Goal: Task Accomplishment & Management: Manage account settings

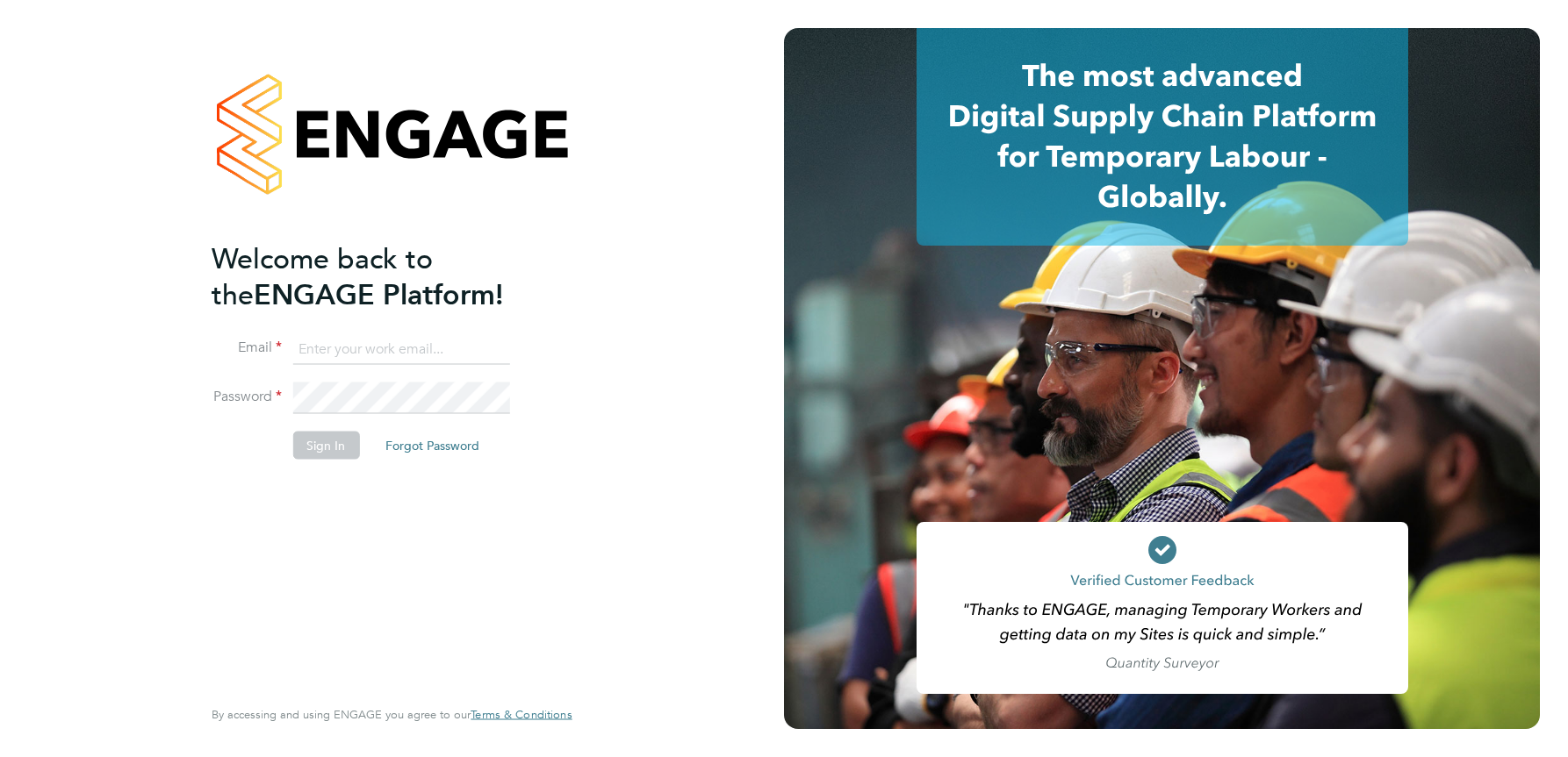
type input "julie.tante@apleona.com"
click at [319, 448] on button "Sign In" at bounding box center [325, 446] width 67 height 28
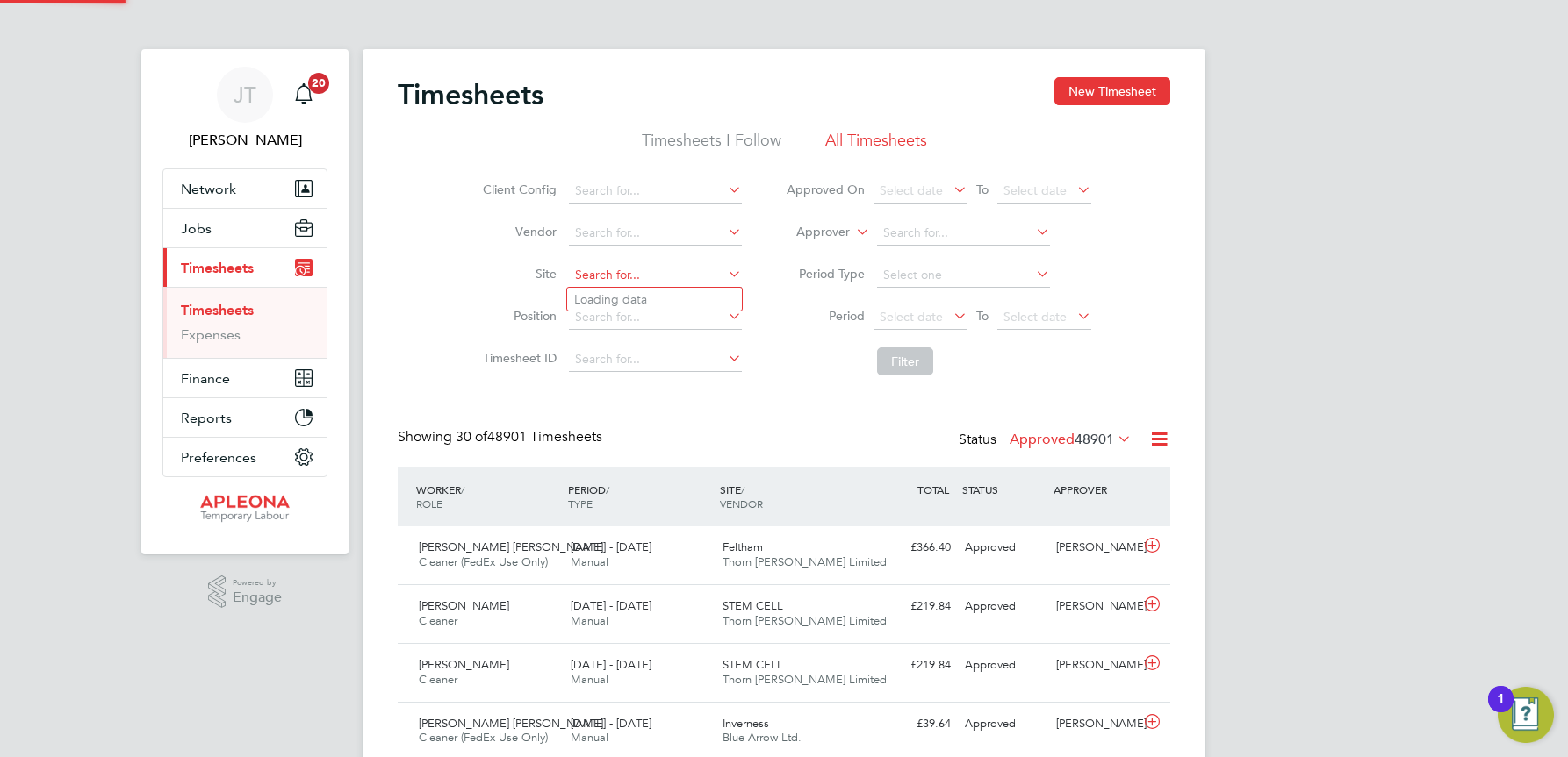
click at [581, 275] on input at bounding box center [655, 276] width 173 height 25
type input "Llantrisant / Pontyclun"
click at [909, 360] on button "Filter" at bounding box center [905, 362] width 56 height 28
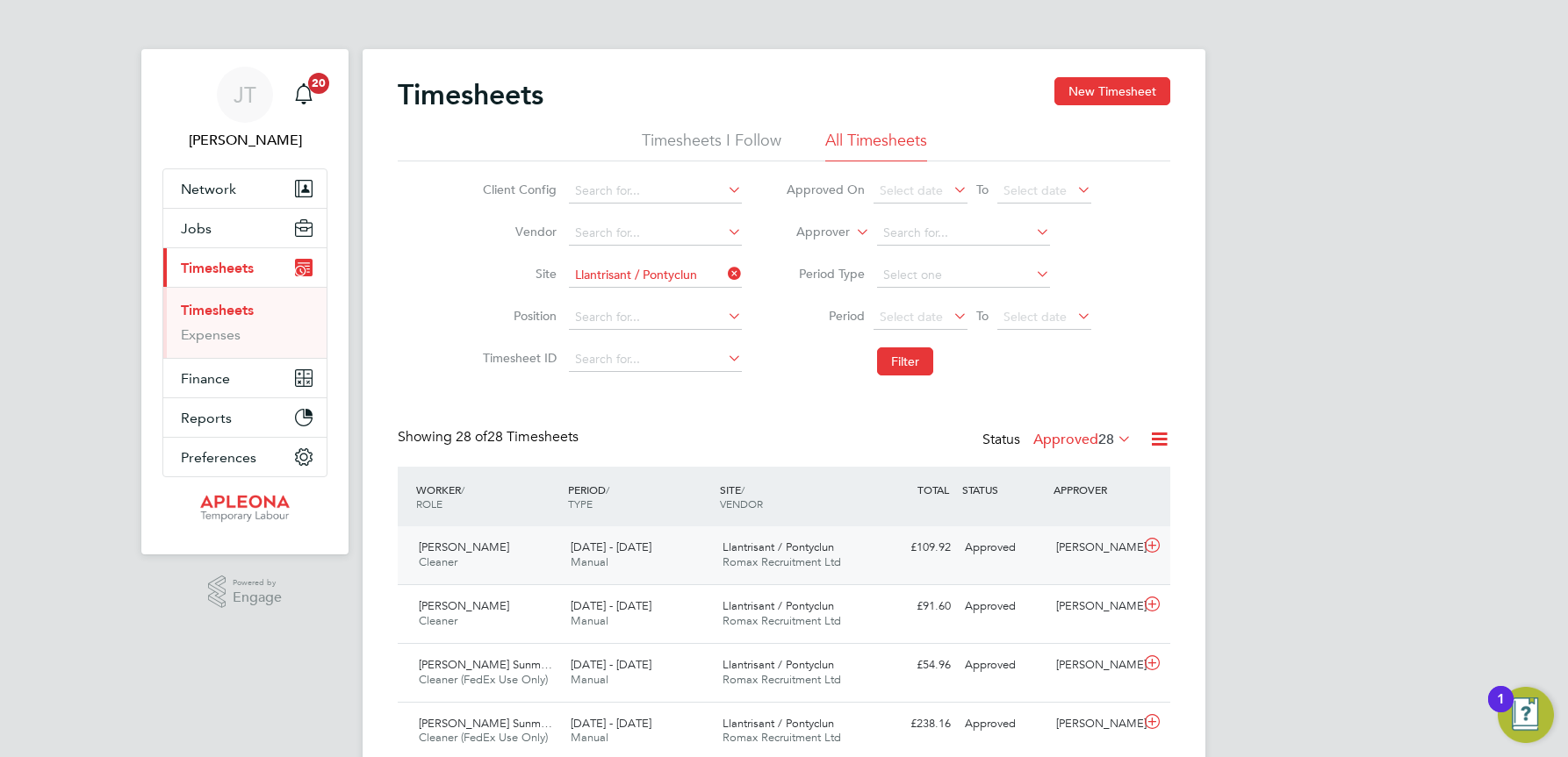
click at [778, 555] on div "Llantrisant / Pontyclun Romax Recruitment Ltd" at bounding box center [791, 555] width 152 height 43
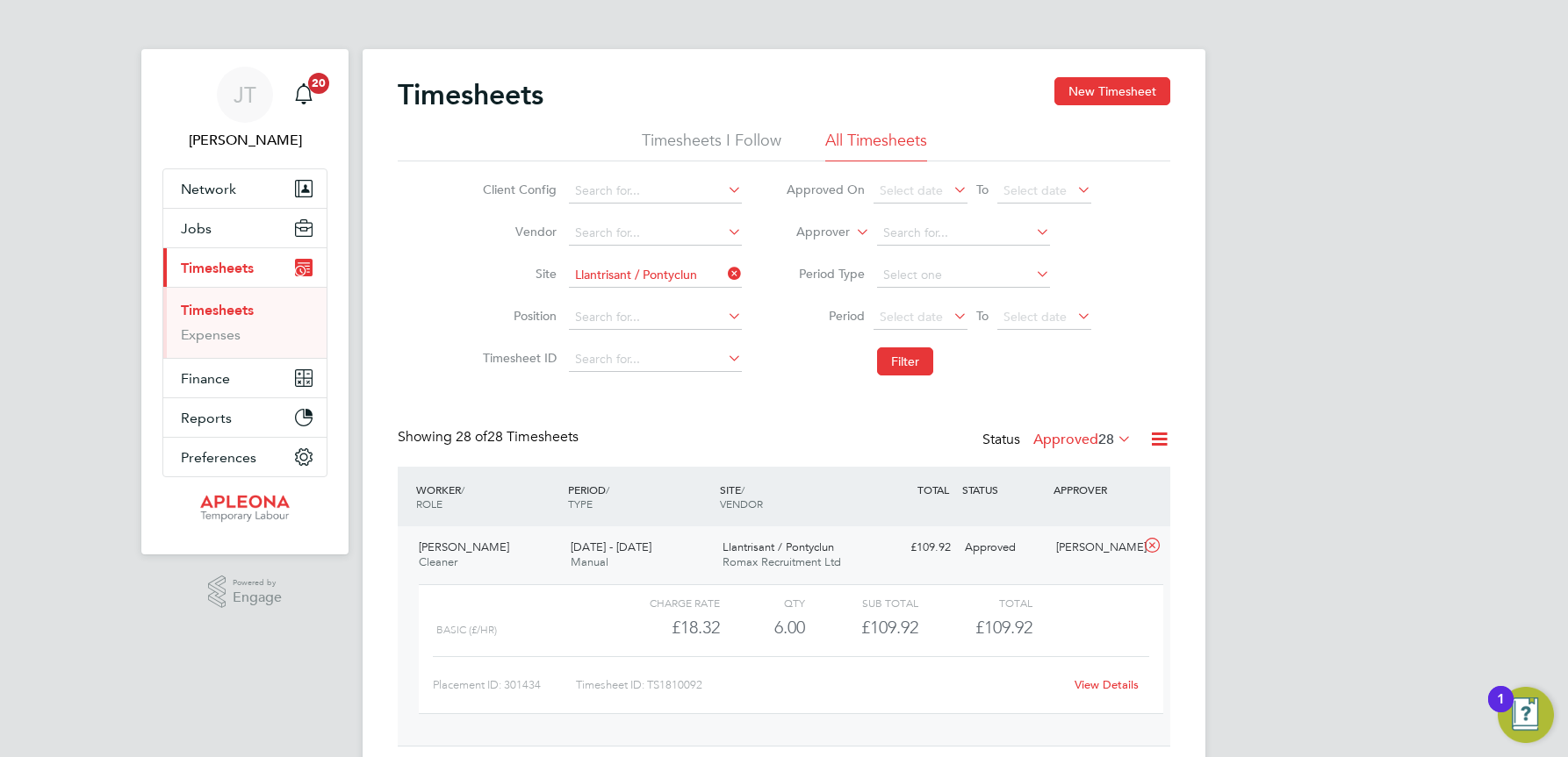
click at [1107, 682] on link "View Details" at bounding box center [1107, 684] width 64 height 15
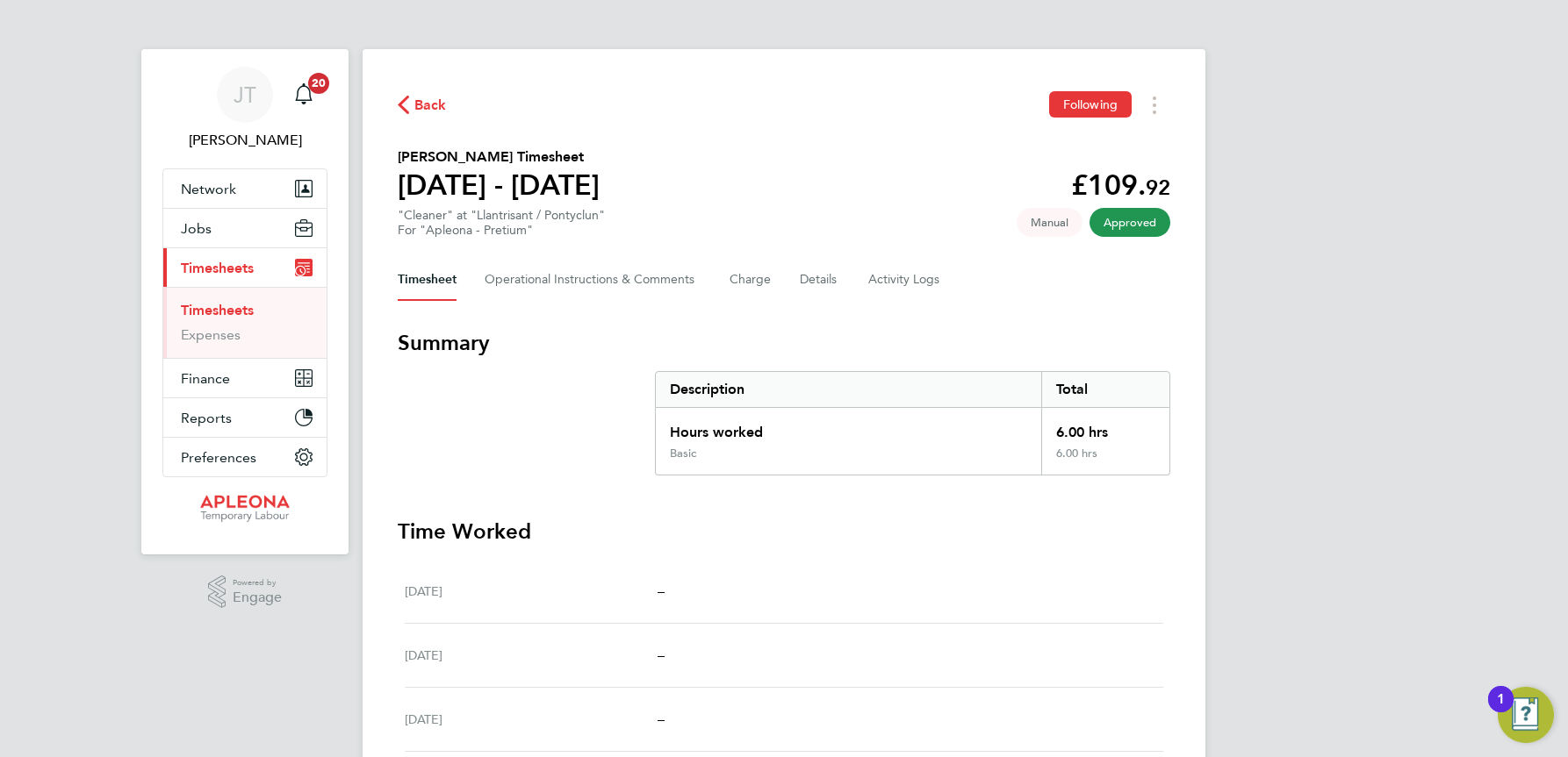
click at [429, 103] on span "Back" at bounding box center [430, 105] width 33 height 21
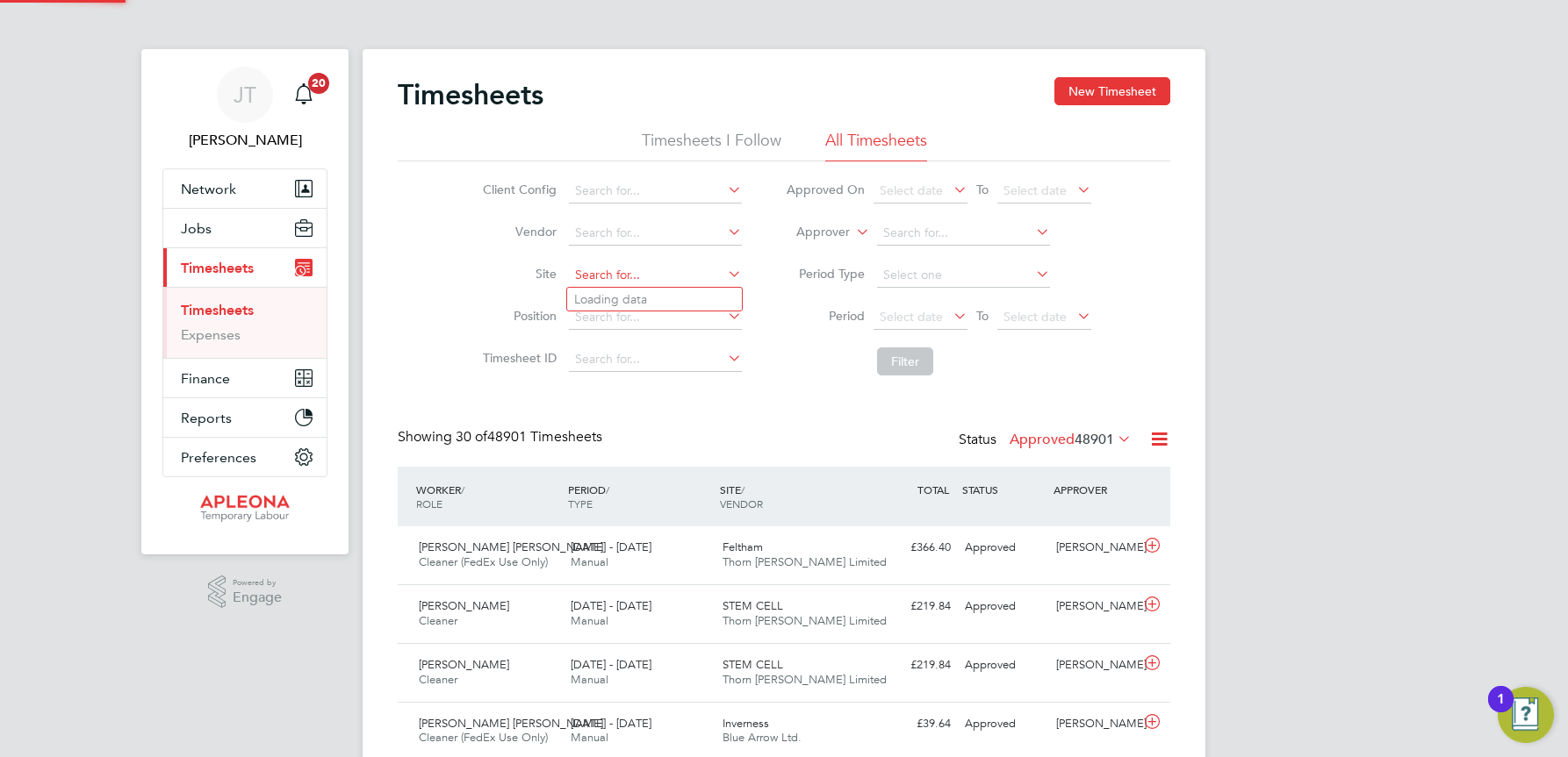
click at [592, 274] on input at bounding box center [655, 276] width 173 height 25
click at [632, 293] on b "Llantrisant" at bounding box center [603, 300] width 59 height 15
type input "Llantrisant / Pontyclun"
click at [899, 355] on button "Filter" at bounding box center [905, 362] width 56 height 28
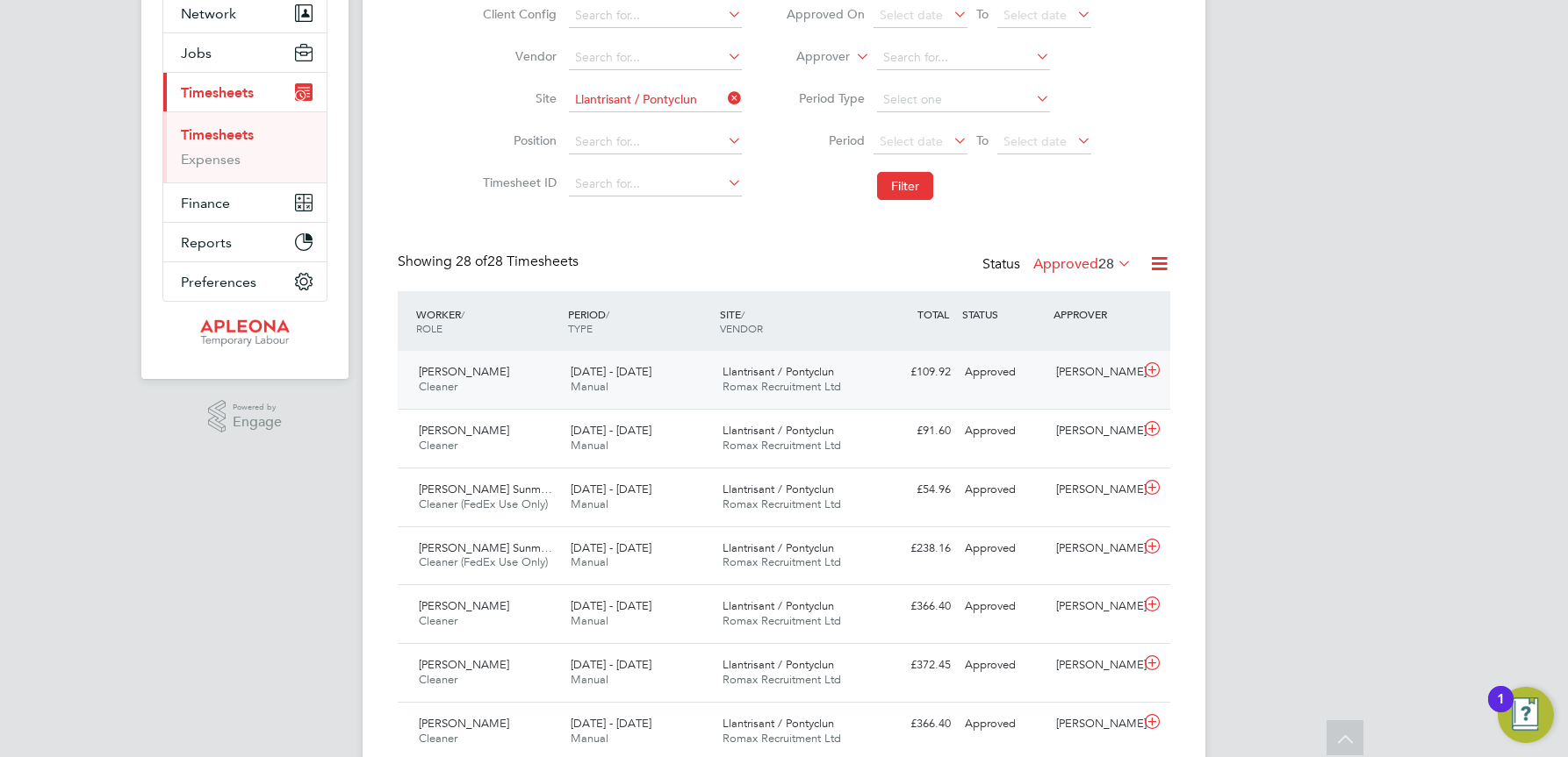
click at [772, 379] on div "Llantrisant / Pontyclun Romax Recruitment Ltd" at bounding box center [791, 379] width 152 height 43
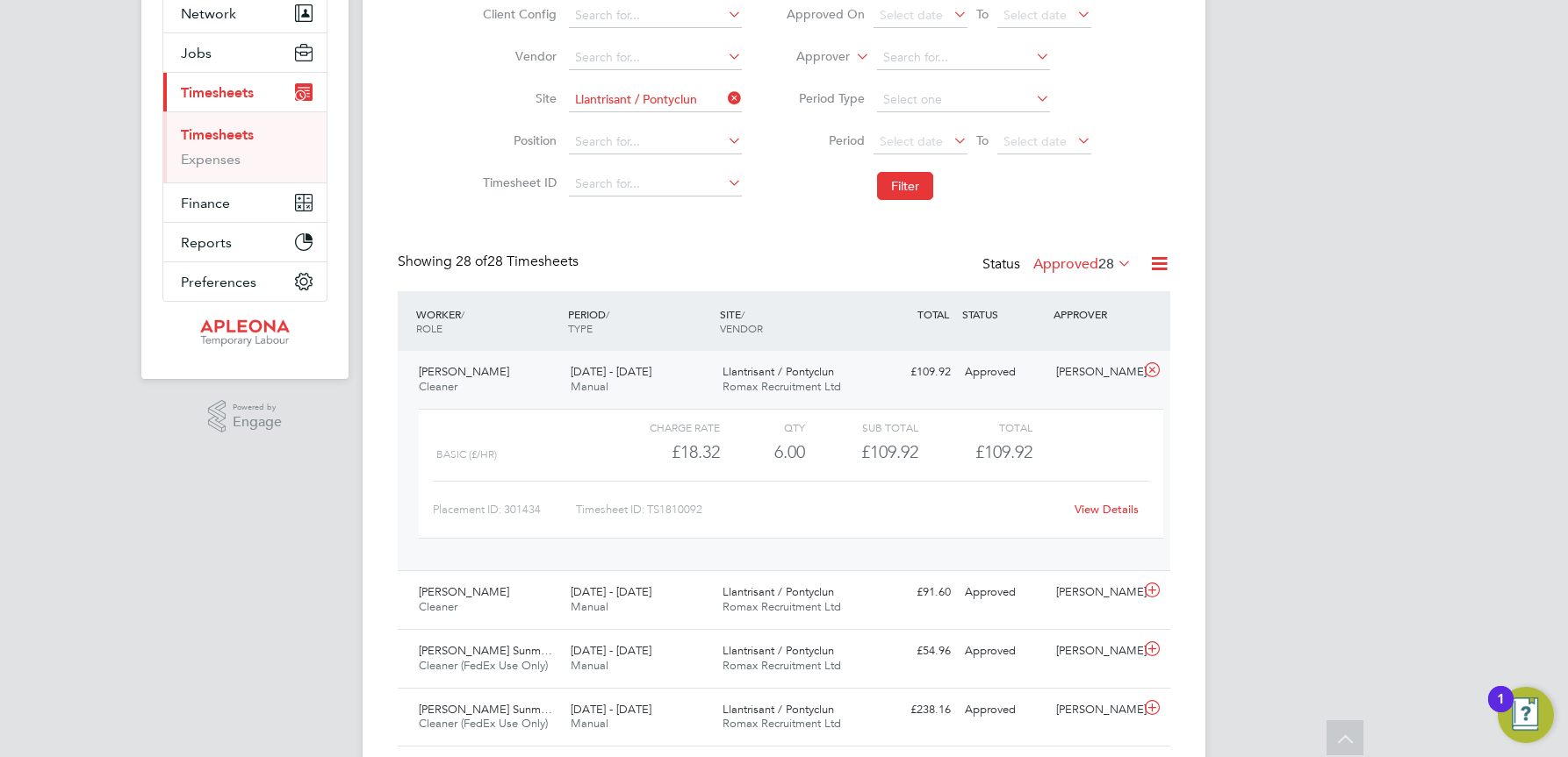
click at [1099, 504] on link "View Details" at bounding box center [1107, 509] width 64 height 15
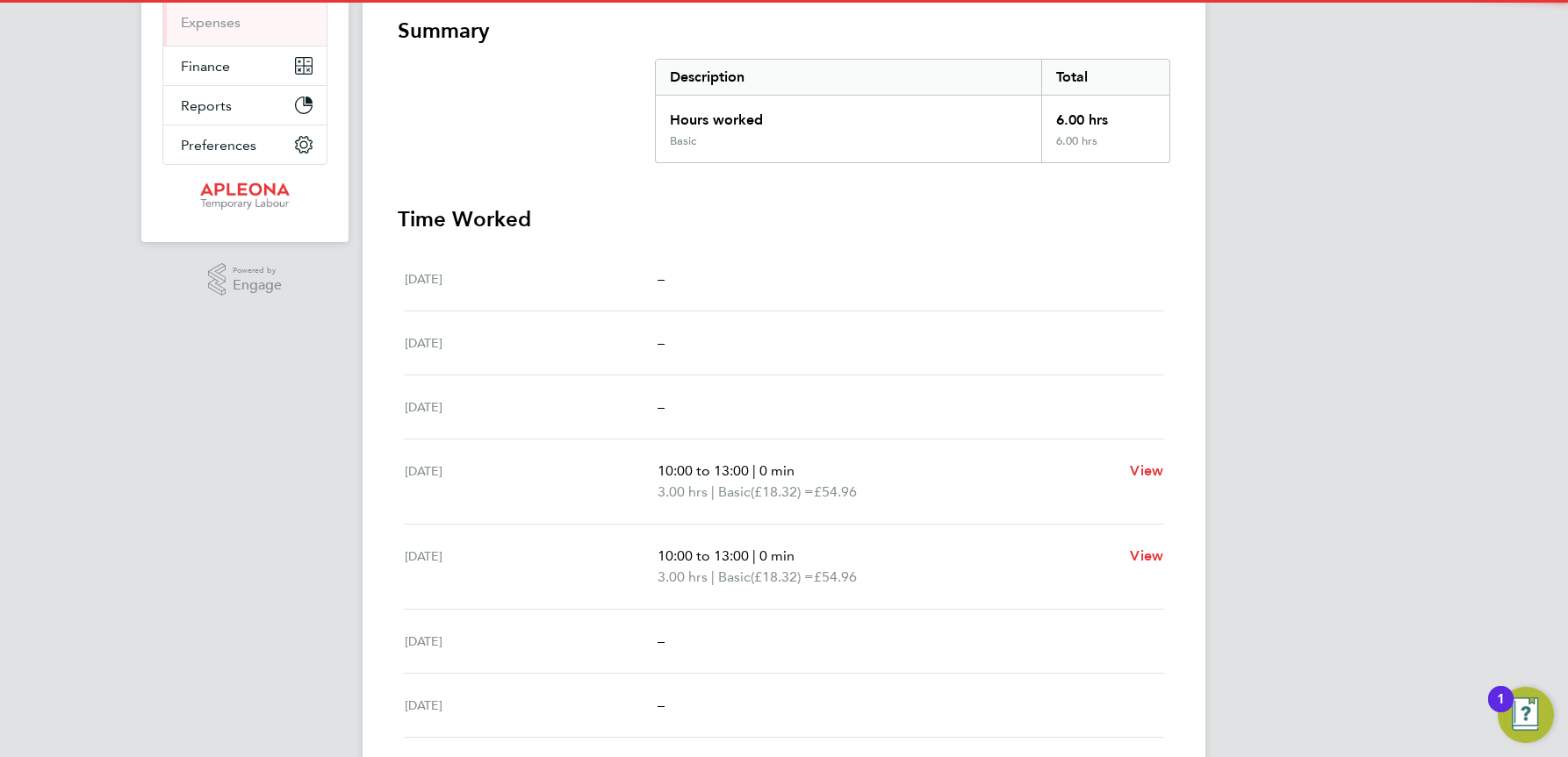
scroll to position [351, 0]
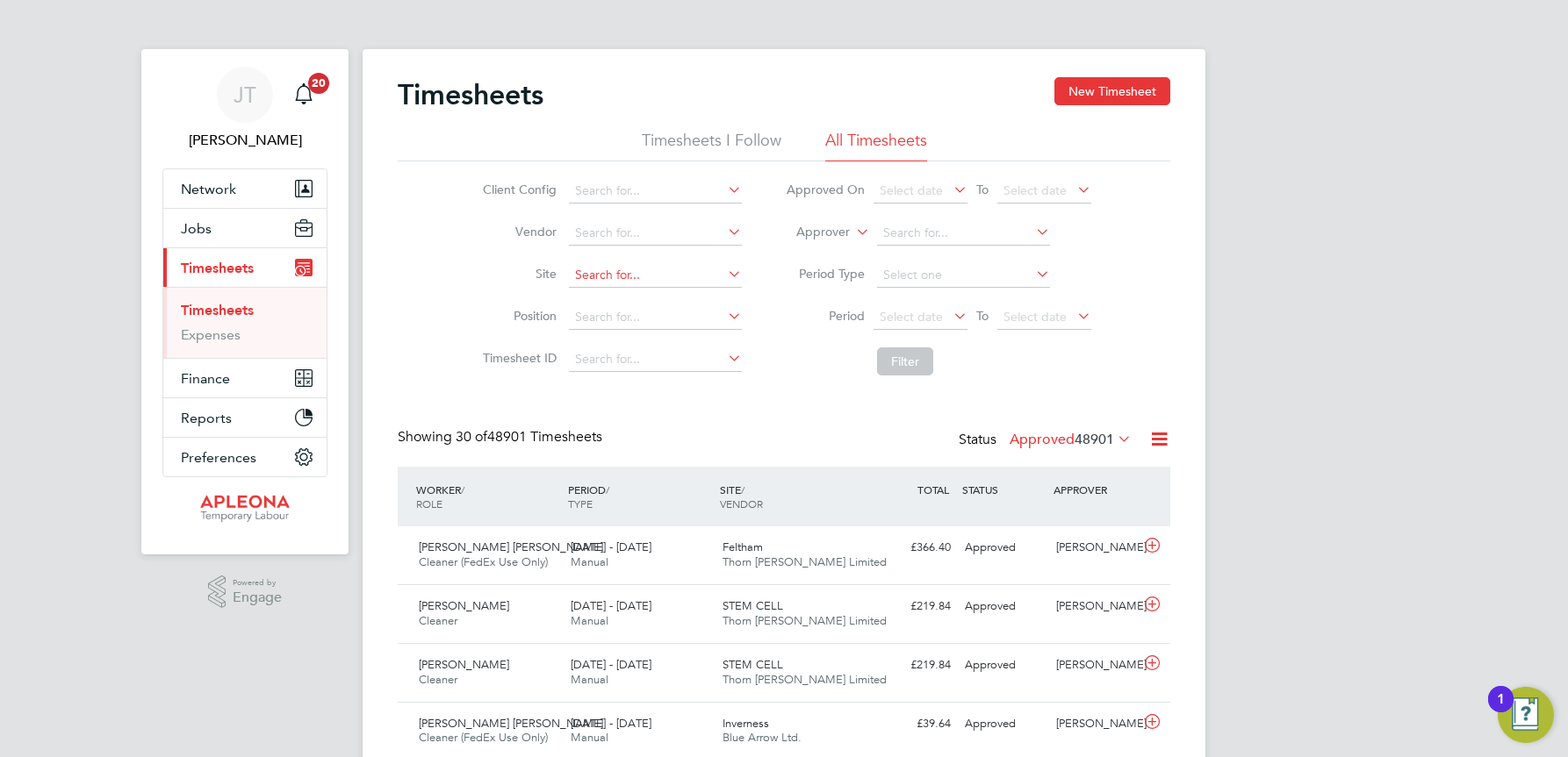
click at [596, 264] on input at bounding box center [655, 276] width 173 height 25
click at [688, 300] on b "Poppleton" at bounding box center [697, 300] width 102 height 15
type input "NGN Nether Poppleton"
click at [910, 358] on button "Filter" at bounding box center [905, 362] width 56 height 28
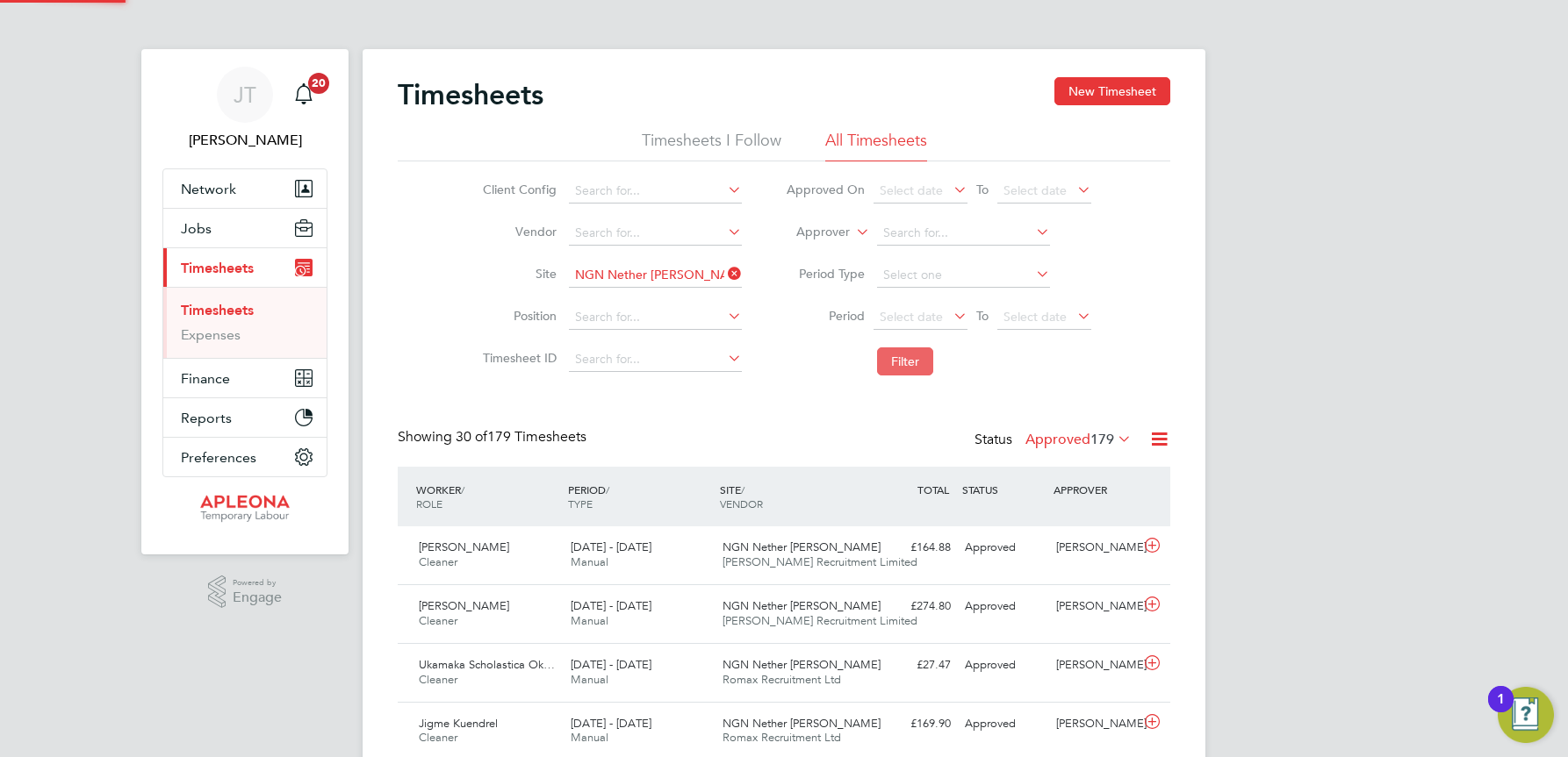
scroll to position [44, 153]
click at [770, 555] on div "NGN Nether Poppleton Berry Recruitment Limited" at bounding box center [791, 555] width 152 height 43
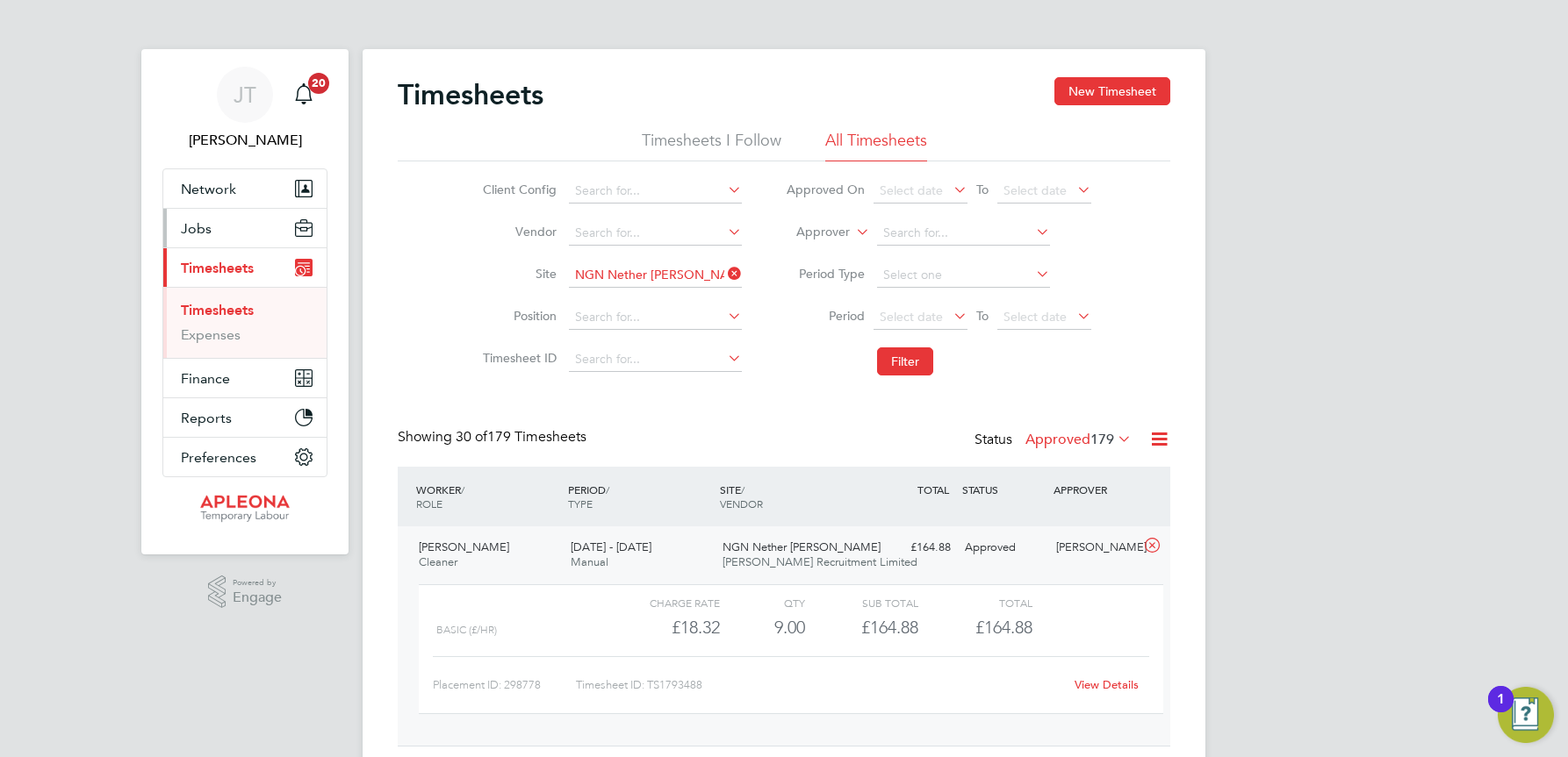
click at [201, 225] on span "Jobs" at bounding box center [196, 228] width 31 height 17
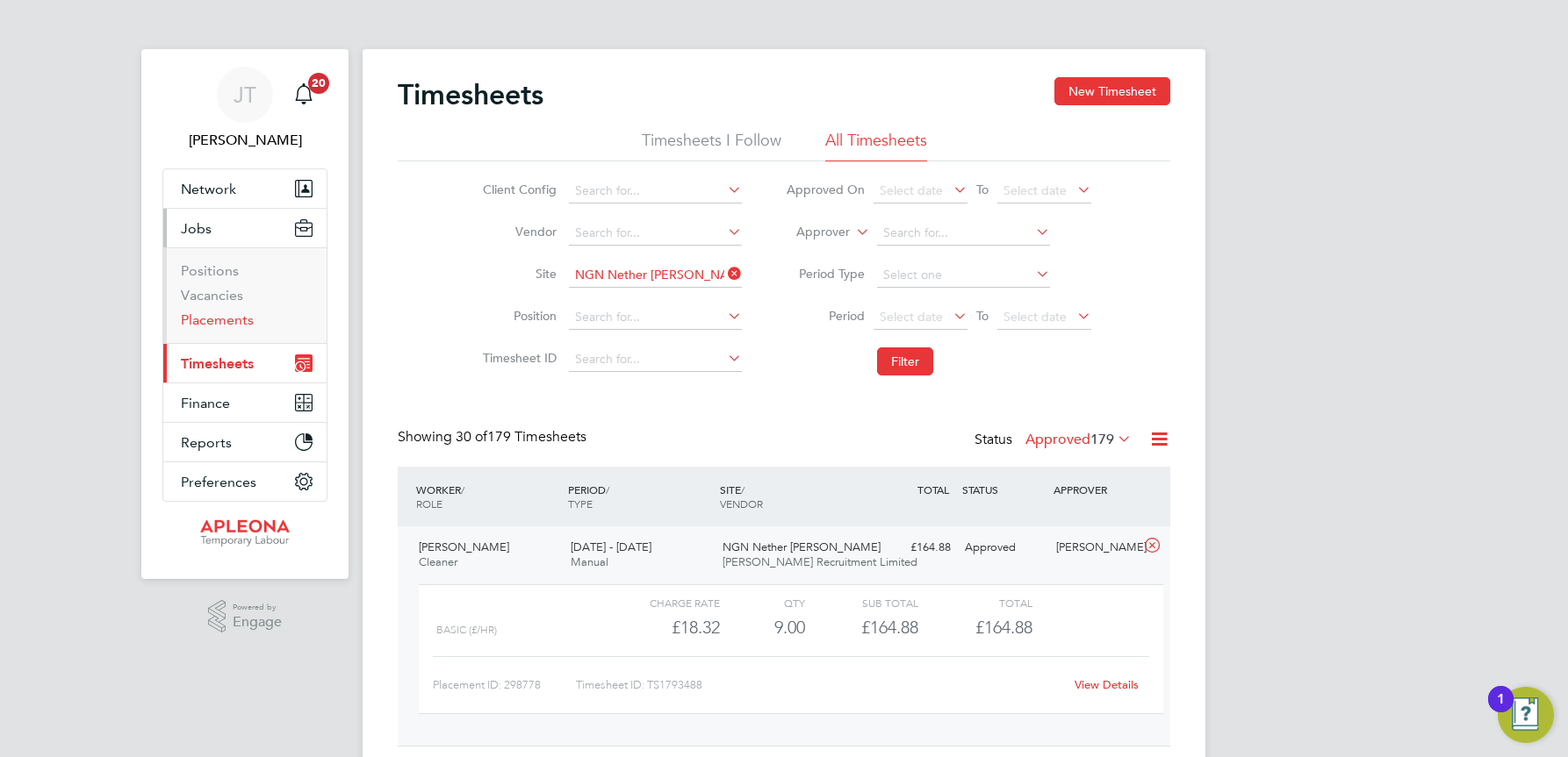
click at [205, 318] on link "Placements" at bounding box center [217, 319] width 73 height 17
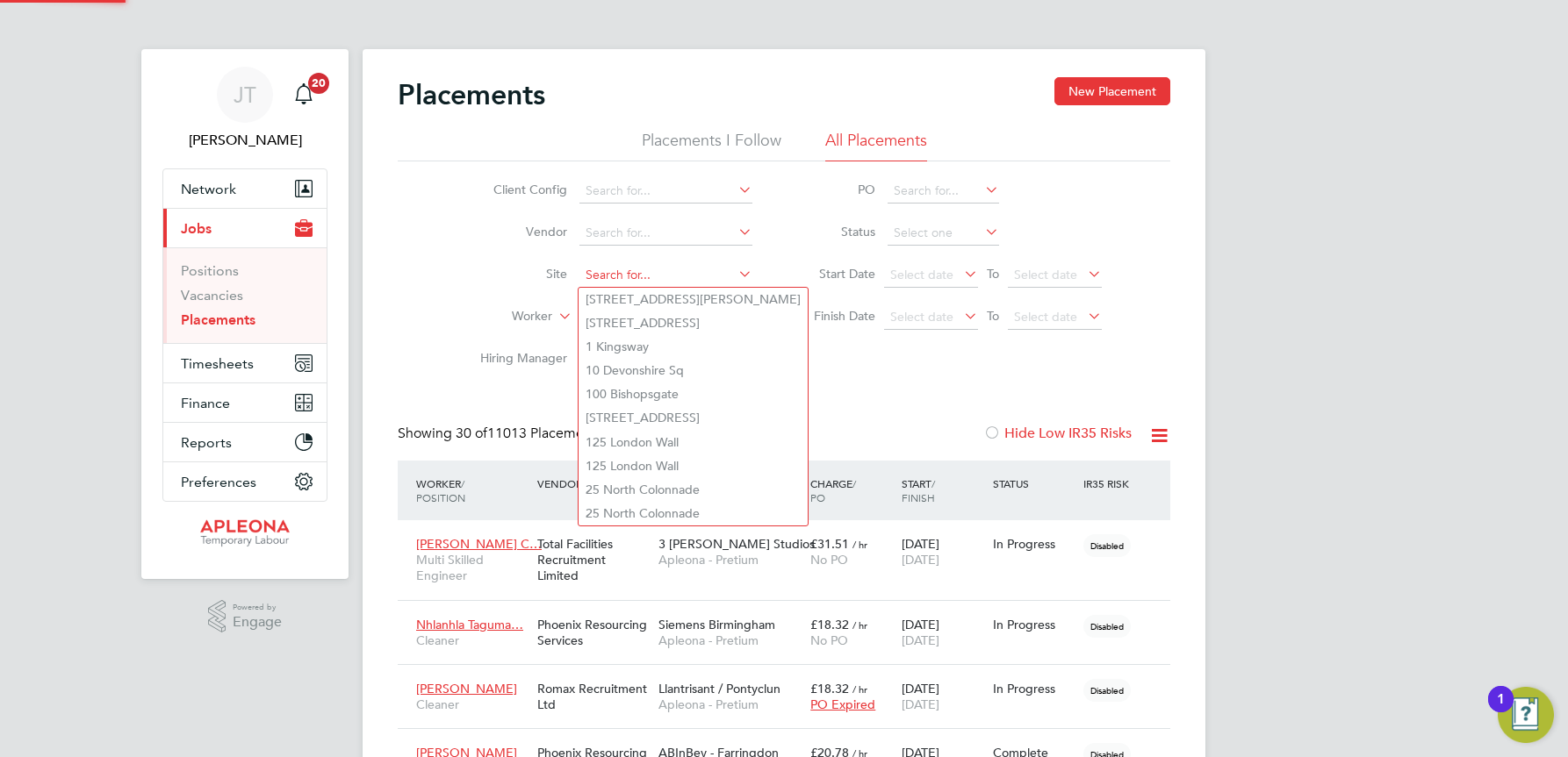
click at [598, 273] on input at bounding box center [665, 276] width 173 height 25
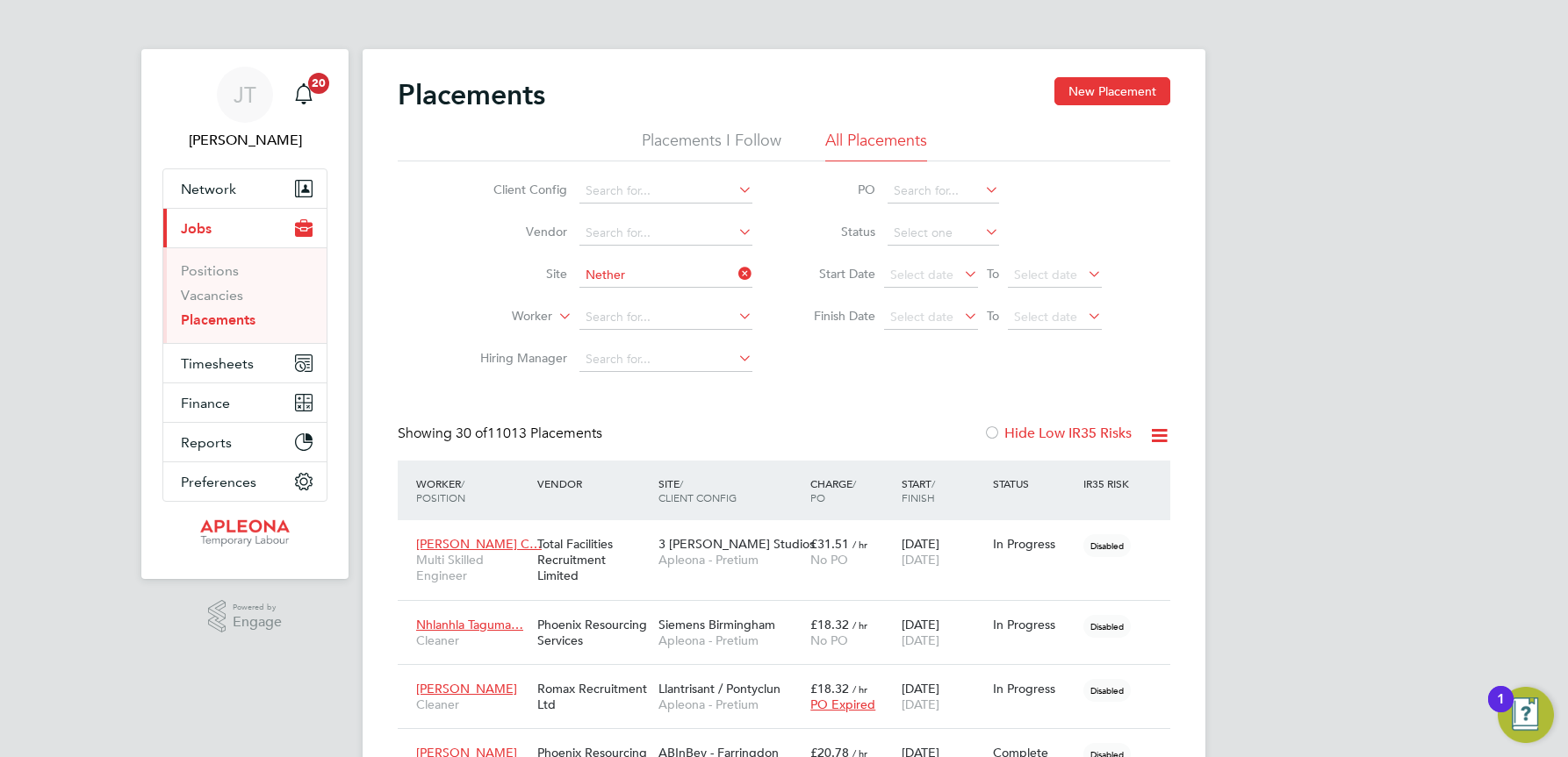
click at [630, 304] on b "Nether" at bounding box center [634, 300] width 40 height 15
type input "NGN Nether Poppleton"
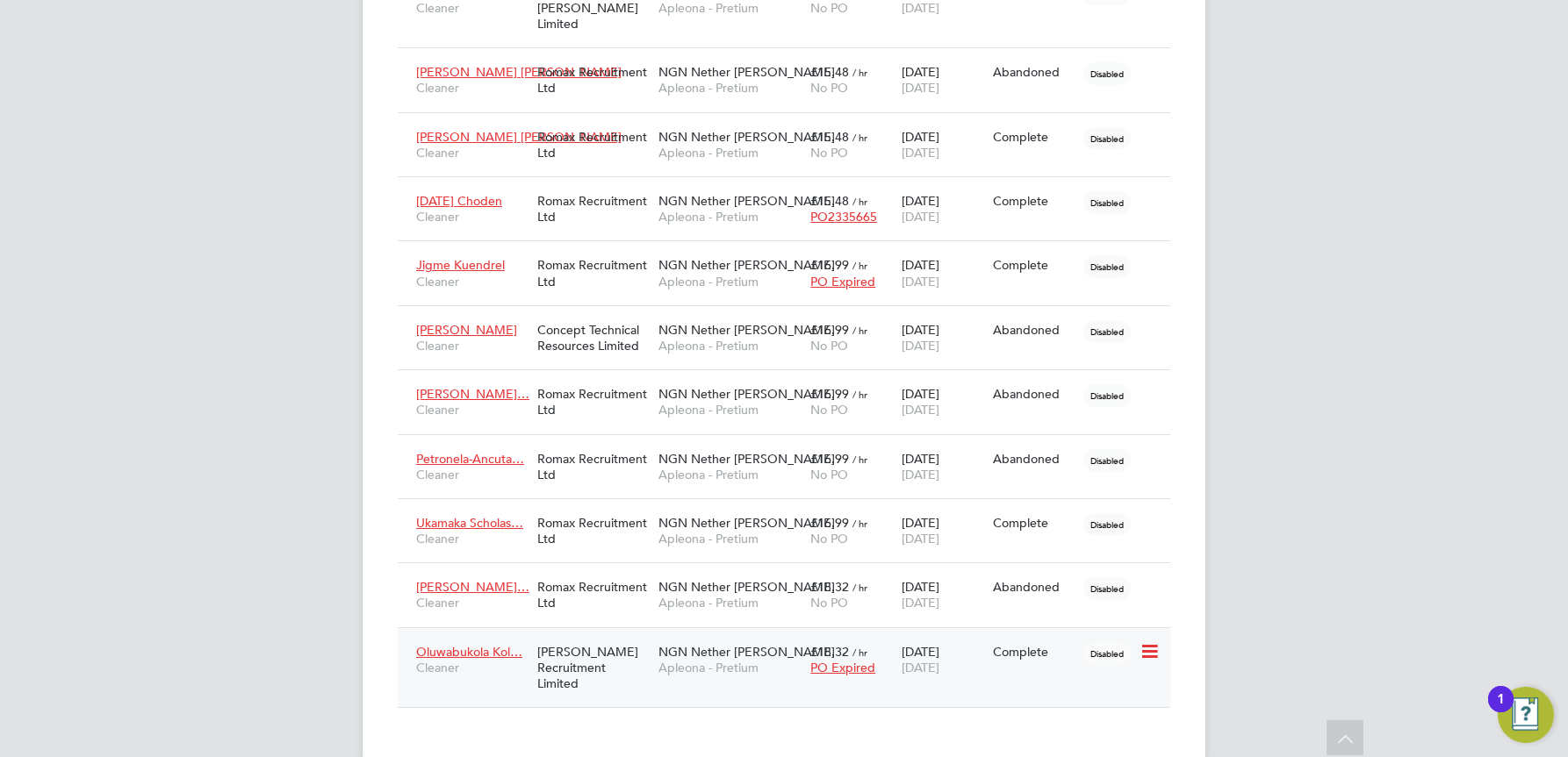
click at [746, 644] on span "NGN Nether Poppleton" at bounding box center [746, 652] width 176 height 16
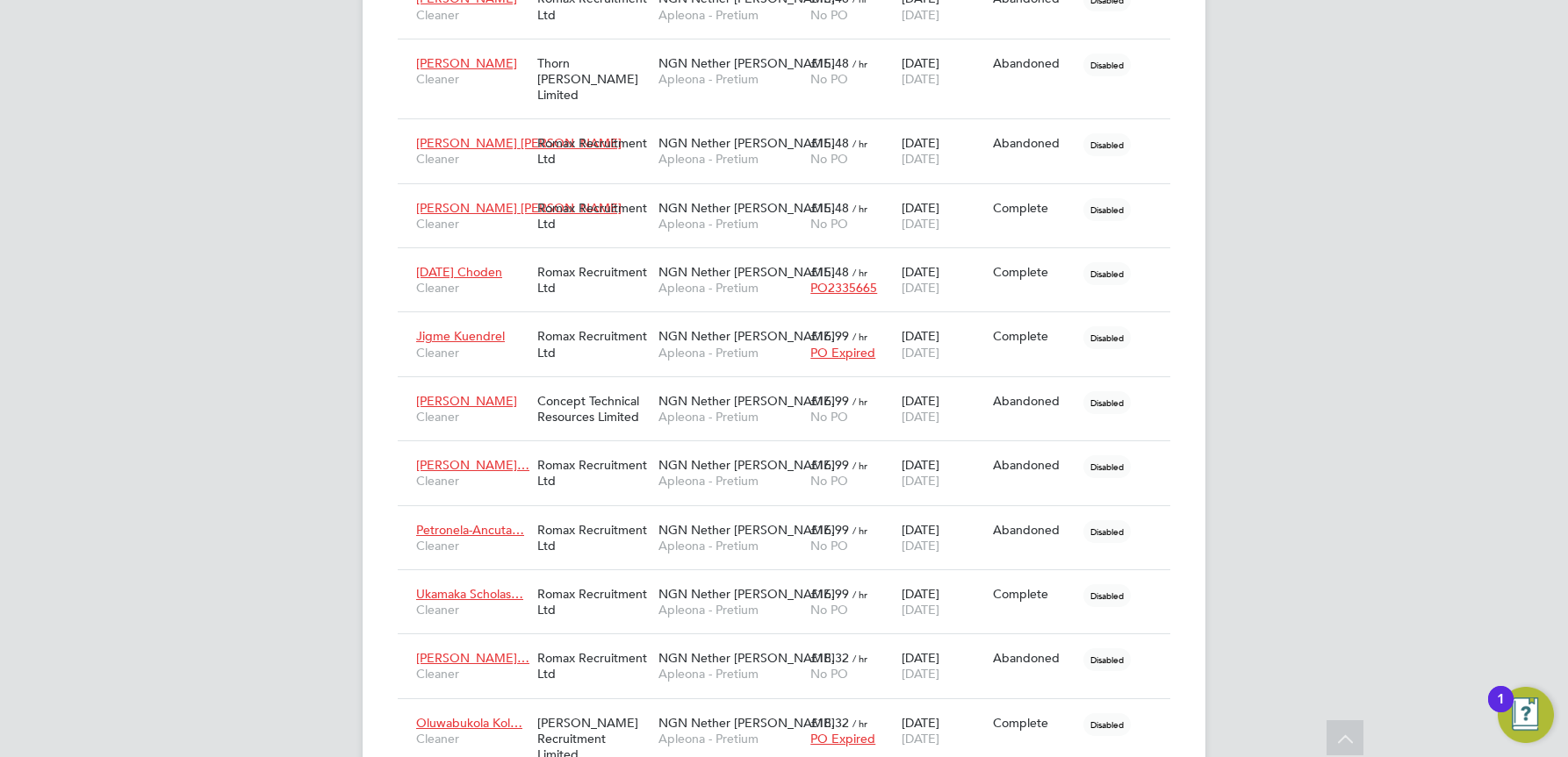
scroll to position [1308, 0]
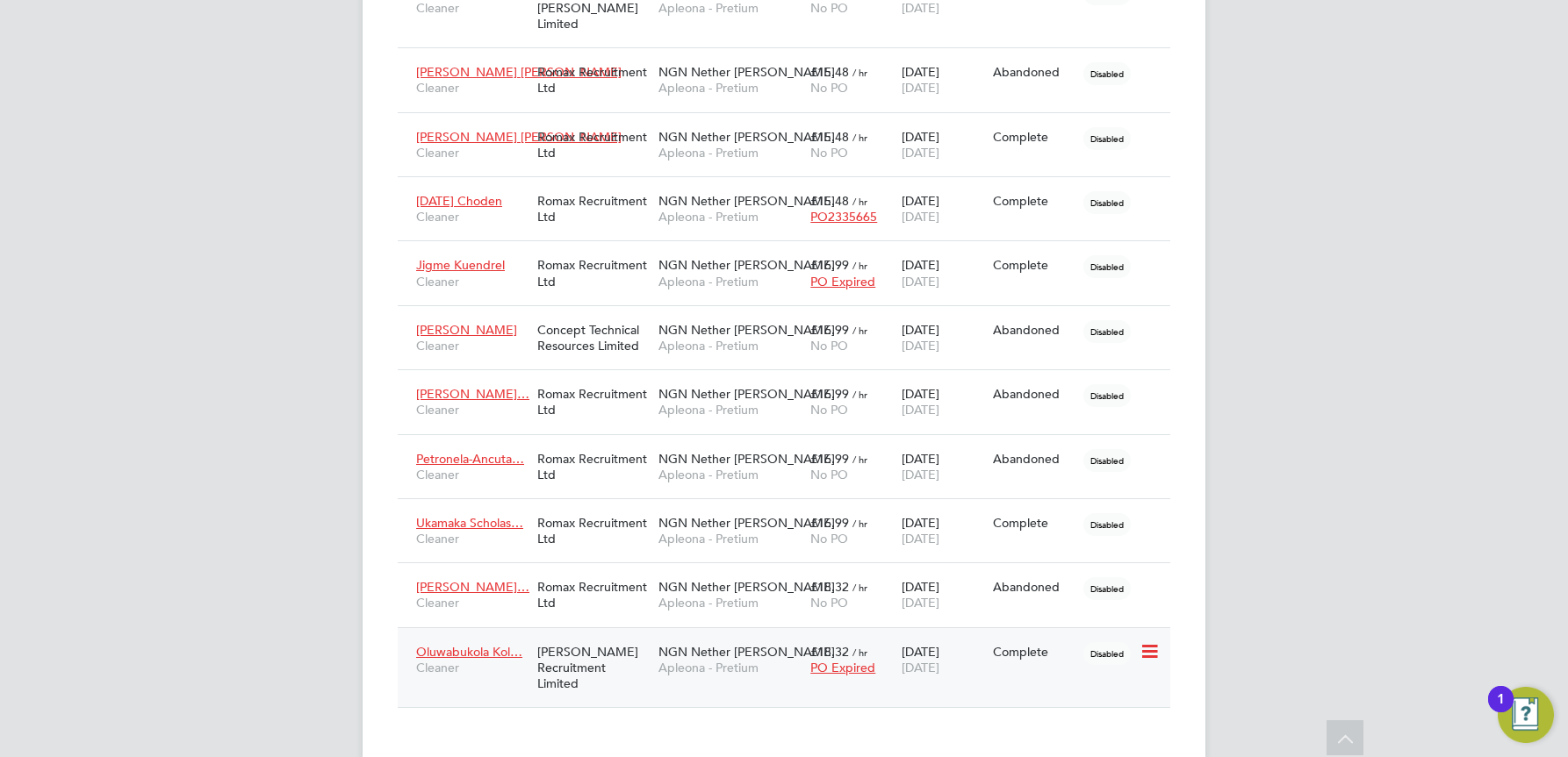
click at [837, 644] on span "£18.32" at bounding box center [830, 652] width 39 height 16
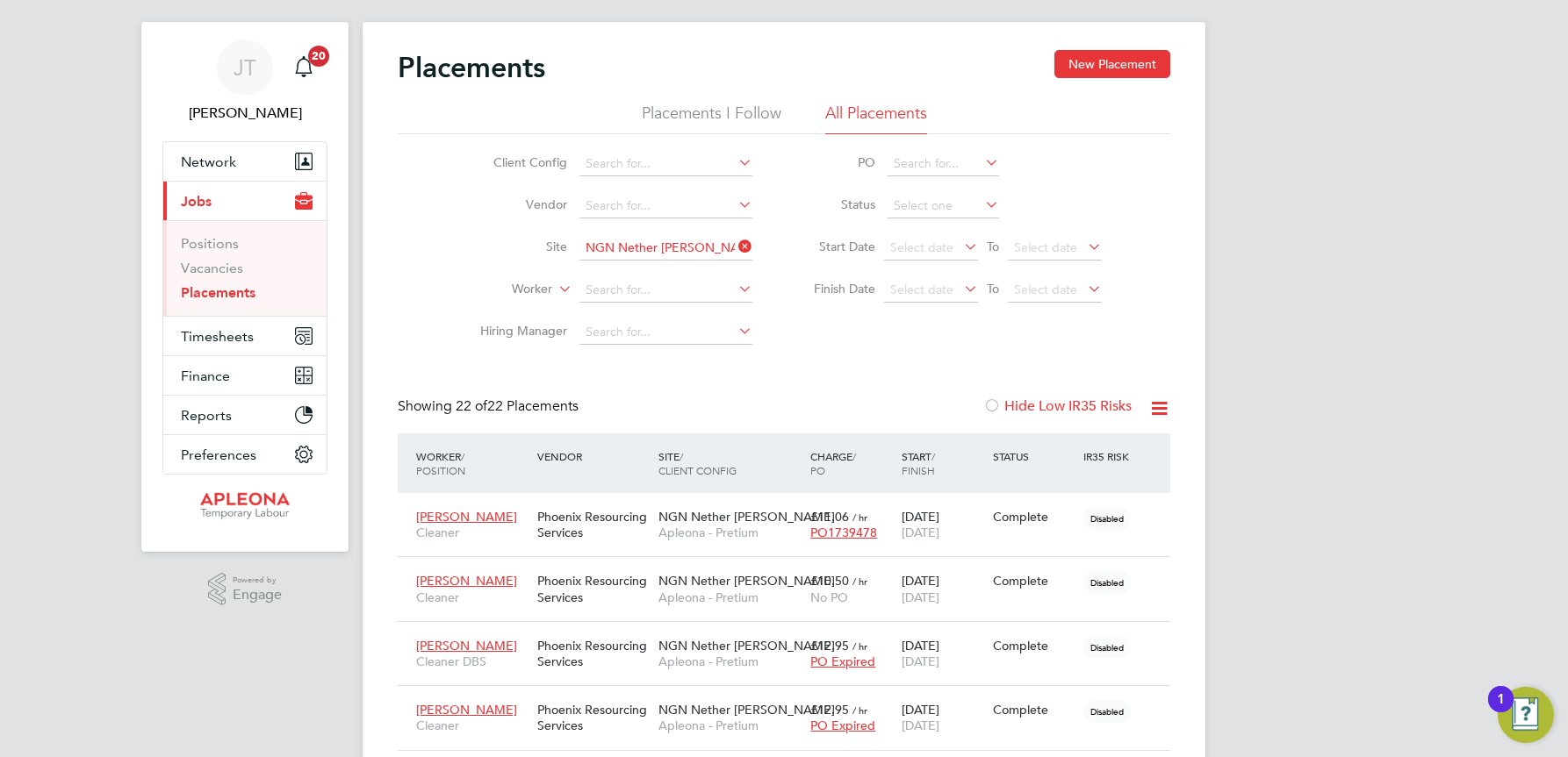
scroll to position [0, 0]
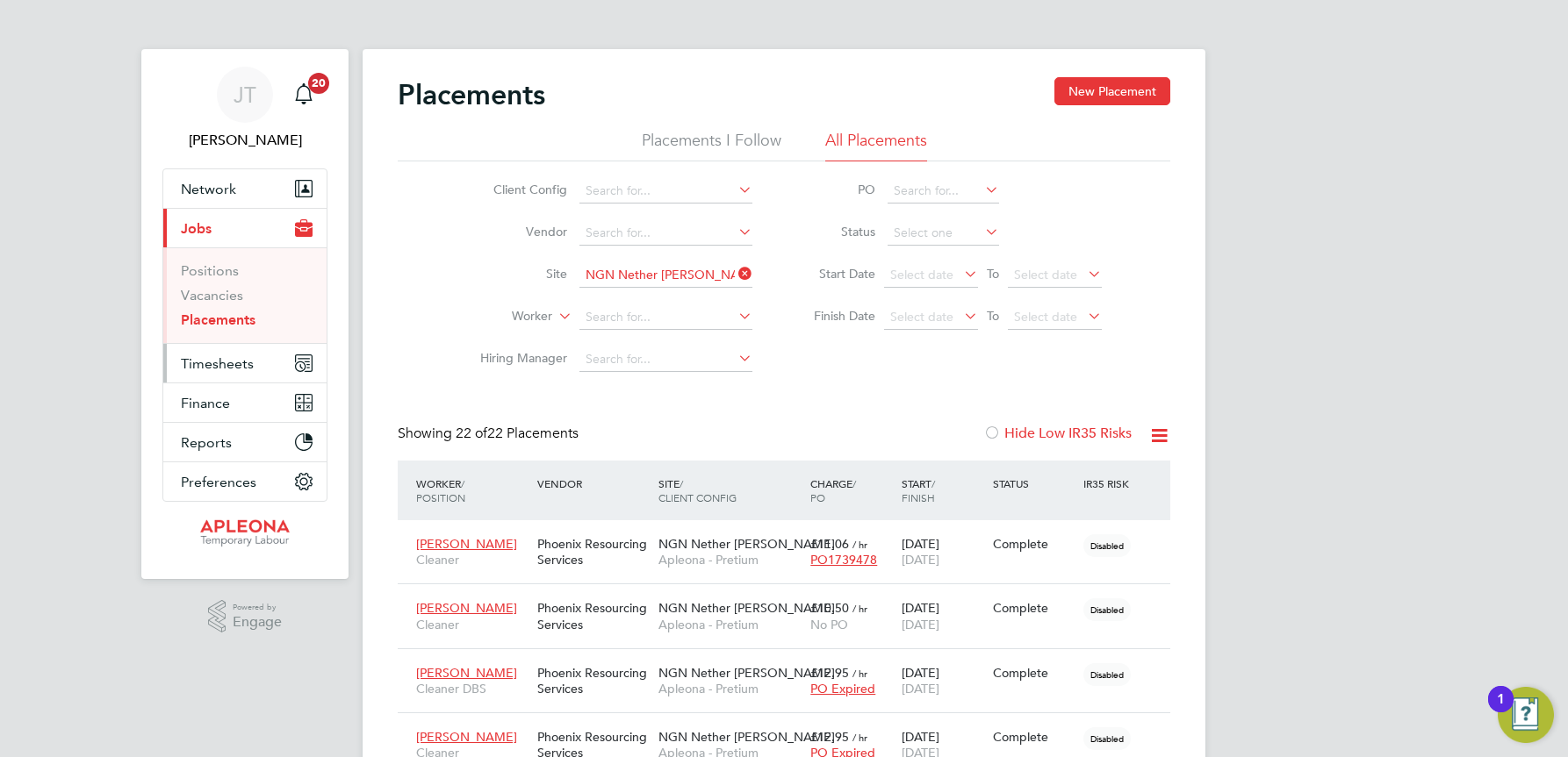
click at [225, 369] on span "Timesheets" at bounding box center [217, 363] width 73 height 17
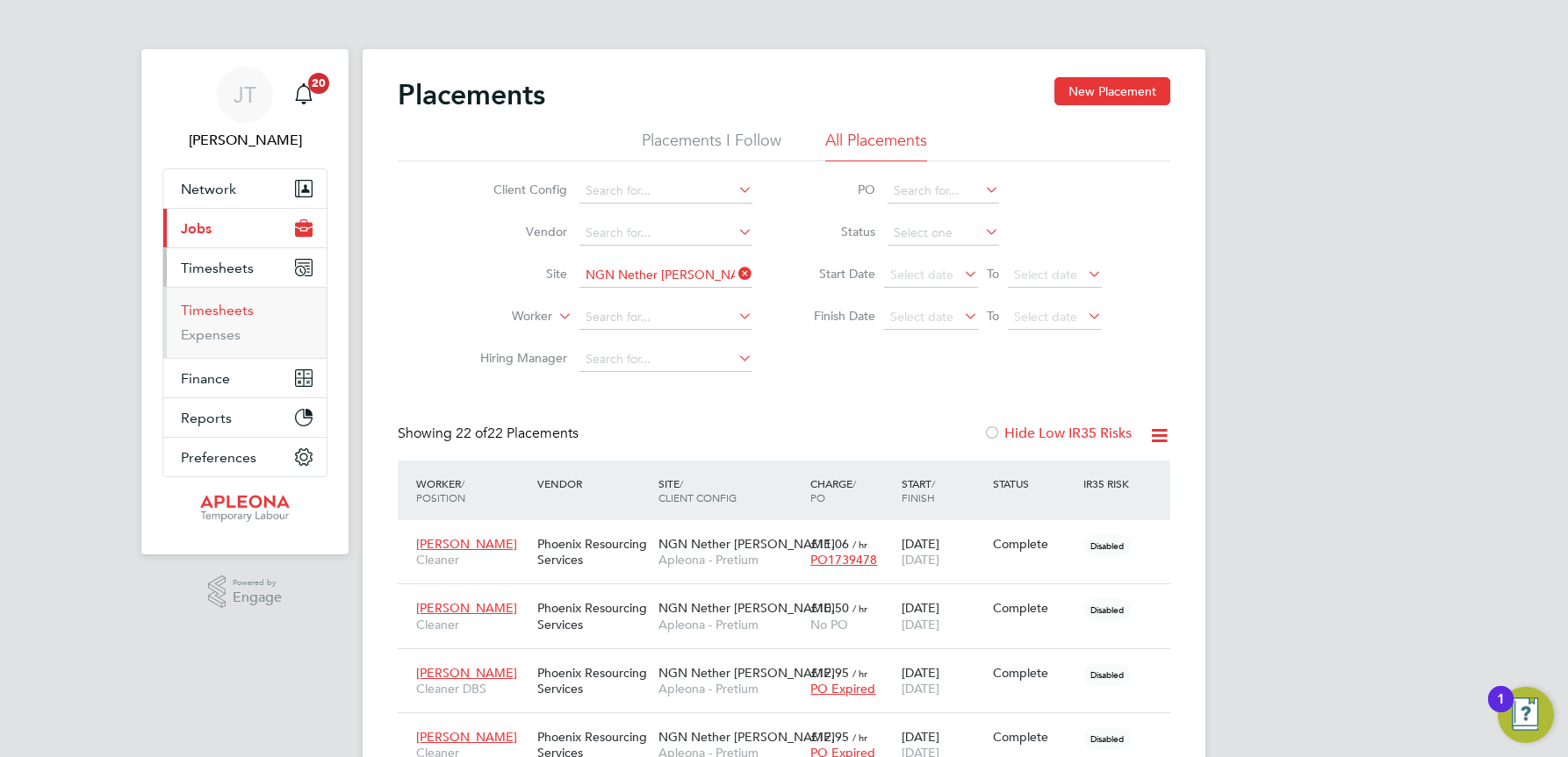
click at [223, 314] on link "Timesheets" at bounding box center [217, 310] width 73 height 17
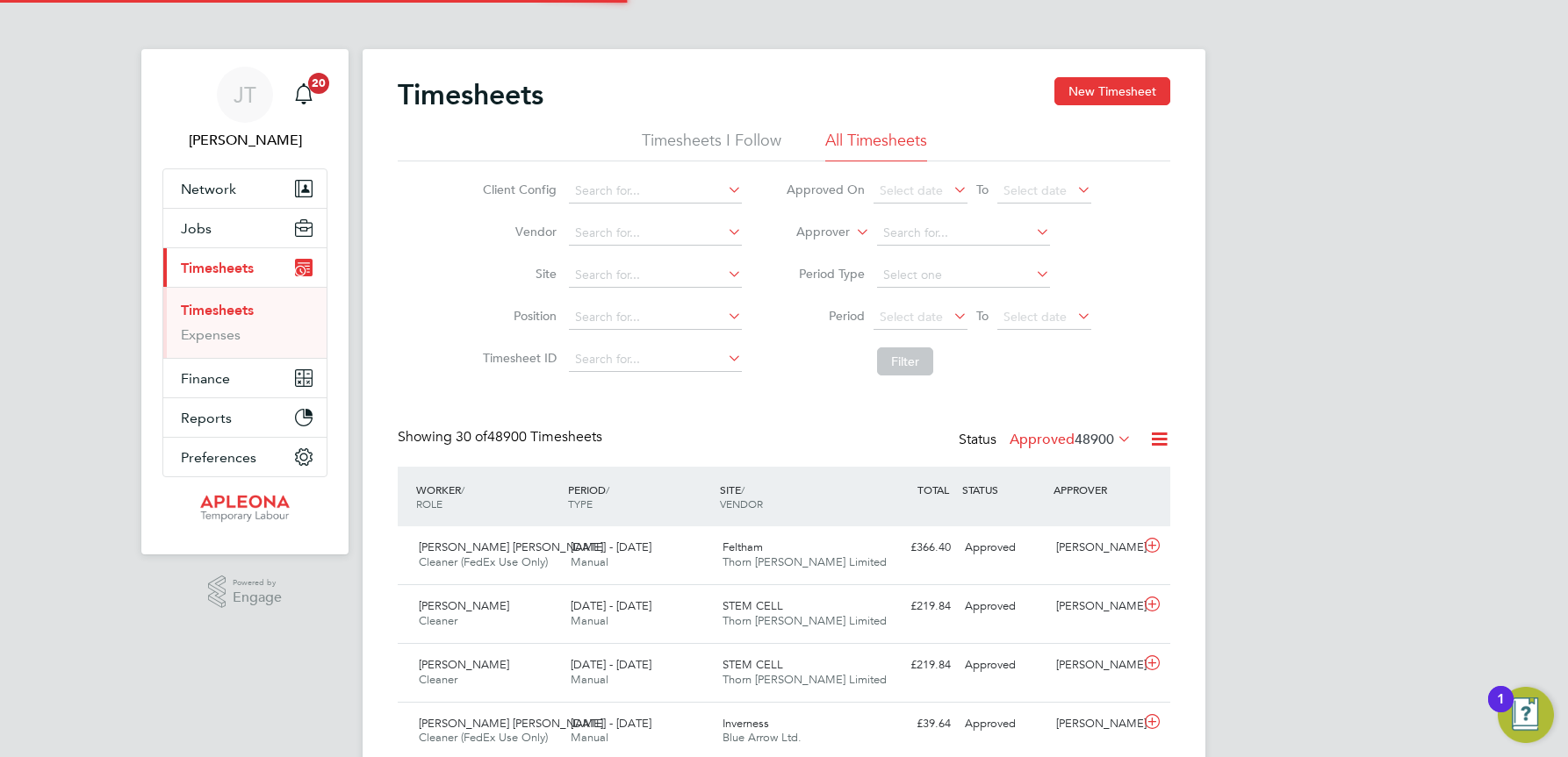
scroll to position [44, 153]
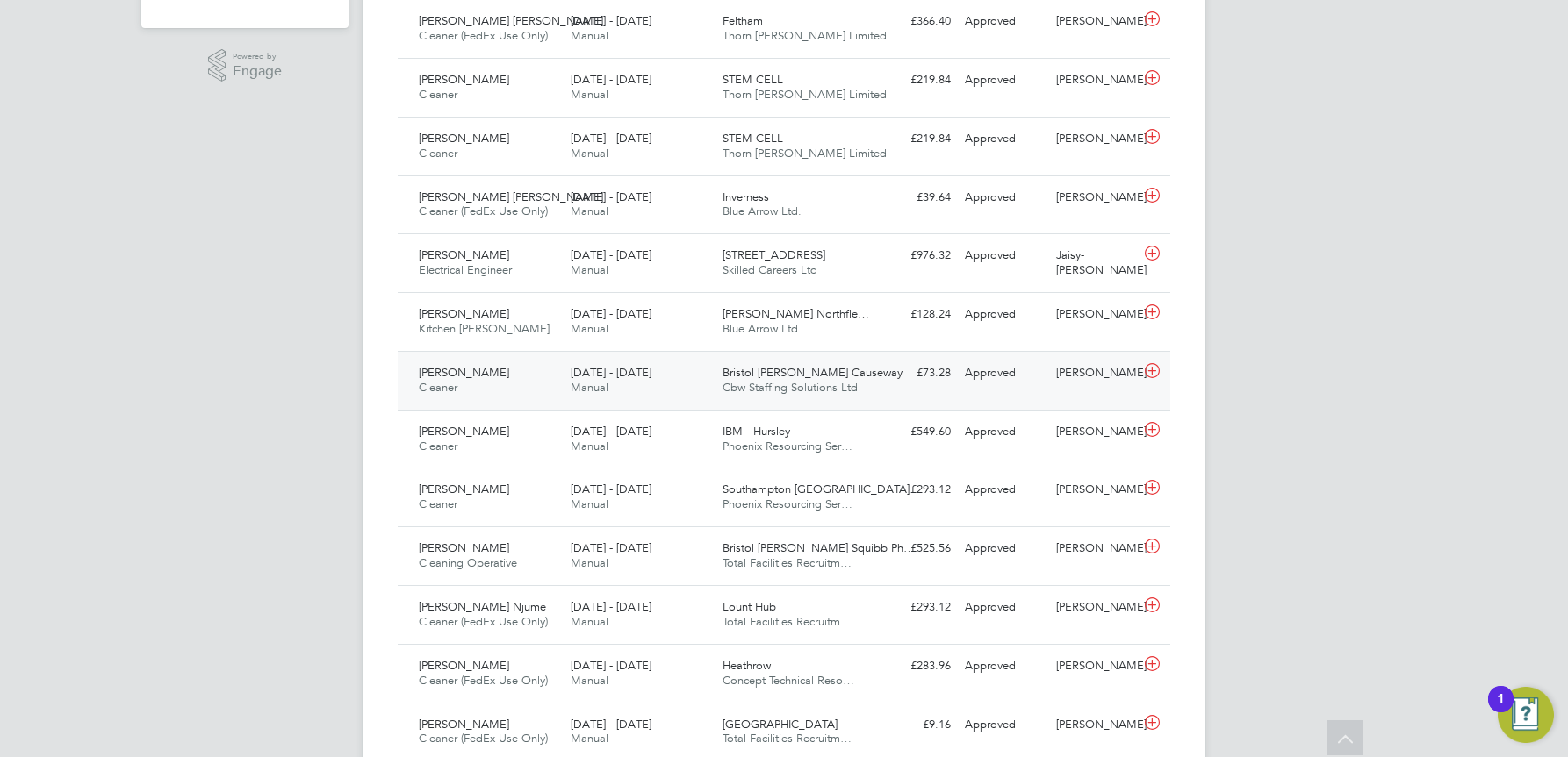
click at [750, 380] on div "Bristol Cribbs Causeway Cbw Staffing Solutions Ltd" at bounding box center [791, 380] width 152 height 43
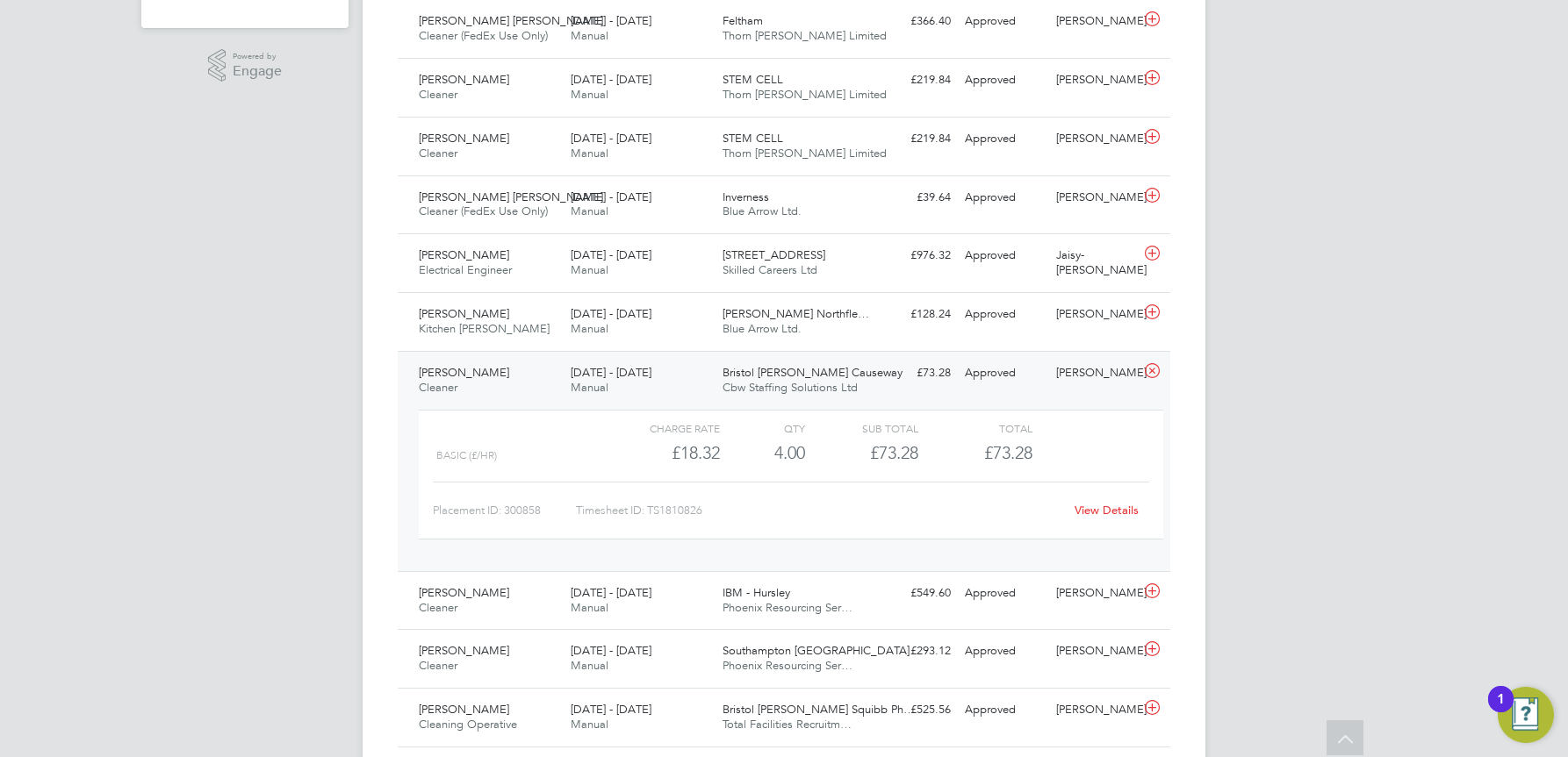
click at [1101, 513] on link "View Details" at bounding box center [1107, 510] width 64 height 15
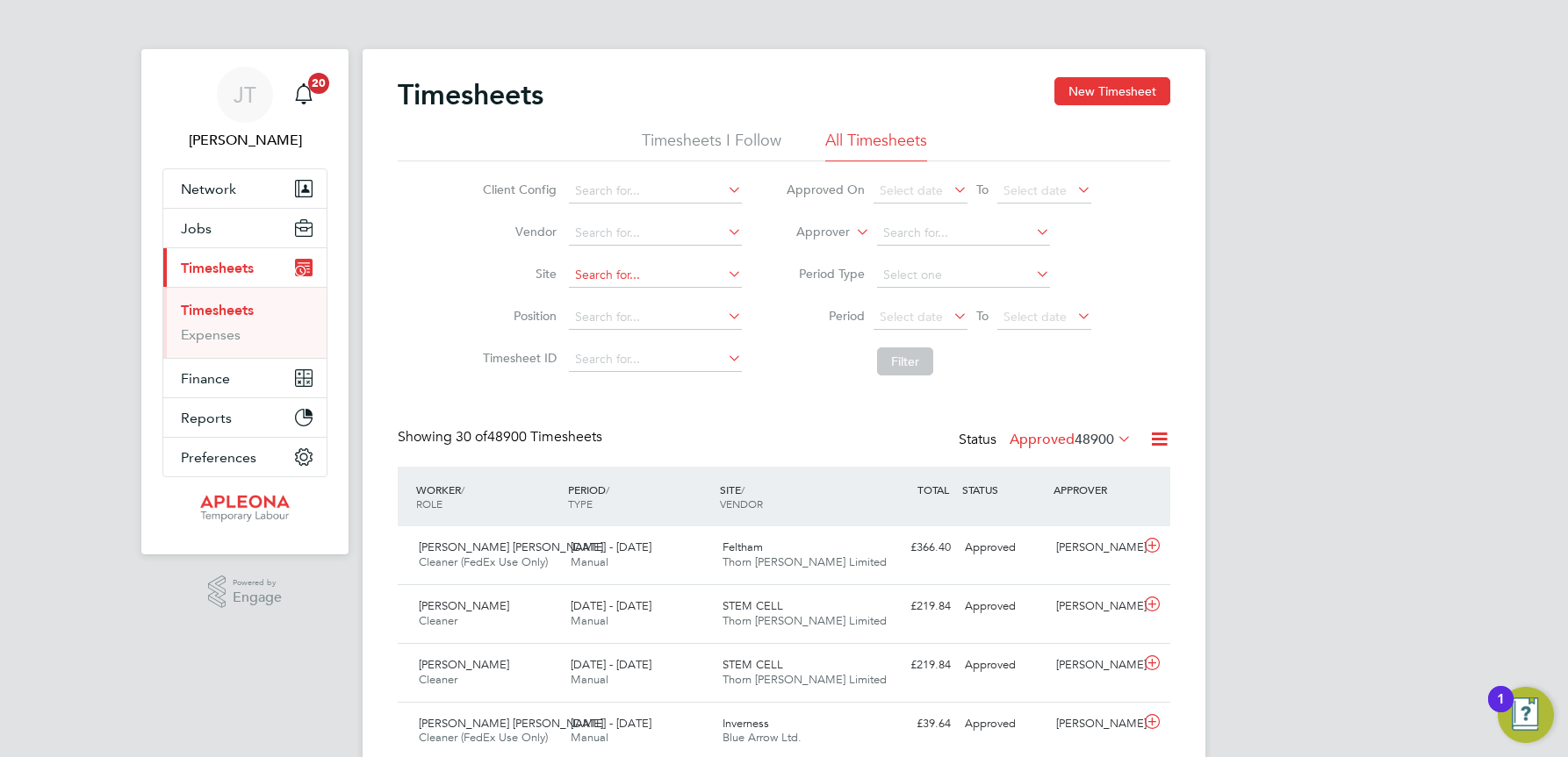
click at [608, 272] on input at bounding box center [655, 276] width 173 height 25
click at [209, 229] on span "Jobs" at bounding box center [196, 228] width 31 height 17
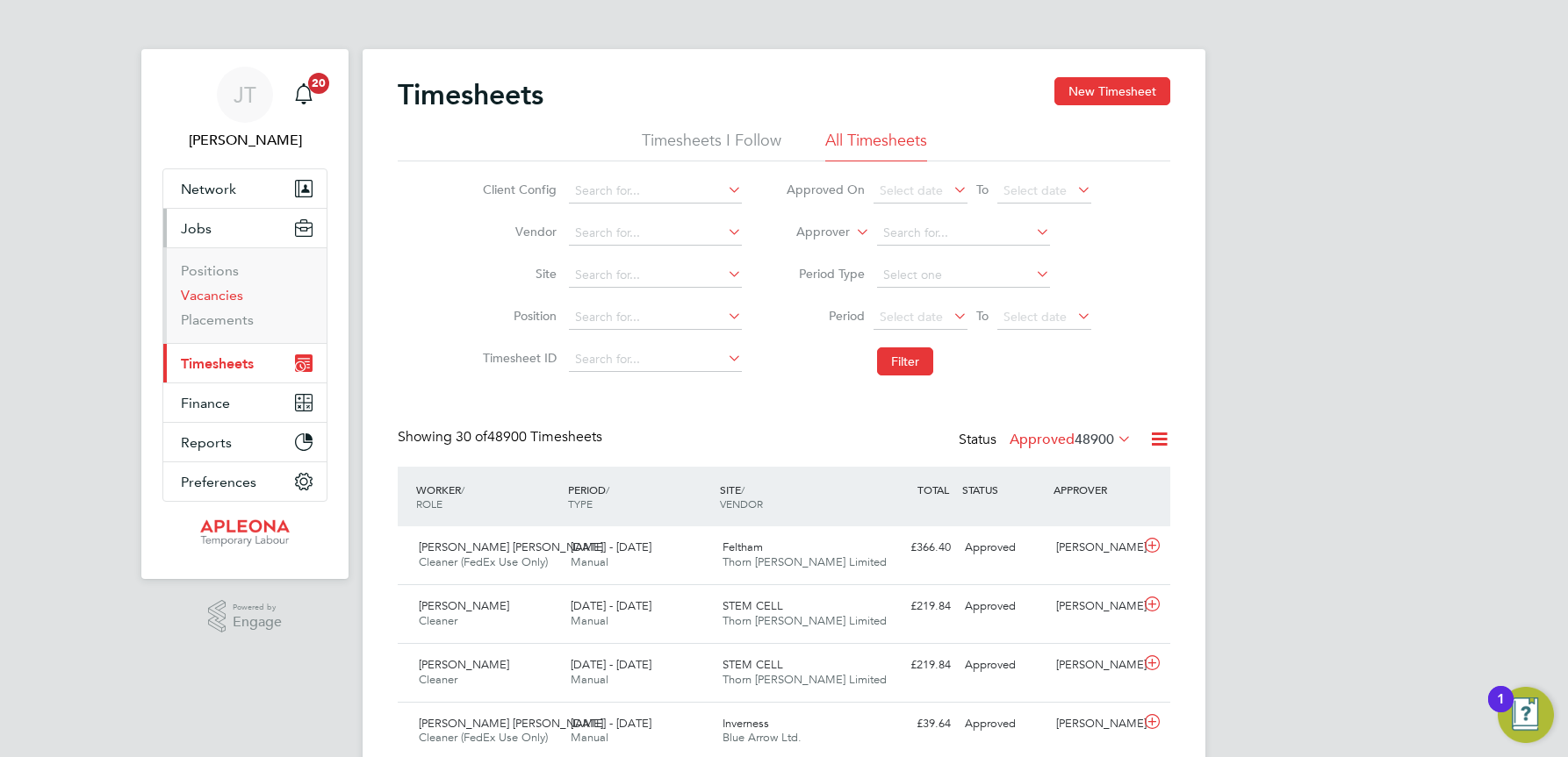
click at [223, 295] on link "Vacancies" at bounding box center [212, 295] width 62 height 17
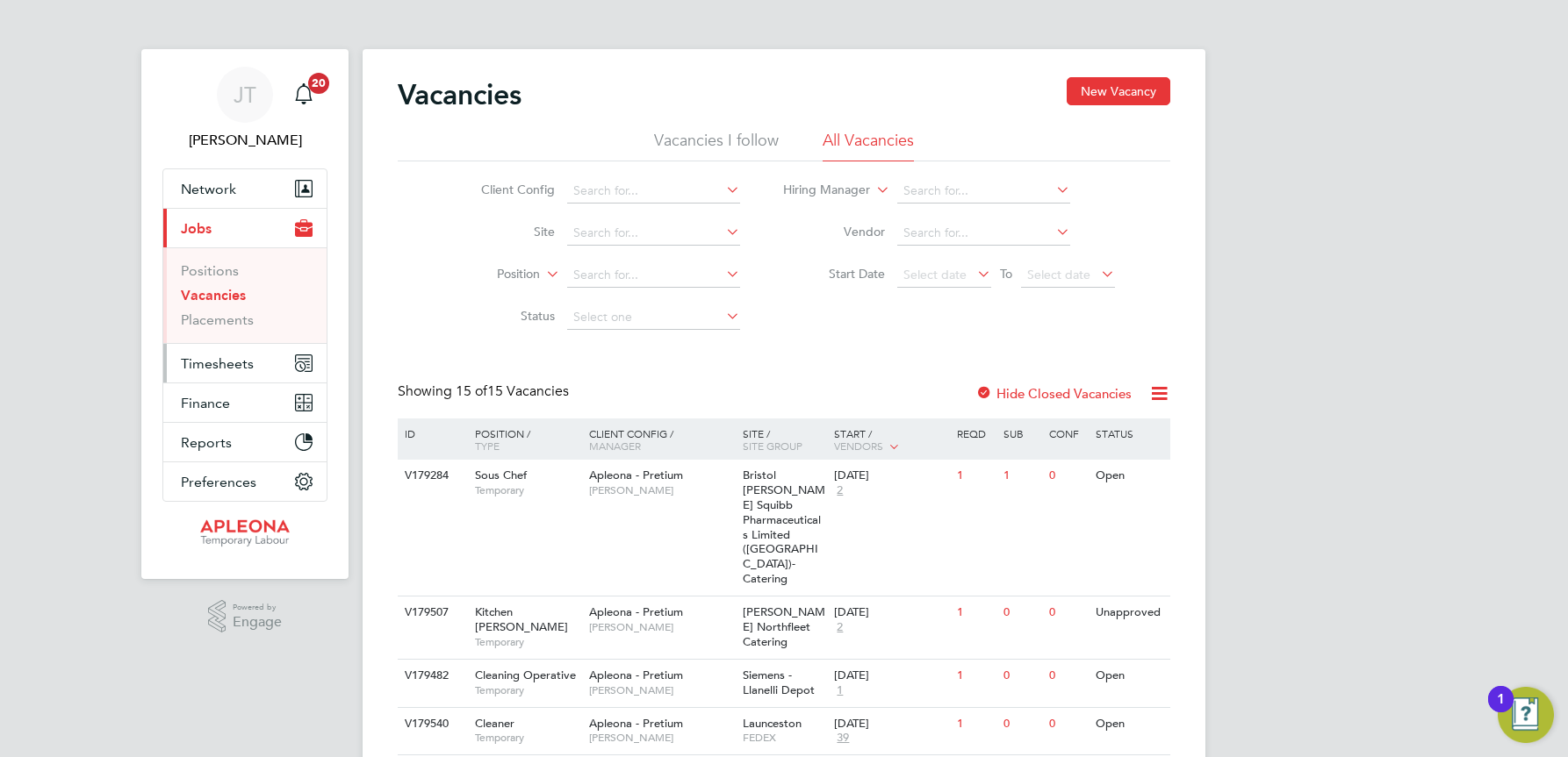
click at [230, 364] on span "Timesheets" at bounding box center [217, 363] width 73 height 17
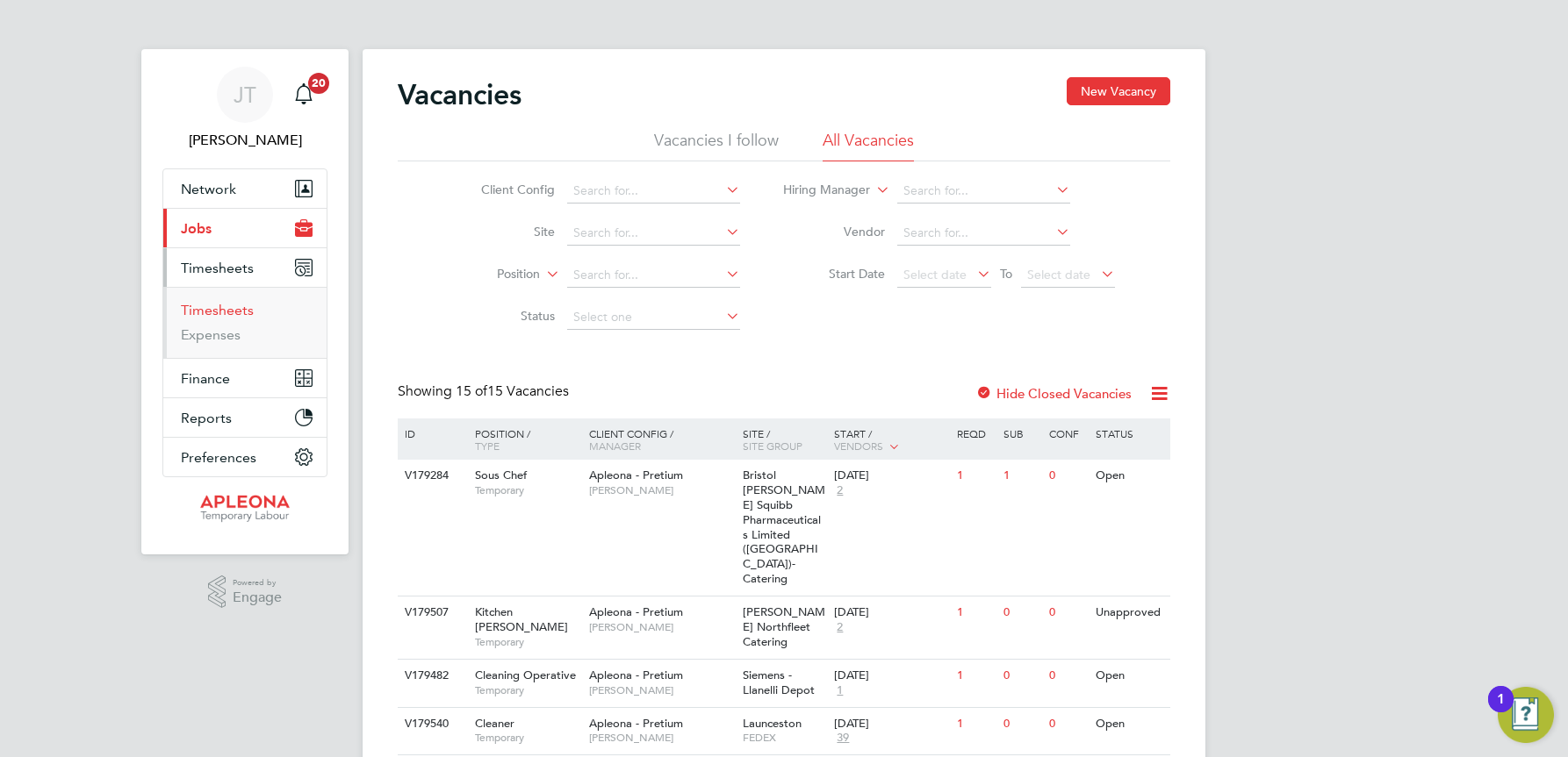
click at [217, 310] on link "Timesheets" at bounding box center [217, 310] width 73 height 17
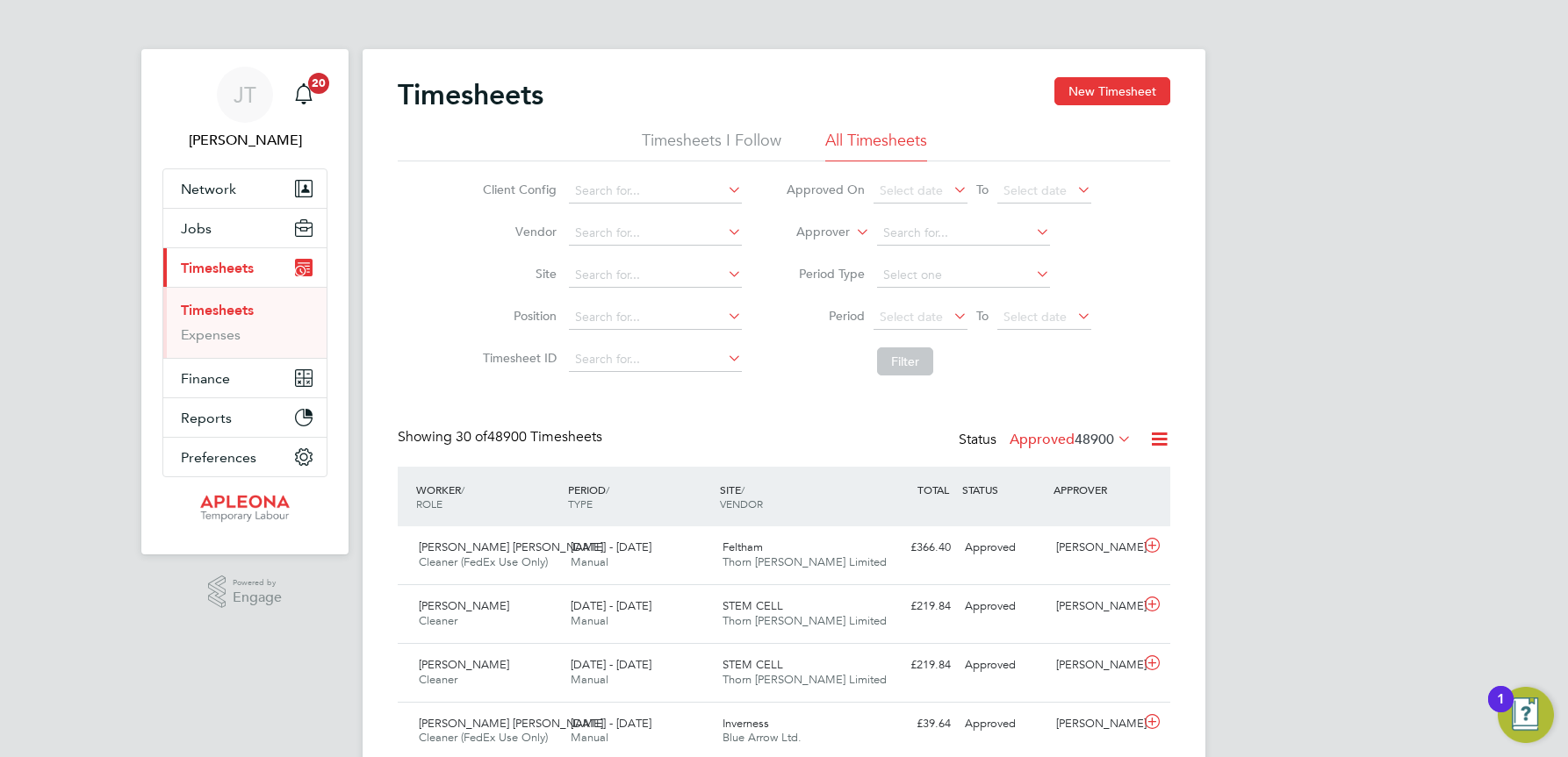
click at [1114, 438] on icon at bounding box center [1114, 439] width 0 height 25
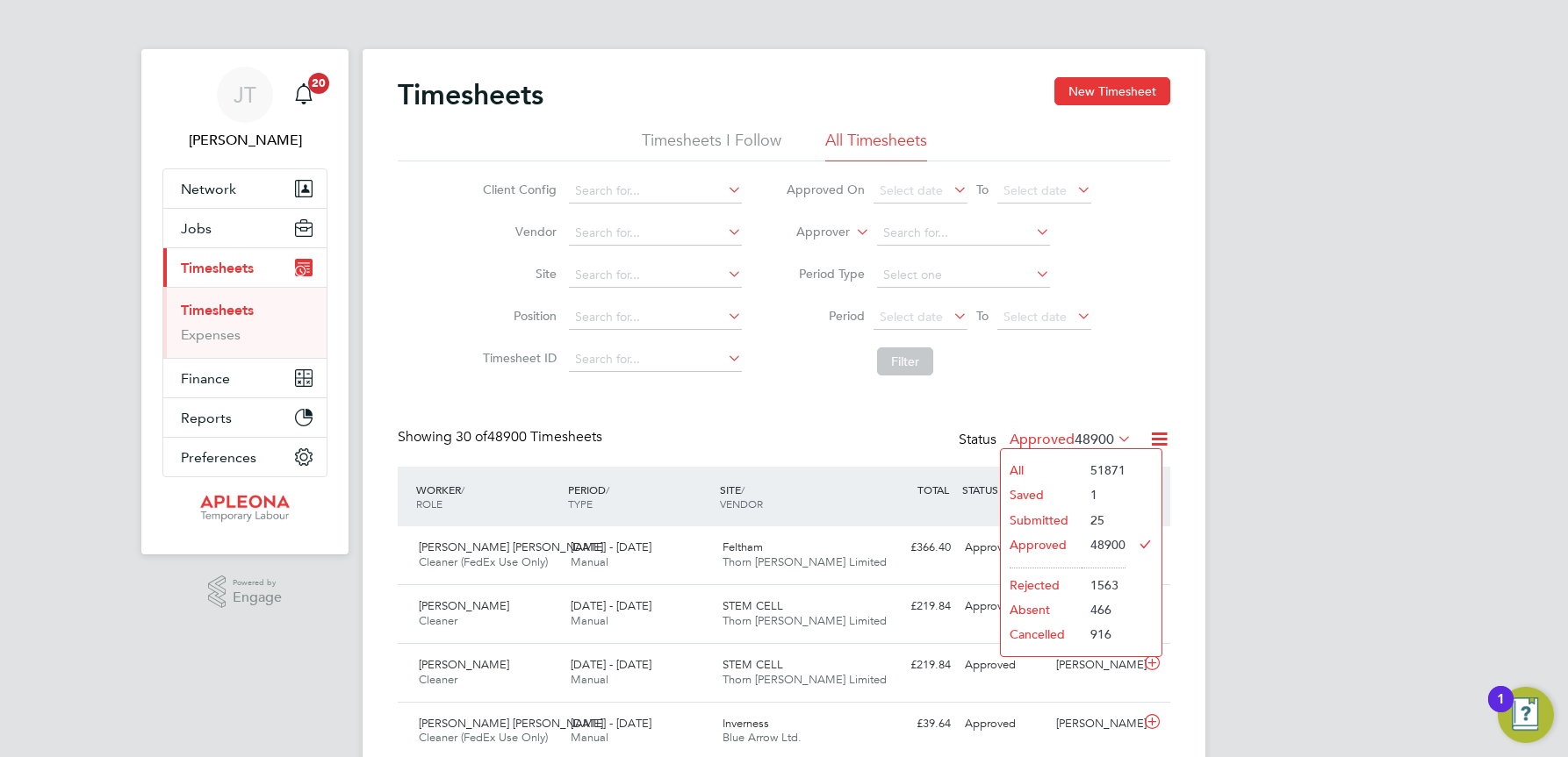
click at [1054, 519] on li "Submitted" at bounding box center [1041, 520] width 81 height 25
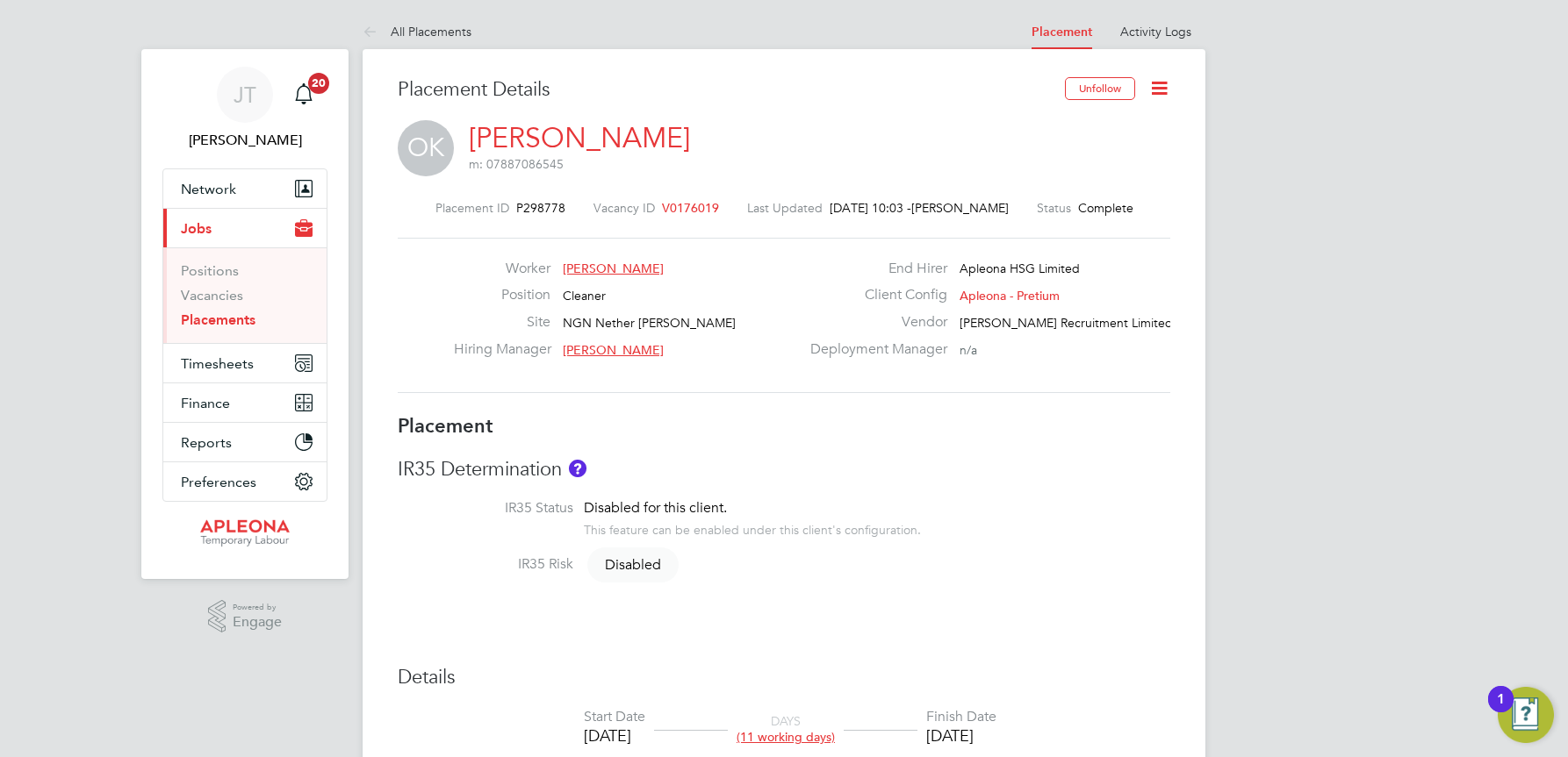
click at [677, 205] on span "V0176019" at bounding box center [690, 208] width 57 height 16
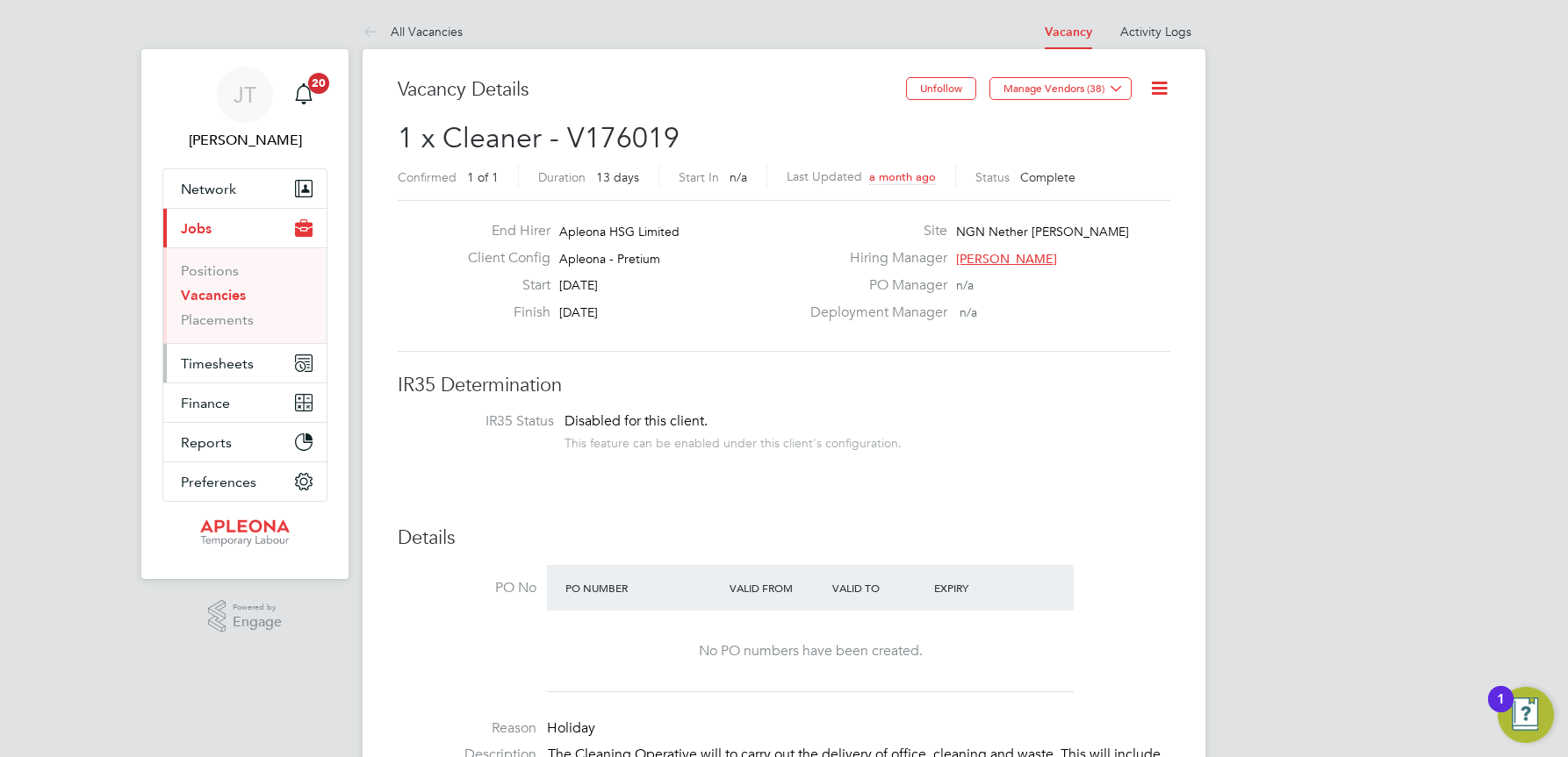
click at [207, 364] on span "Timesheets" at bounding box center [217, 363] width 73 height 17
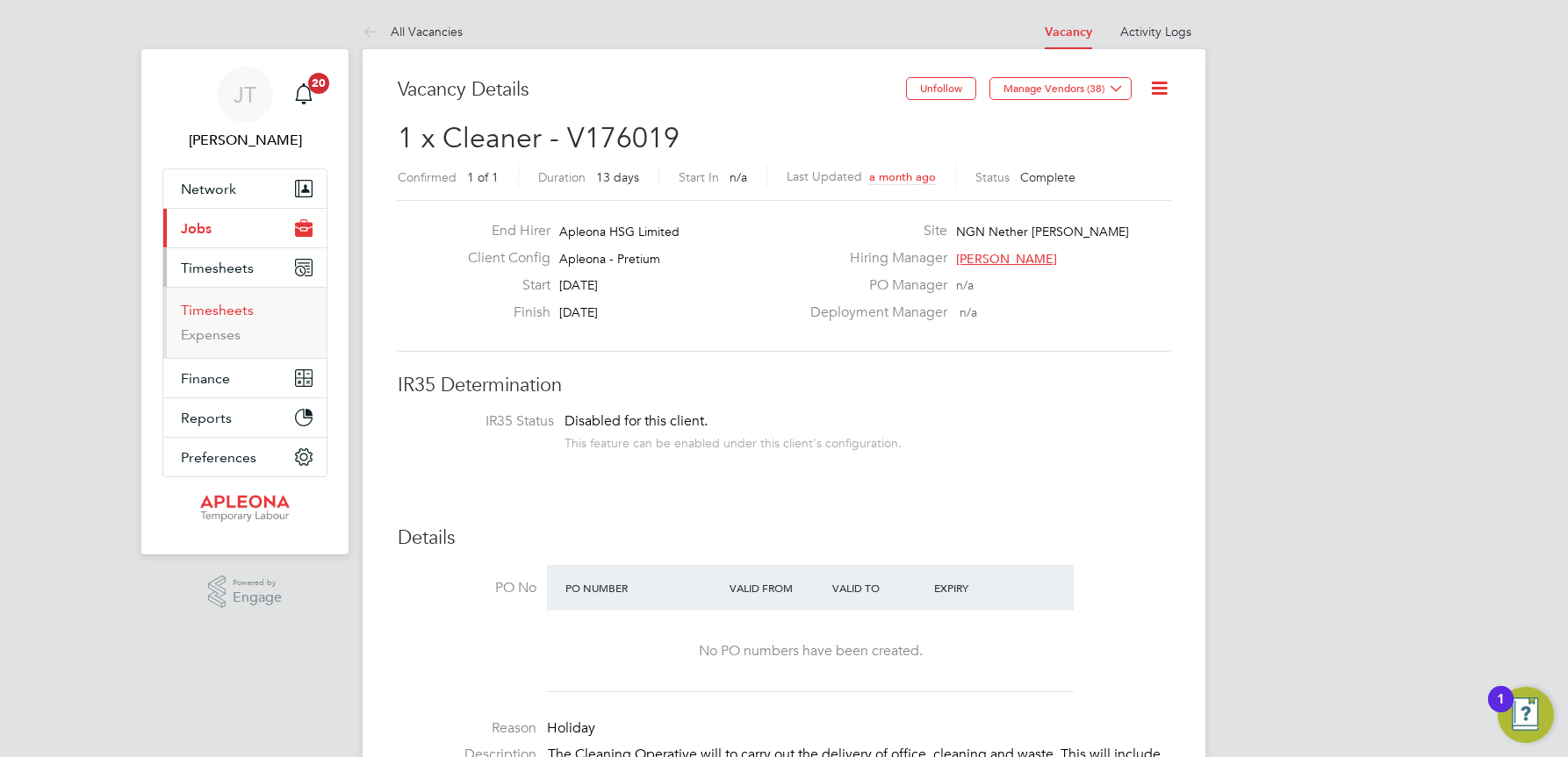
click at [214, 307] on link "Timesheets" at bounding box center [217, 310] width 73 height 17
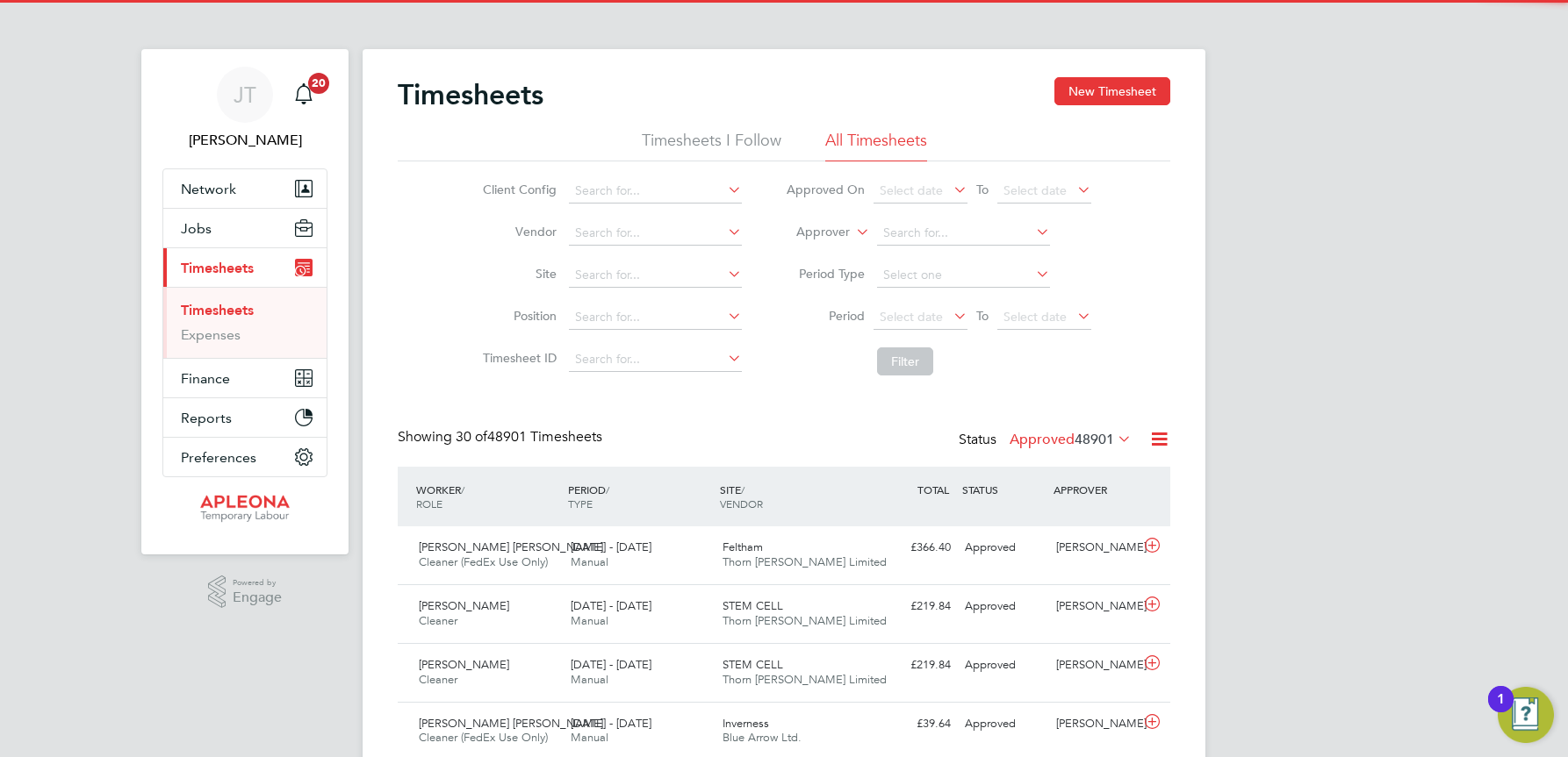
scroll to position [44, 153]
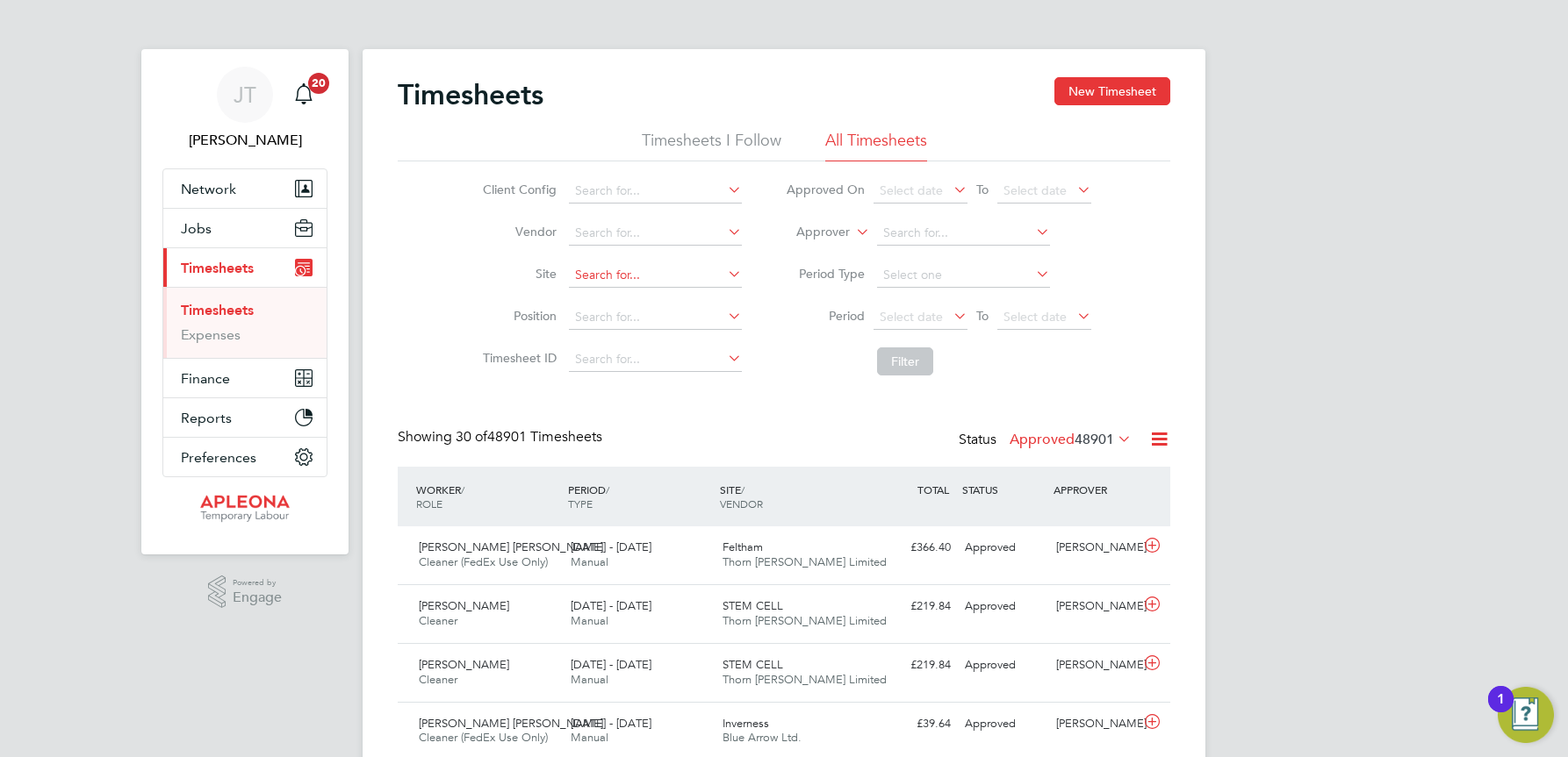
click at [576, 270] on input at bounding box center [655, 276] width 173 height 25
click at [650, 298] on li "NGN Nether Poppleton" at bounding box center [659, 300] width 184 height 24
type input "NGN Nether Poppleton"
click at [914, 361] on button "Filter" at bounding box center [905, 362] width 56 height 28
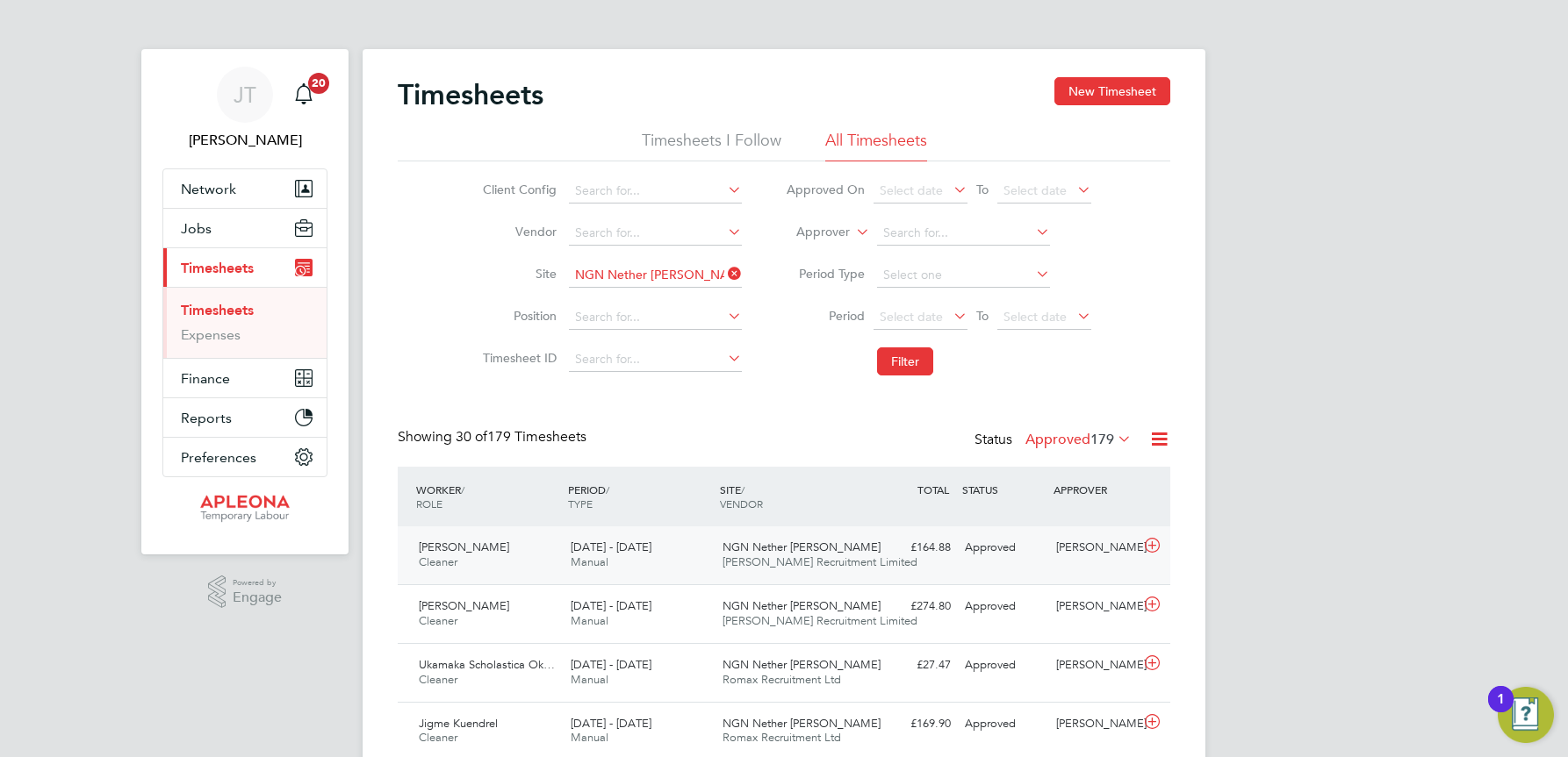
click at [783, 547] on span "NGN Nether Poppleton" at bounding box center [802, 547] width 158 height 15
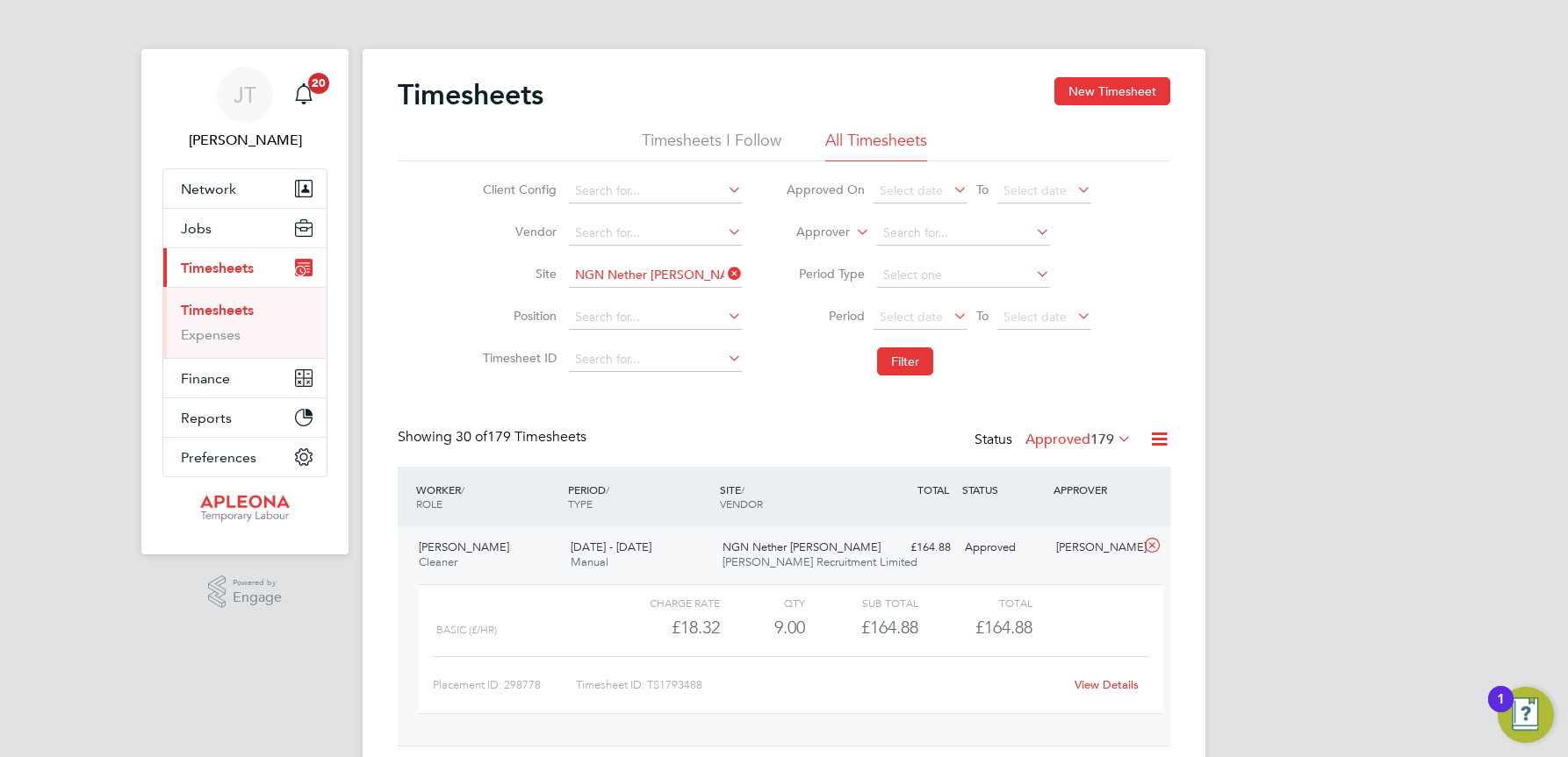
click at [1102, 682] on link "View Details" at bounding box center [1107, 684] width 64 height 15
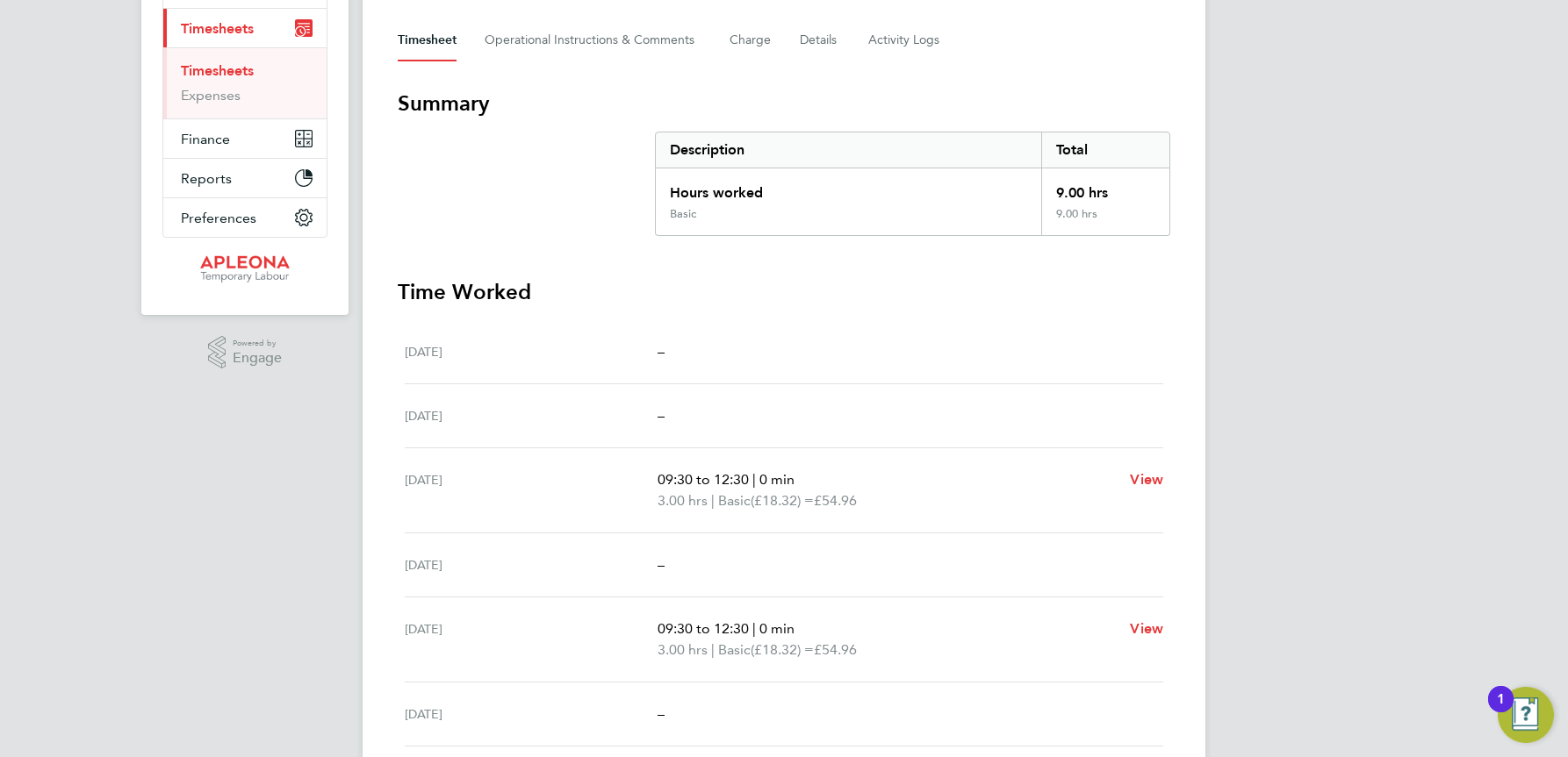
scroll to position [209, 0]
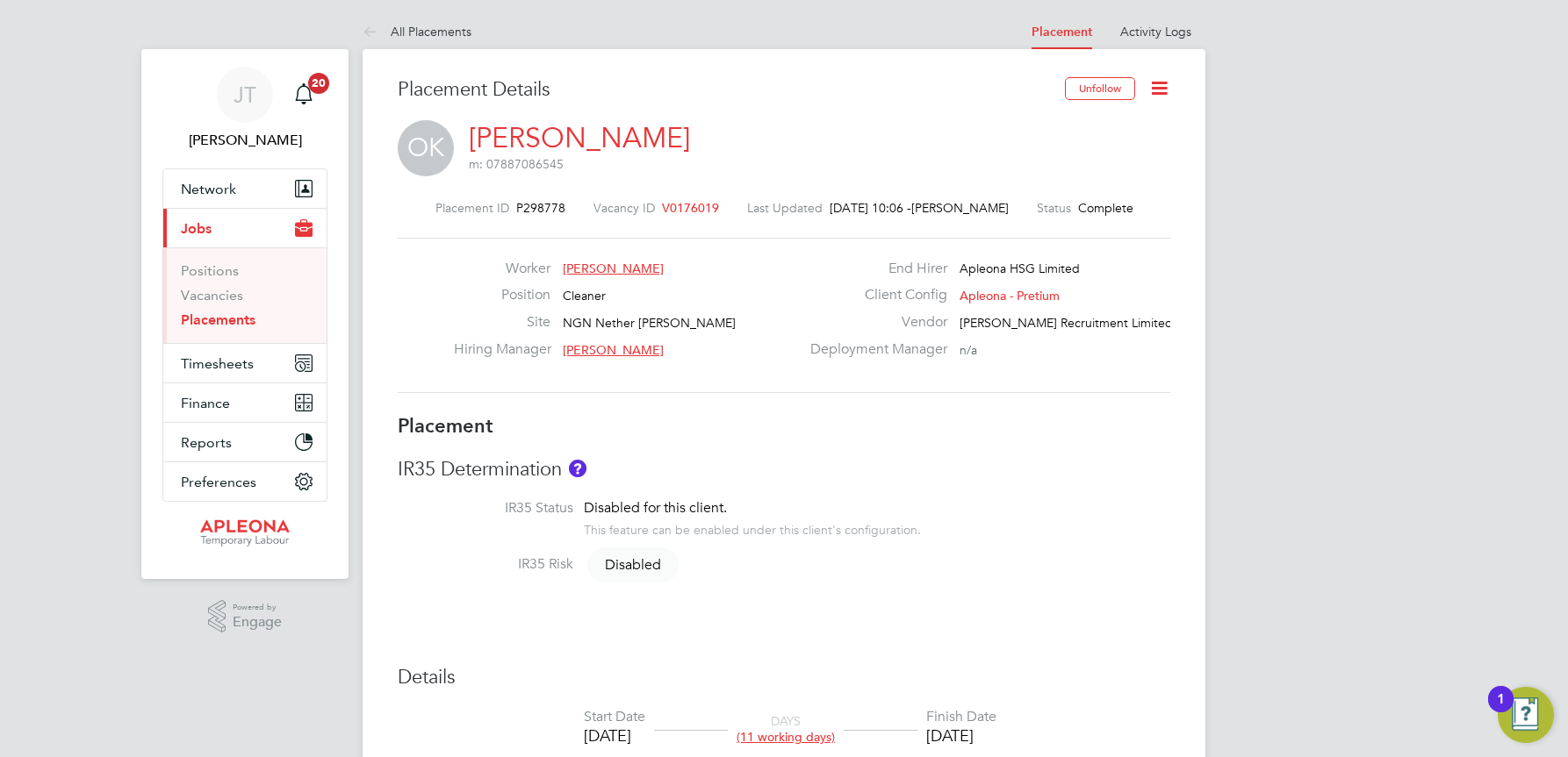
click at [685, 208] on span "V0176019" at bounding box center [690, 208] width 57 height 16
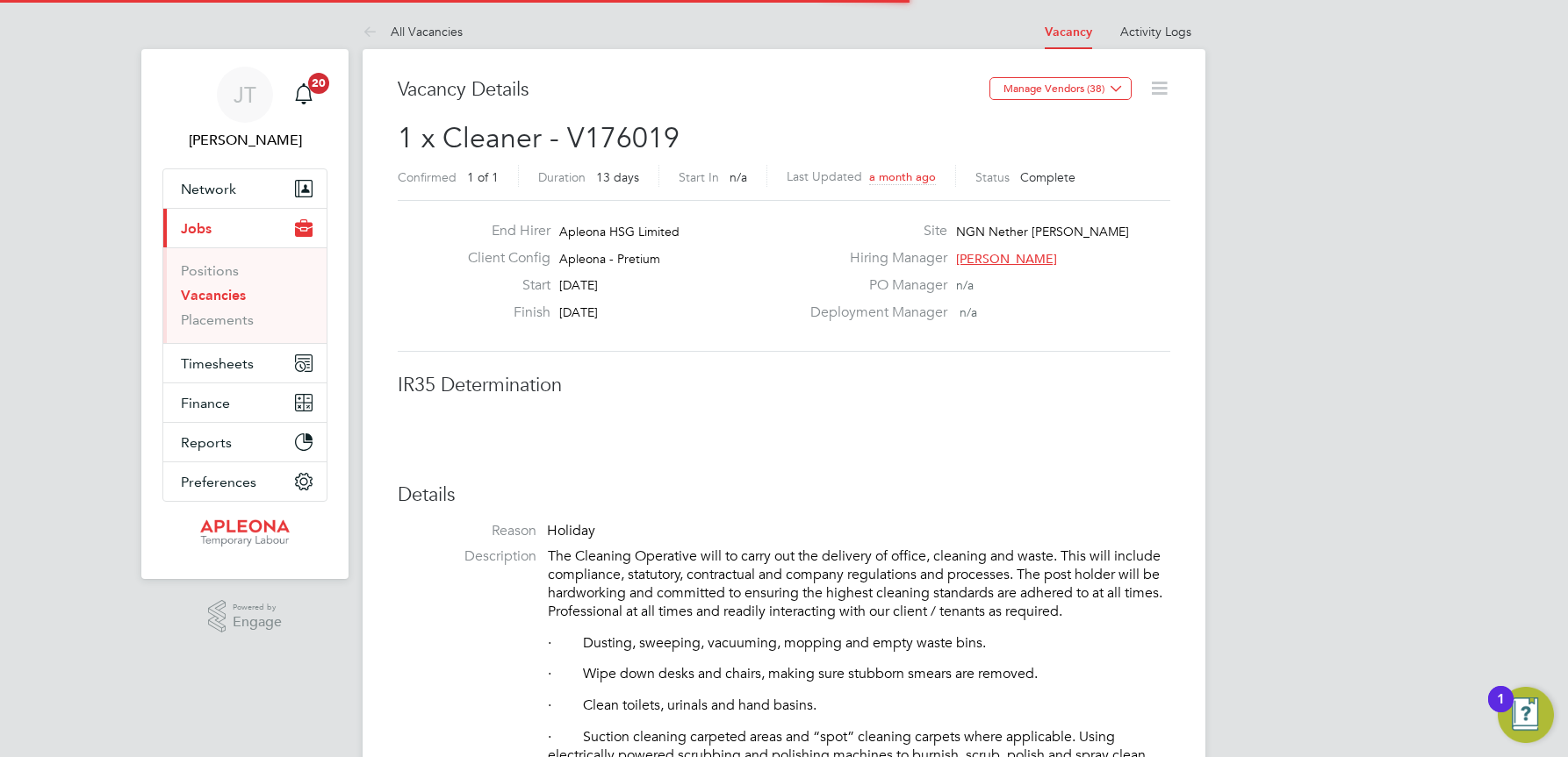
scroll to position [9, 9]
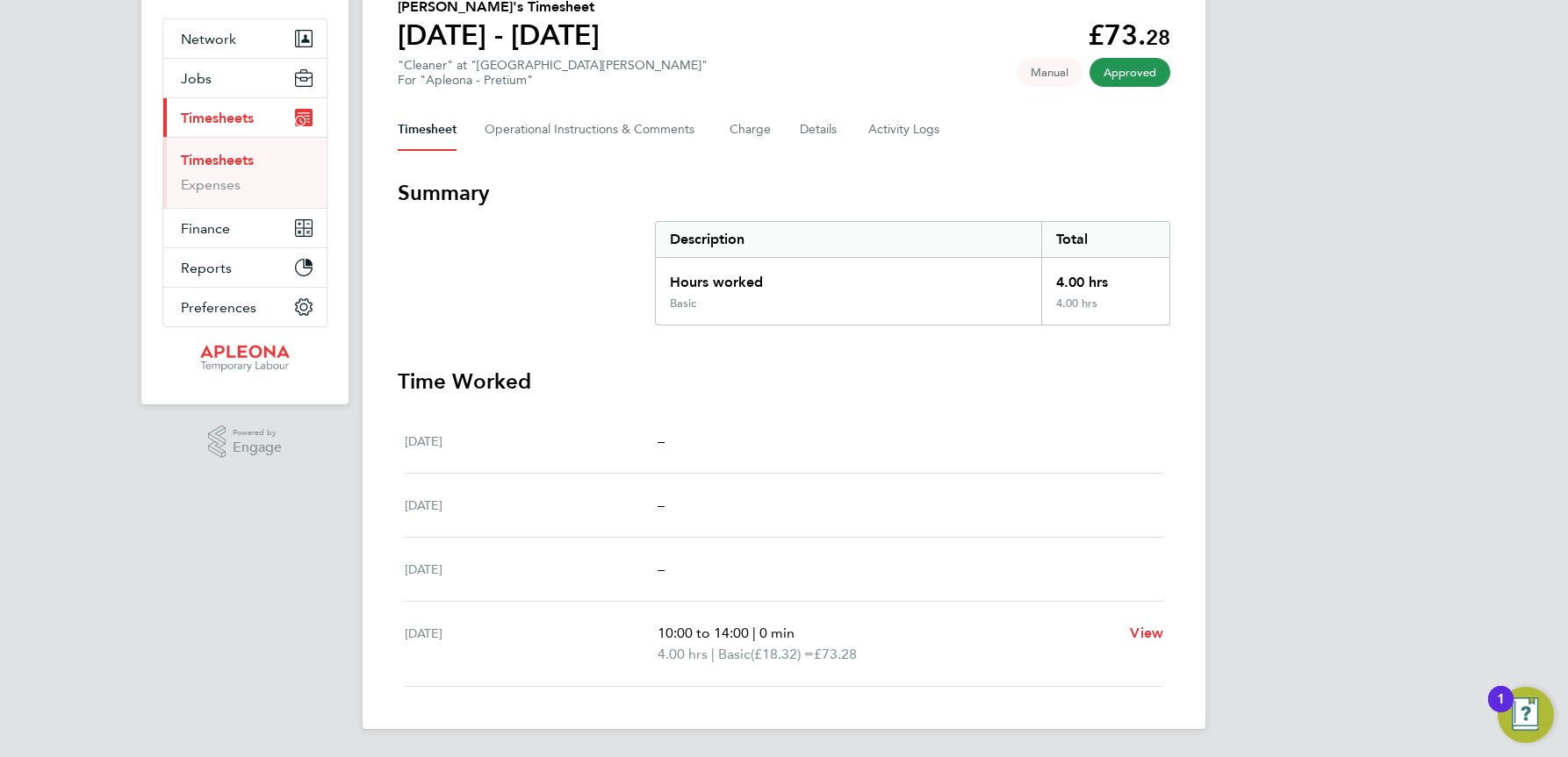
scroll to position [62, 0]
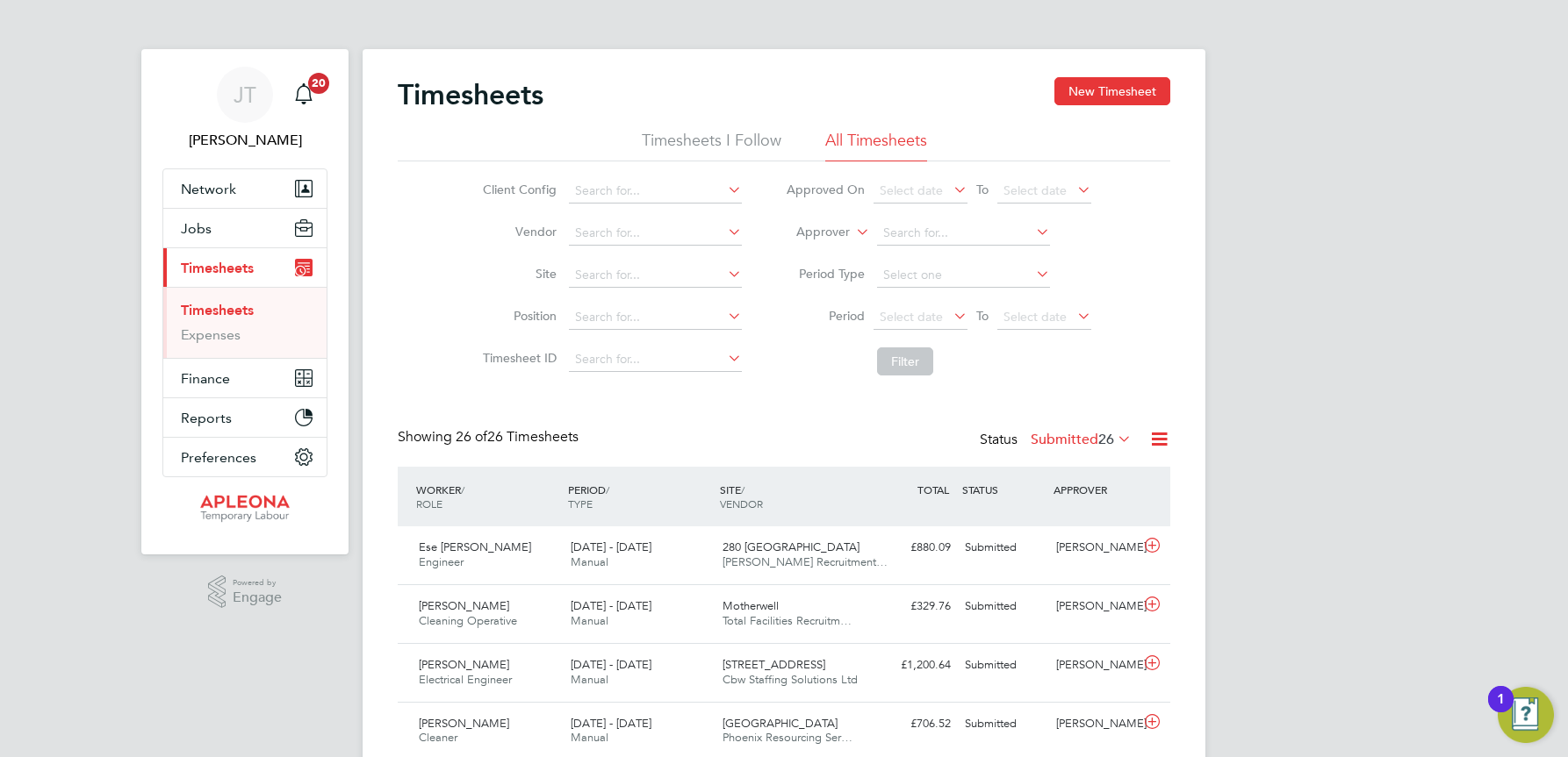
click at [1114, 440] on icon at bounding box center [1114, 439] width 0 height 25
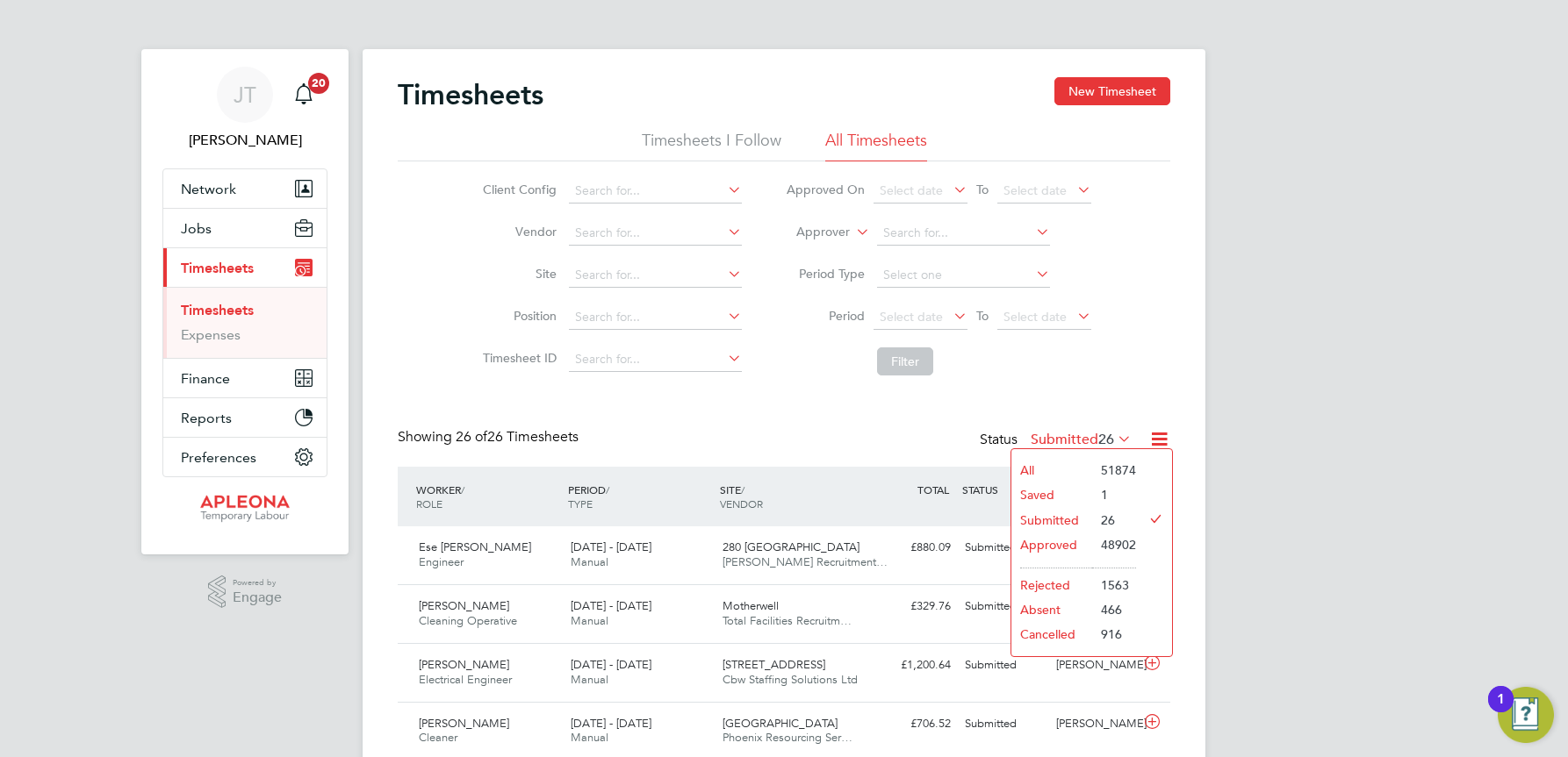
click at [1069, 542] on li "Approved" at bounding box center [1051, 545] width 81 height 25
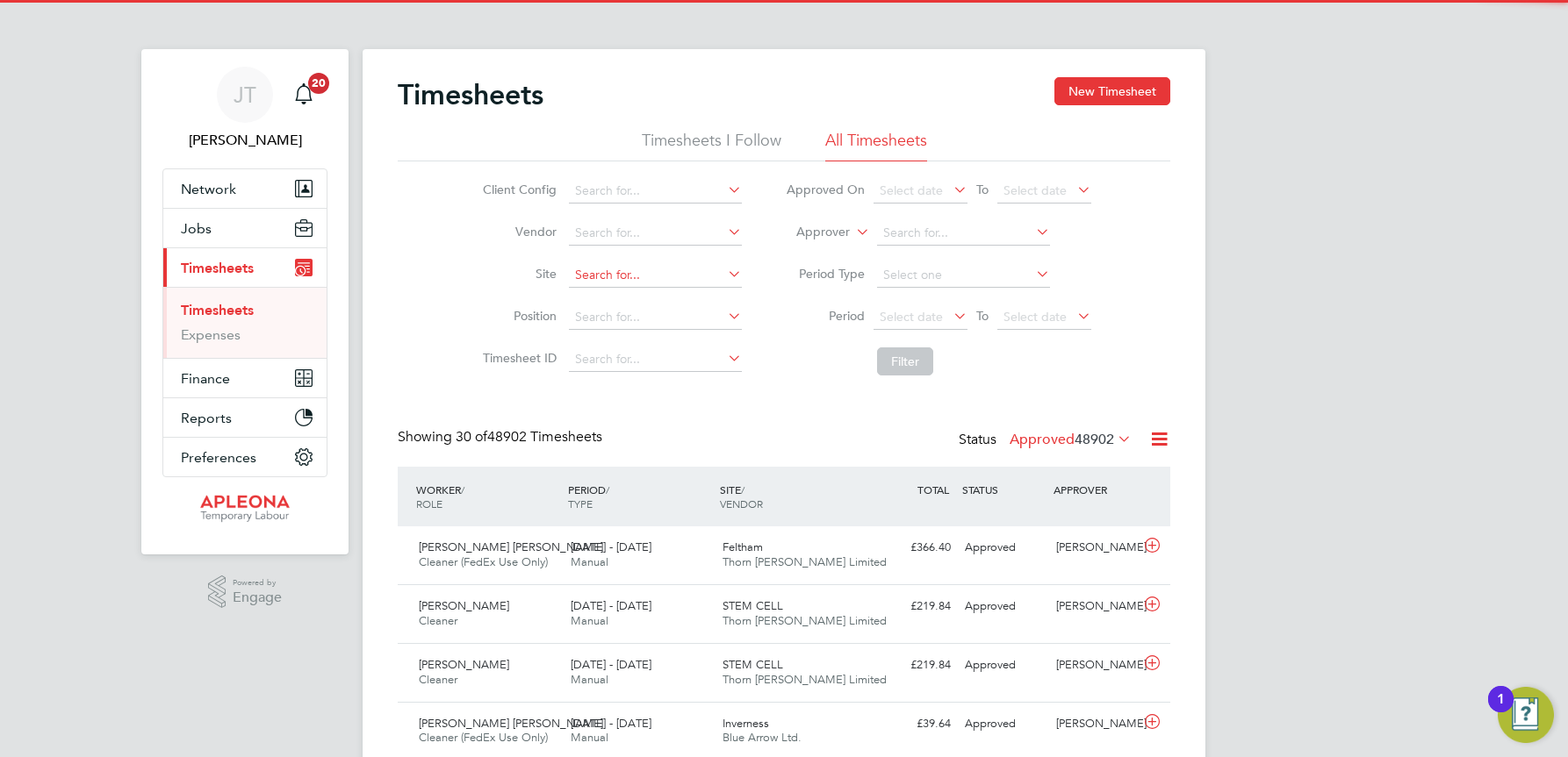
click at [598, 267] on input at bounding box center [655, 276] width 173 height 25
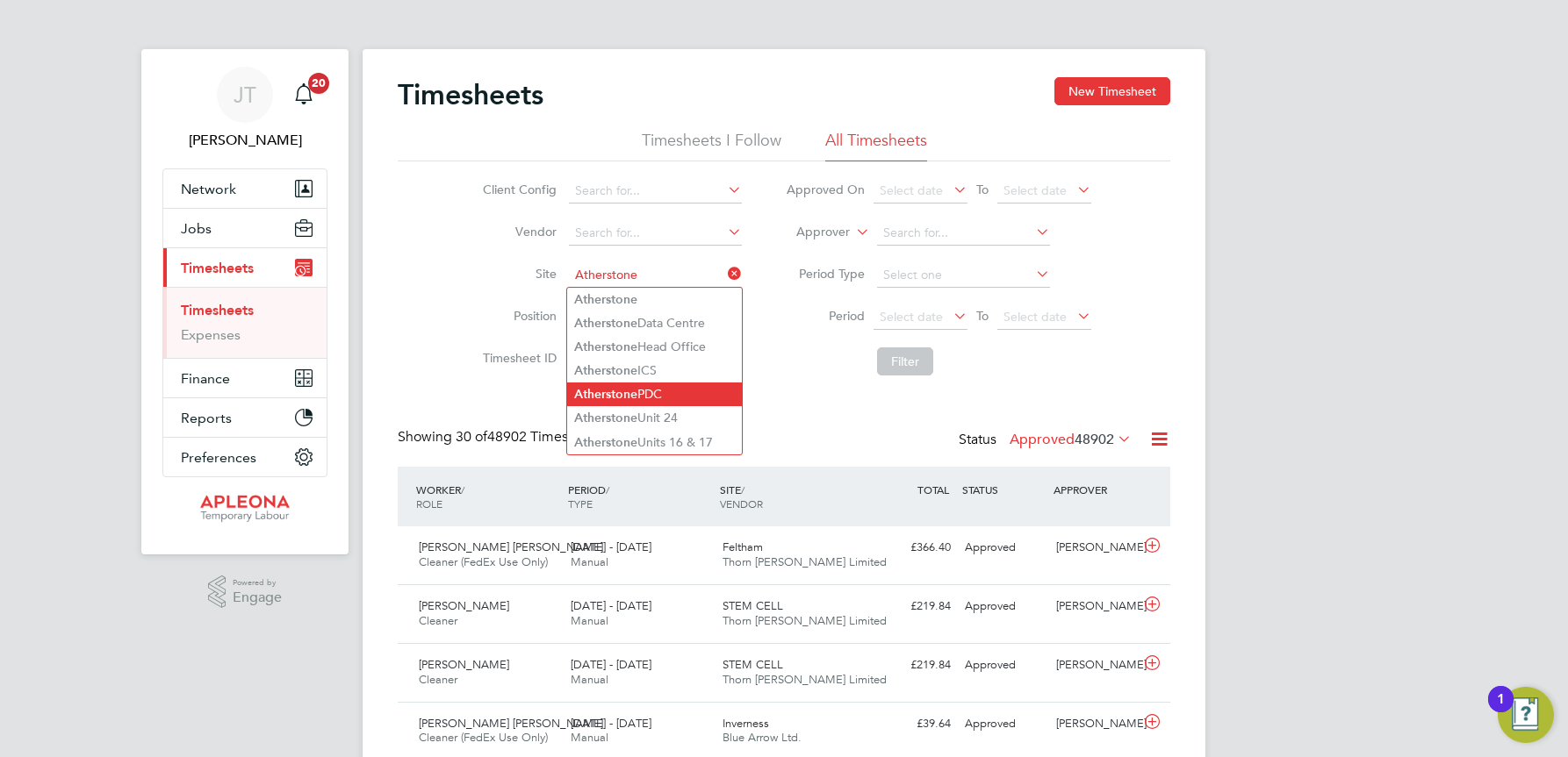
click at [644, 394] on li "Atherstone PDC" at bounding box center [655, 394] width 175 height 24
type input "Atherstone PDC"
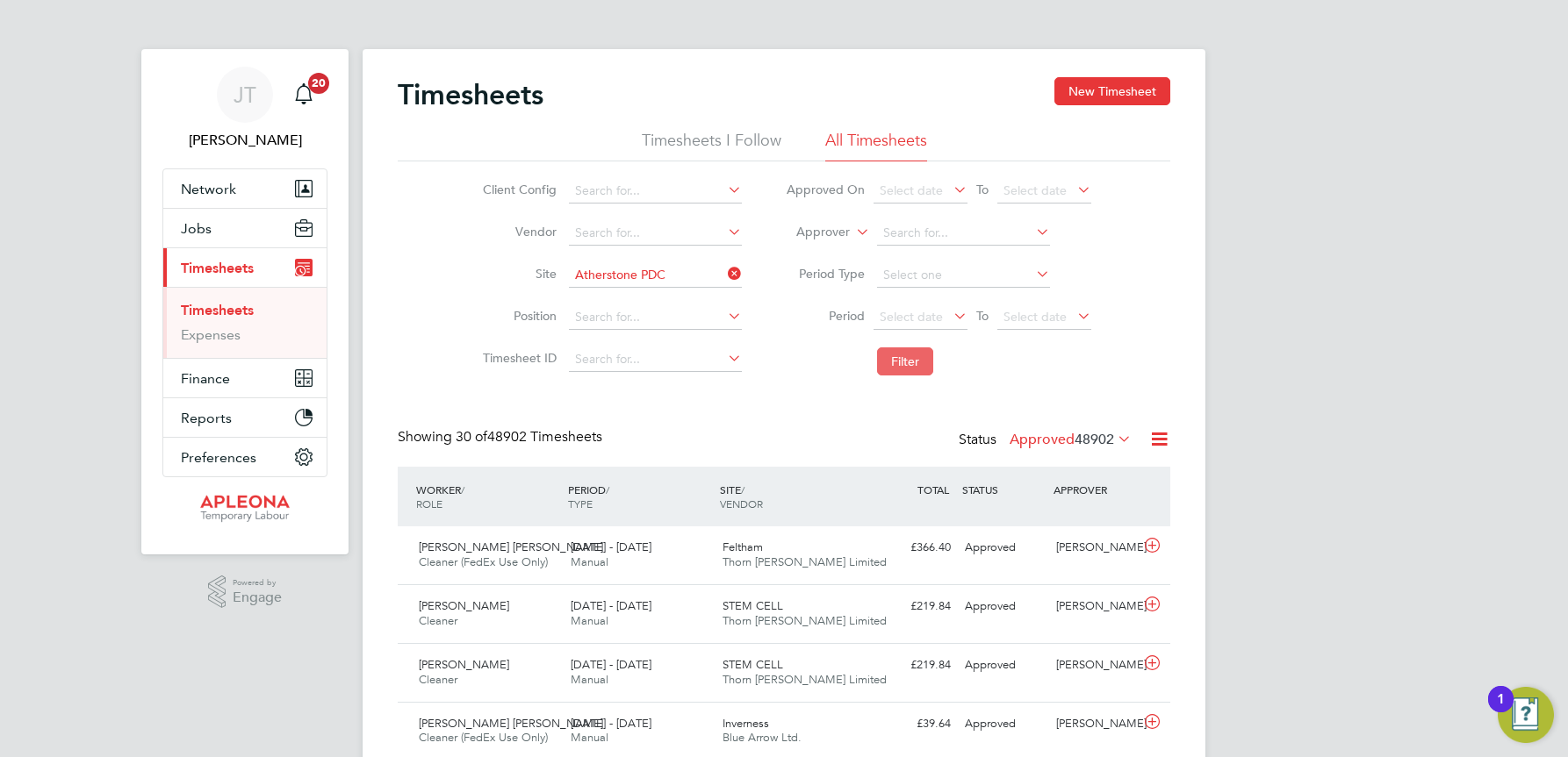
click at [900, 356] on button "Filter" at bounding box center [905, 362] width 56 height 28
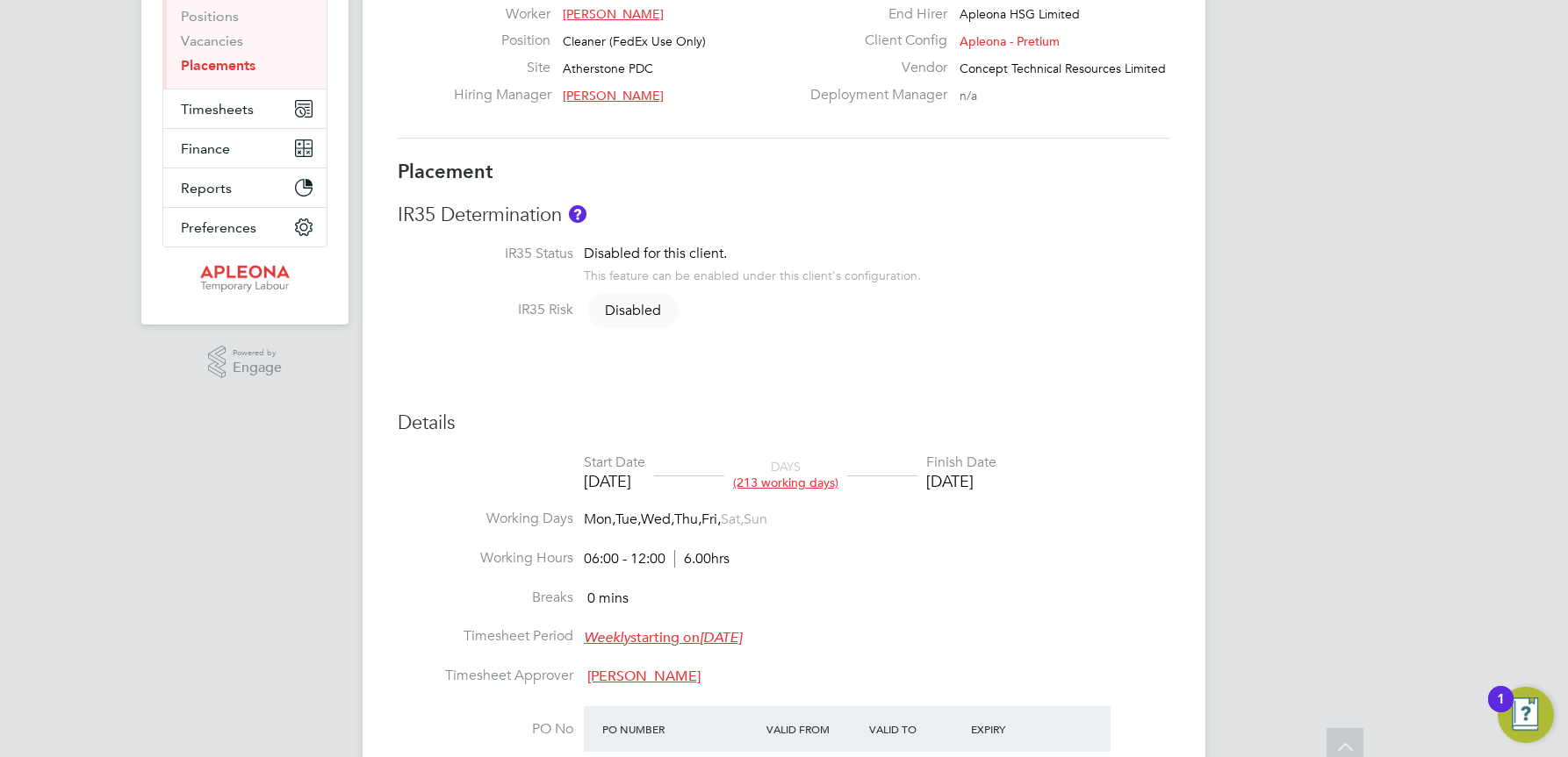
scroll to position [439, 0]
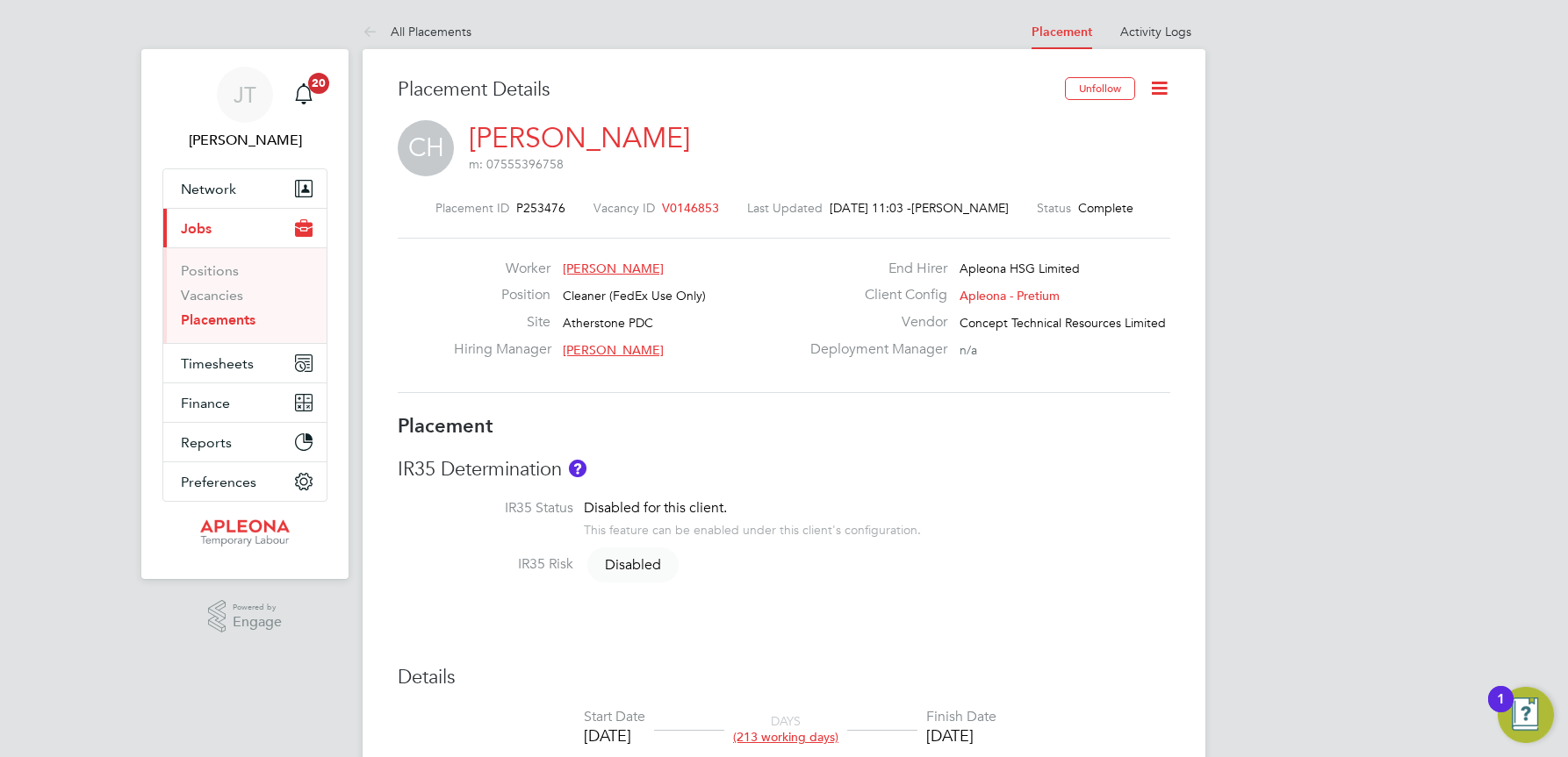
click at [1156, 90] on icon at bounding box center [1159, 88] width 22 height 22
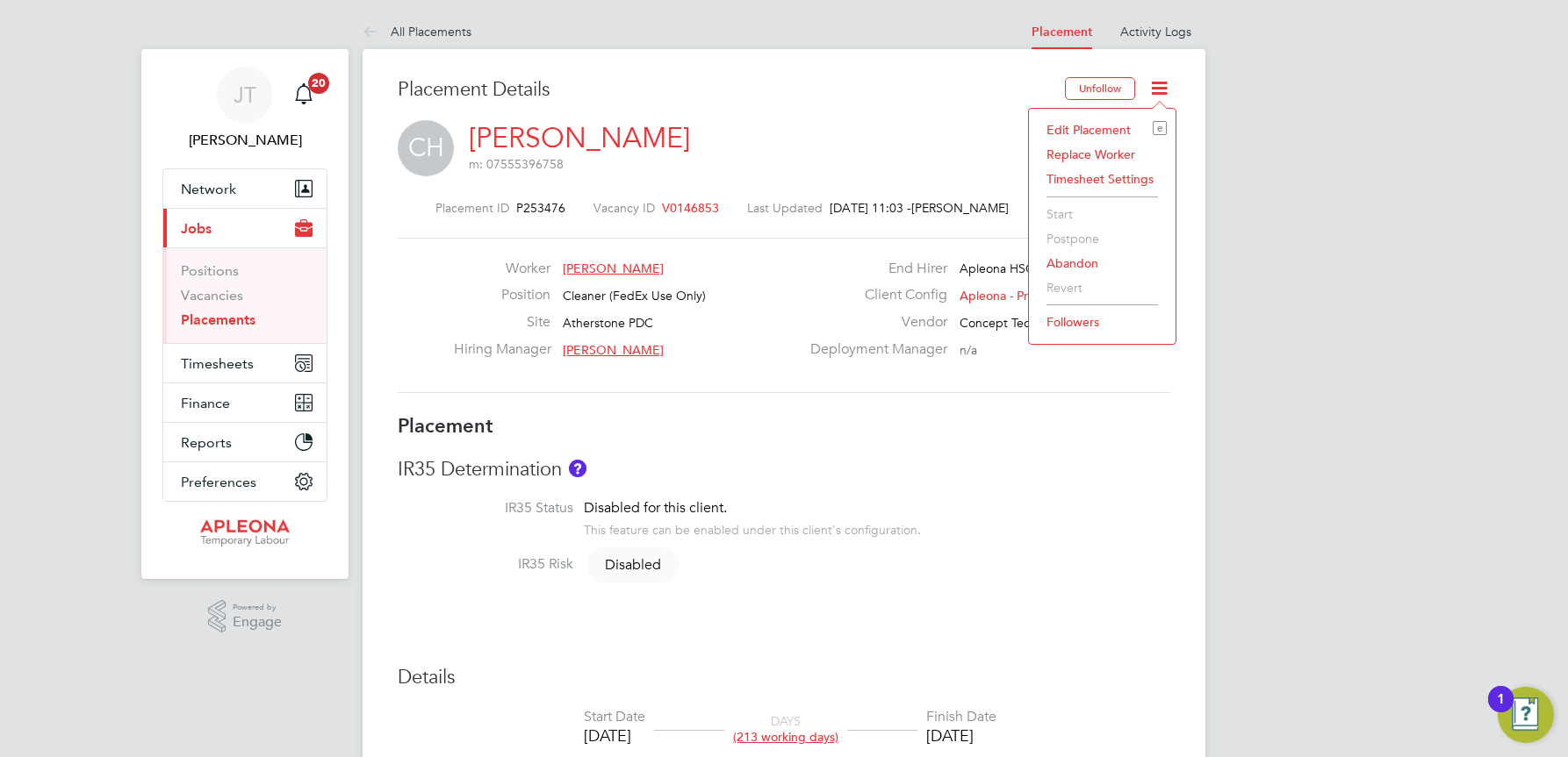
click at [1072, 129] on li "Edit Placement e" at bounding box center [1102, 130] width 129 height 25
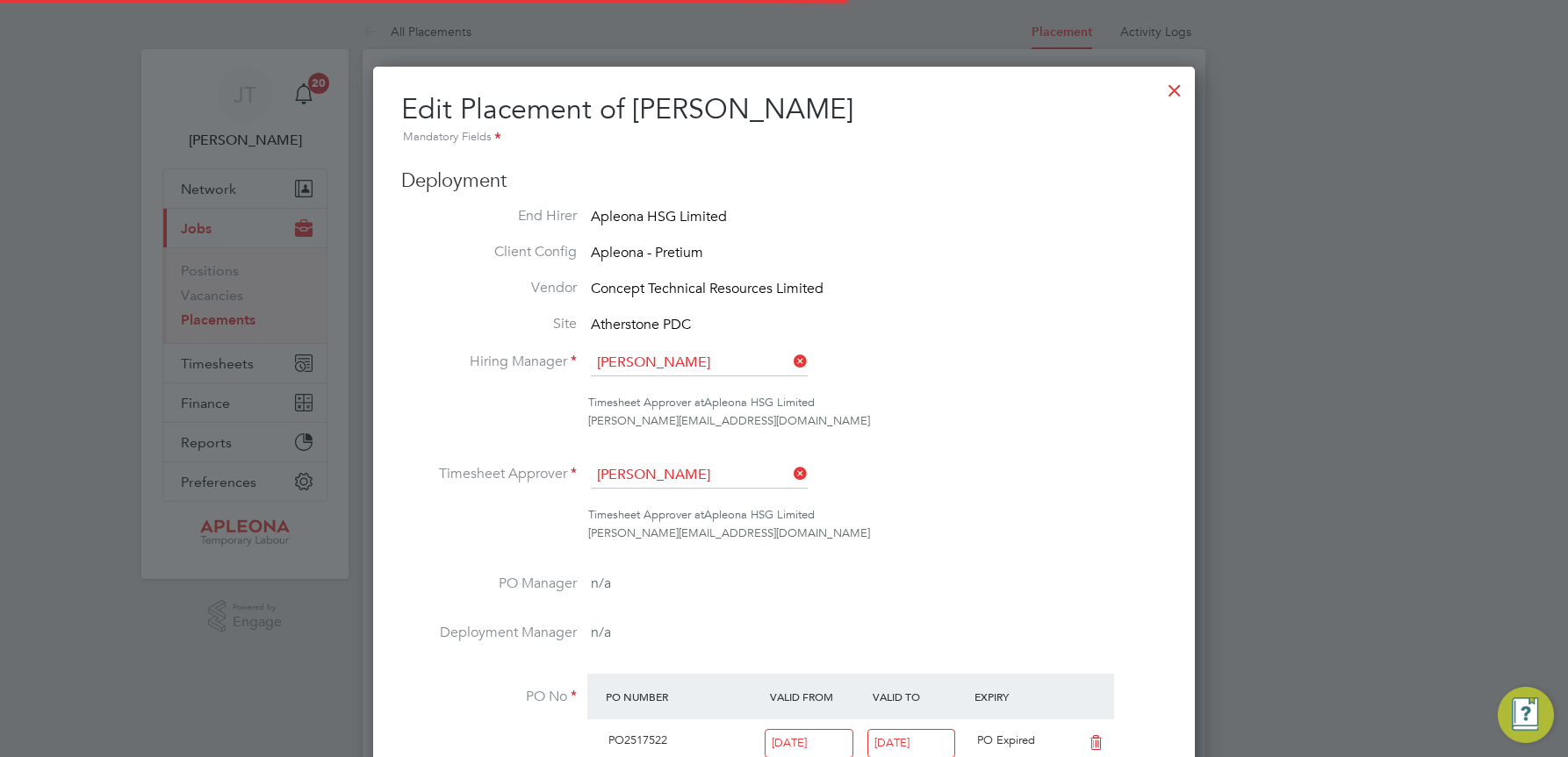
scroll to position [9, 9]
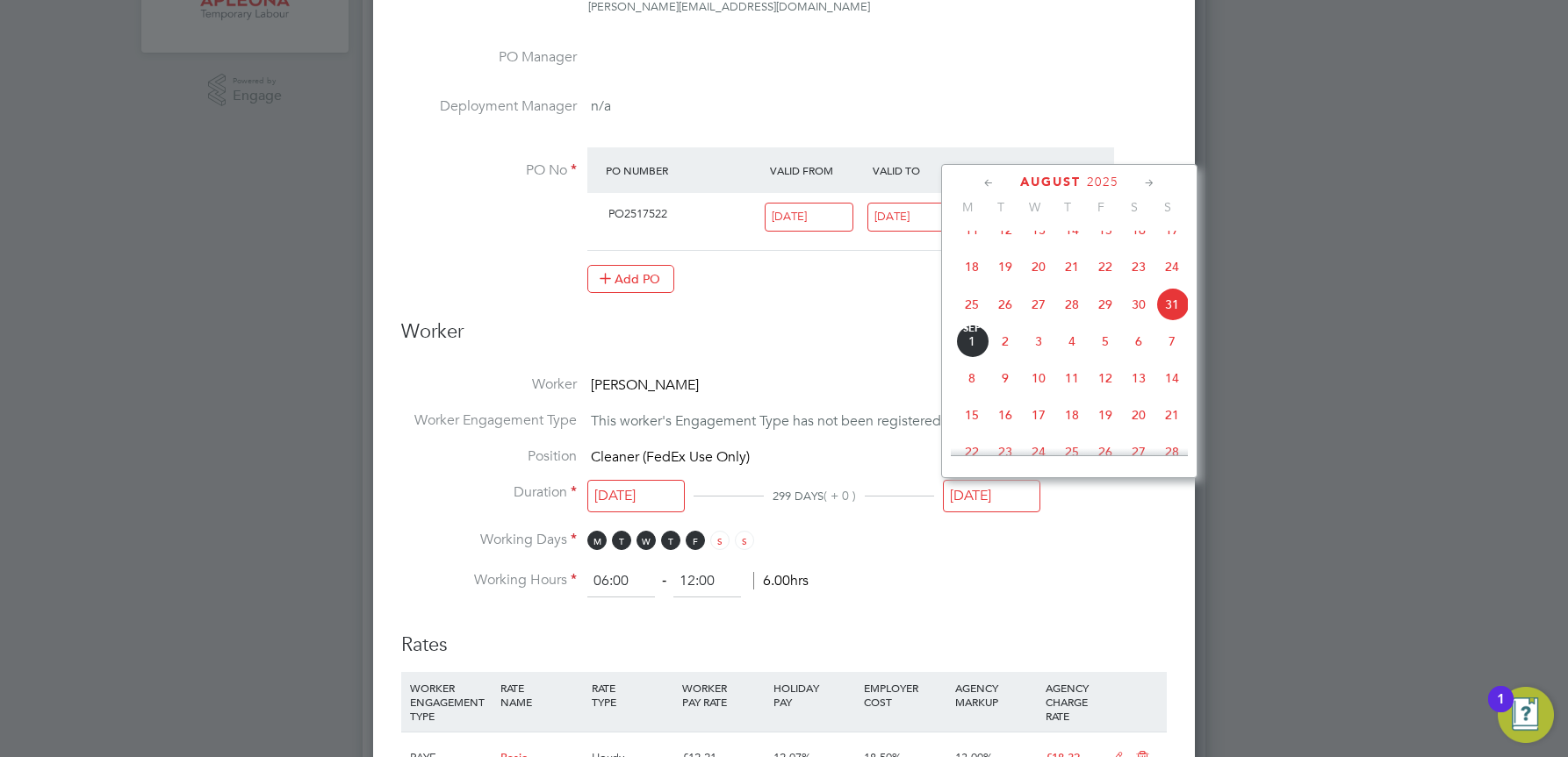
click at [991, 496] on input "31 Aug 2025" at bounding box center [992, 496] width 98 height 33
drag, startPoint x: 991, startPoint y: 496, endPoint x: 1106, endPoint y: 361, distance: 177.3
click at [1106, 358] on span "5" at bounding box center [1106, 341] width 34 height 34
type input "[DATE]"
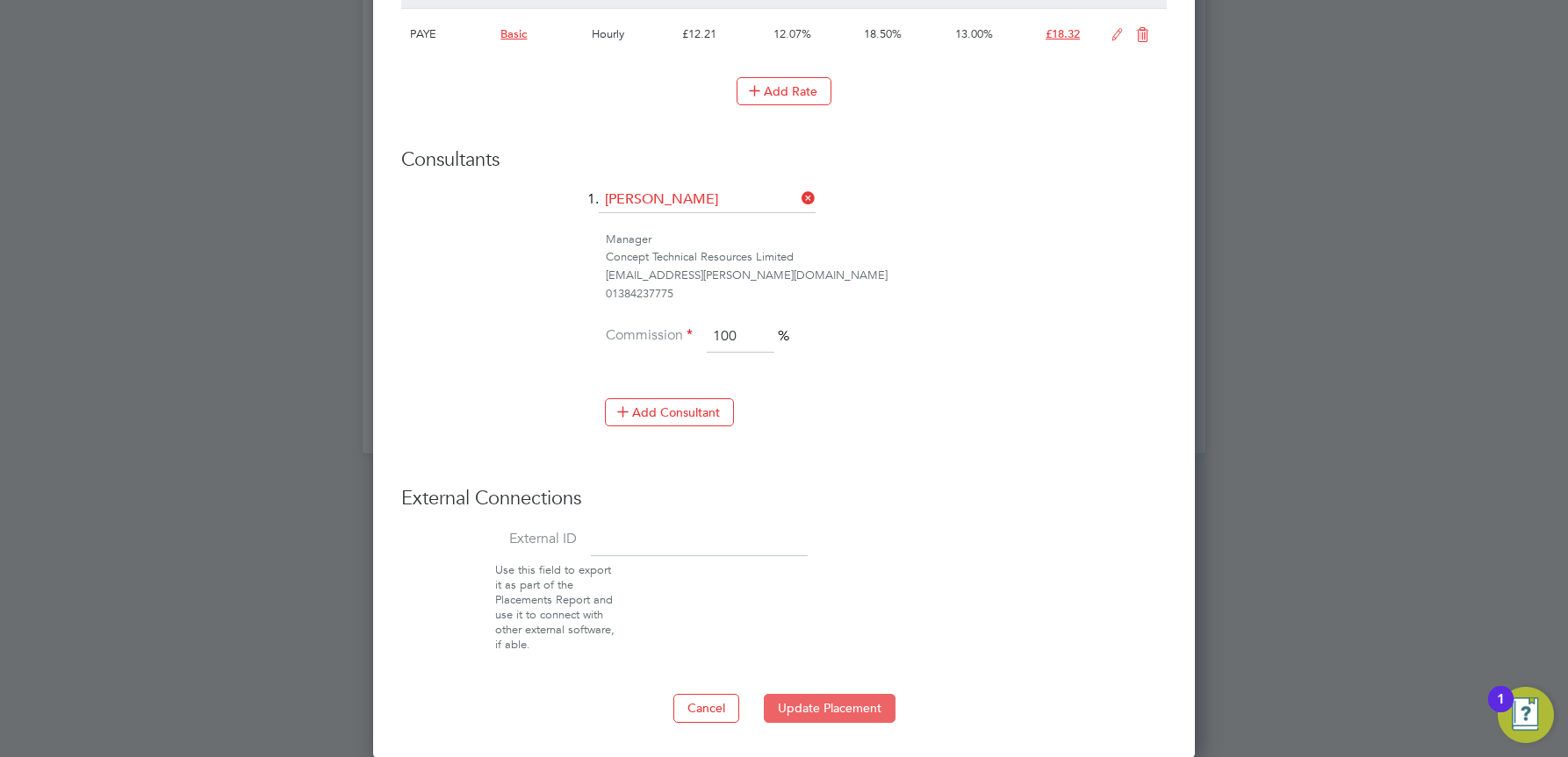
click at [840, 700] on button "Update Placement" at bounding box center [829, 708] width 131 height 28
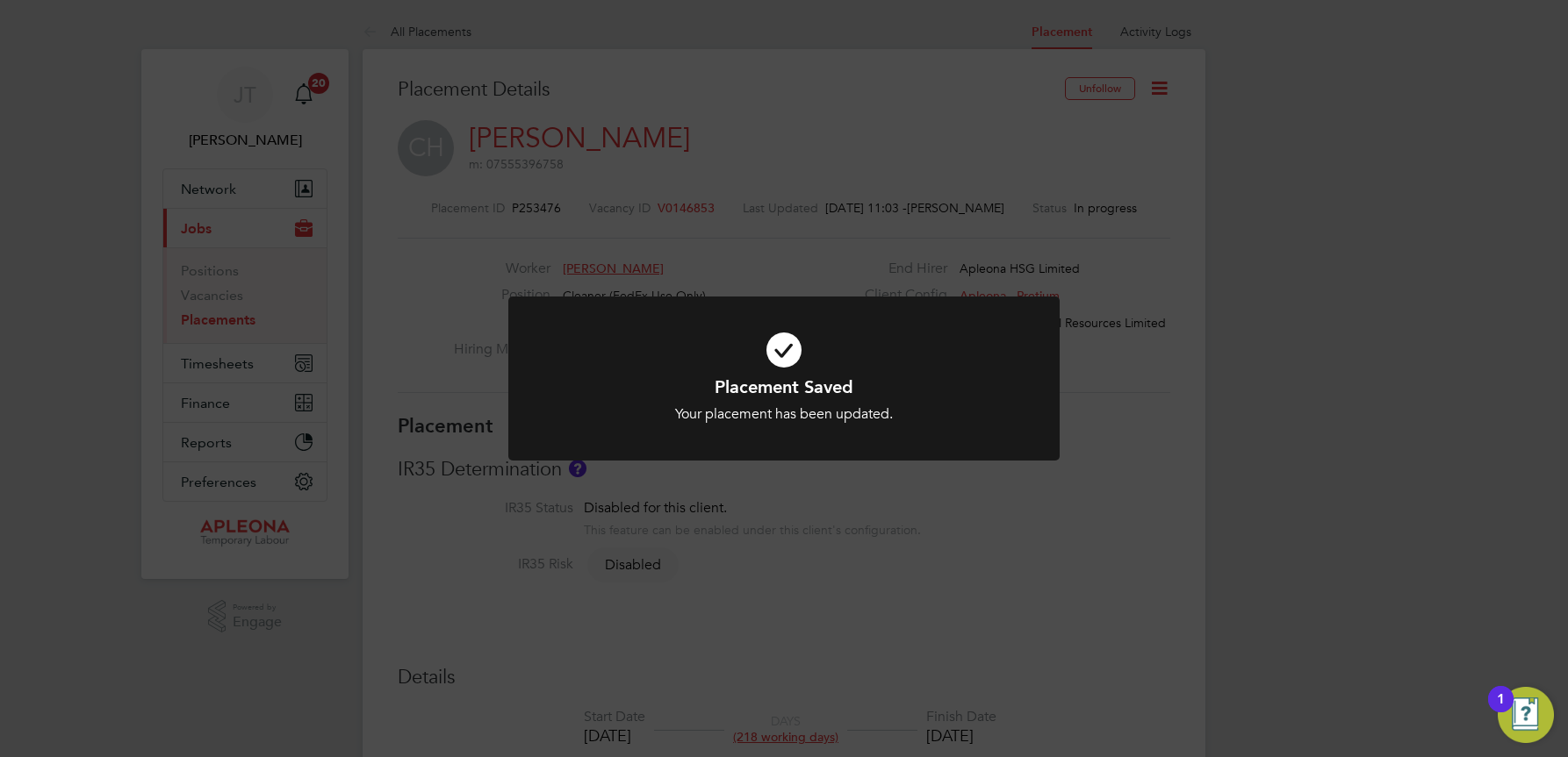
click at [1260, 174] on div "Placement Saved Your placement has been updated. Cancel Okay" at bounding box center [784, 378] width 1568 height 757
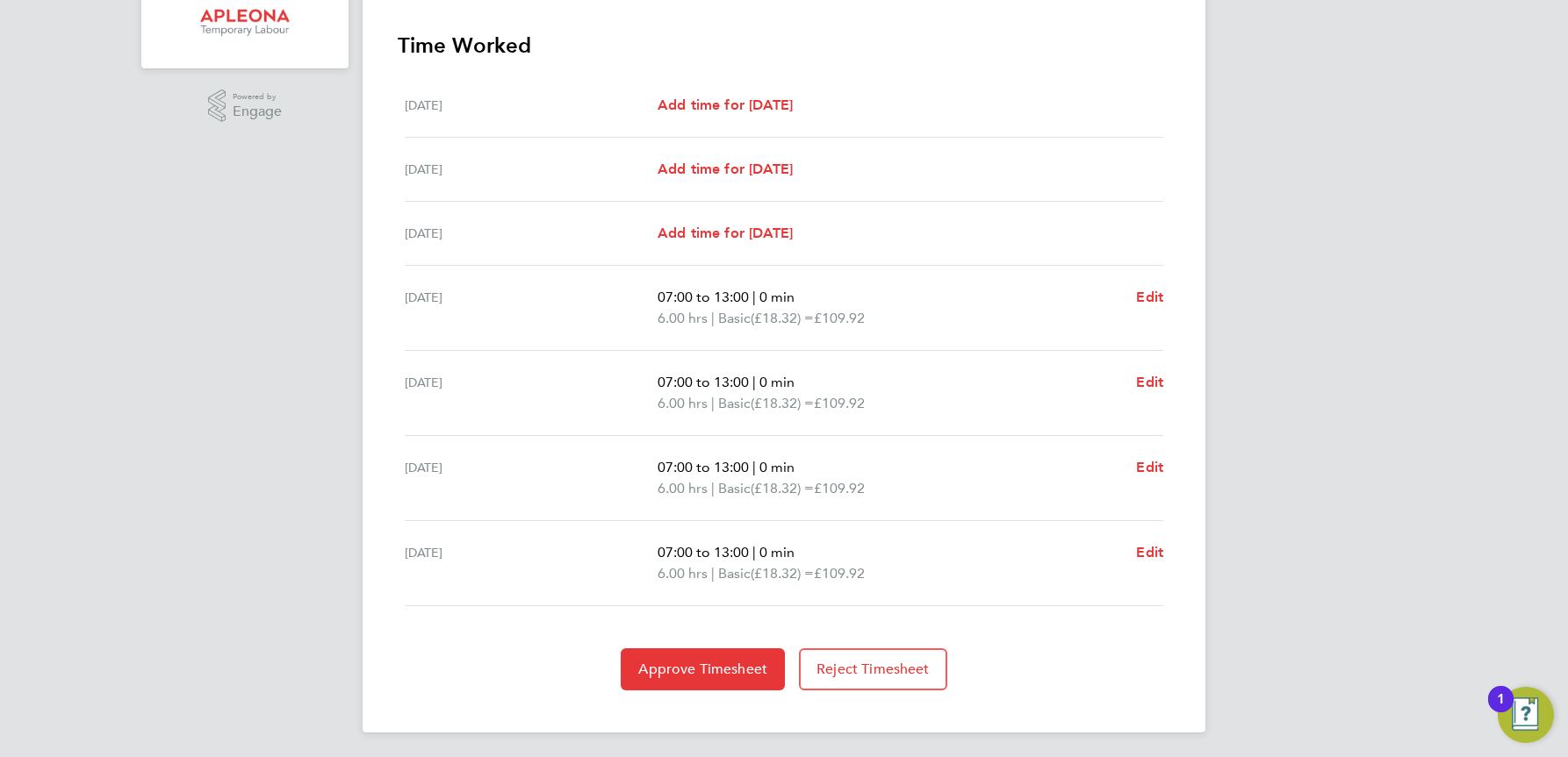
scroll to position [489, 0]
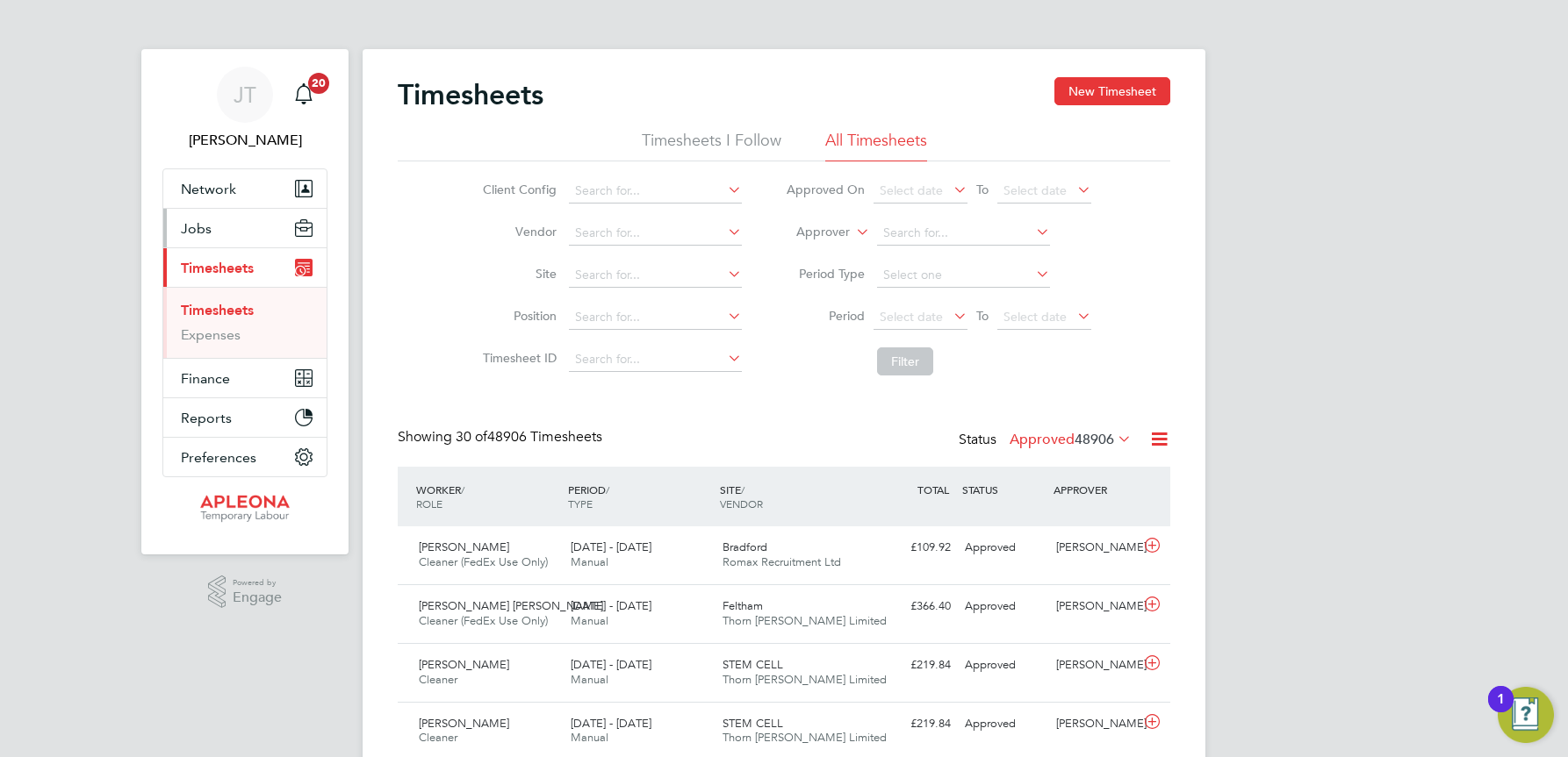
click at [199, 228] on span "Jobs" at bounding box center [196, 228] width 31 height 17
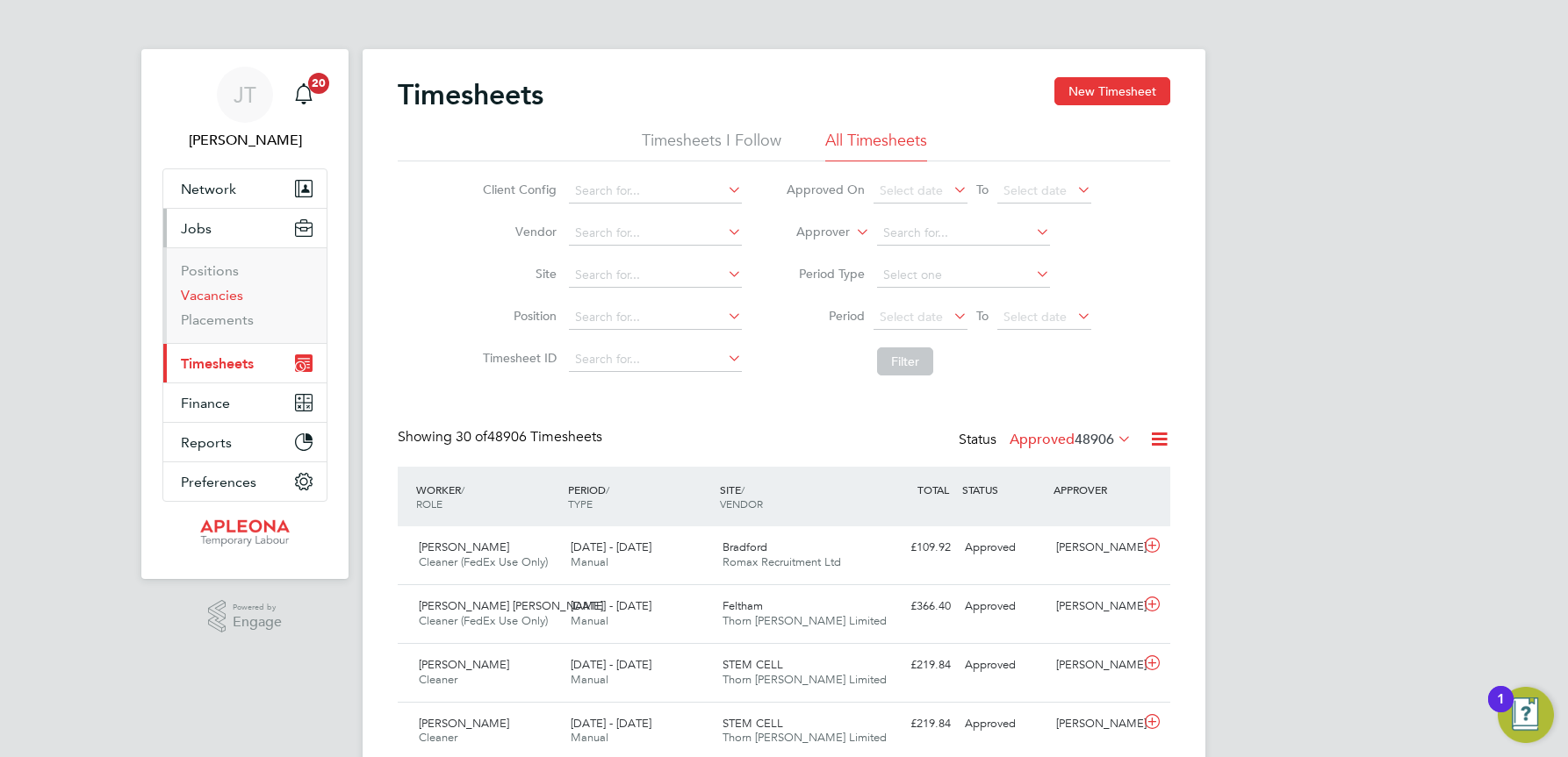
click at [203, 291] on link "Vacancies" at bounding box center [212, 295] width 62 height 17
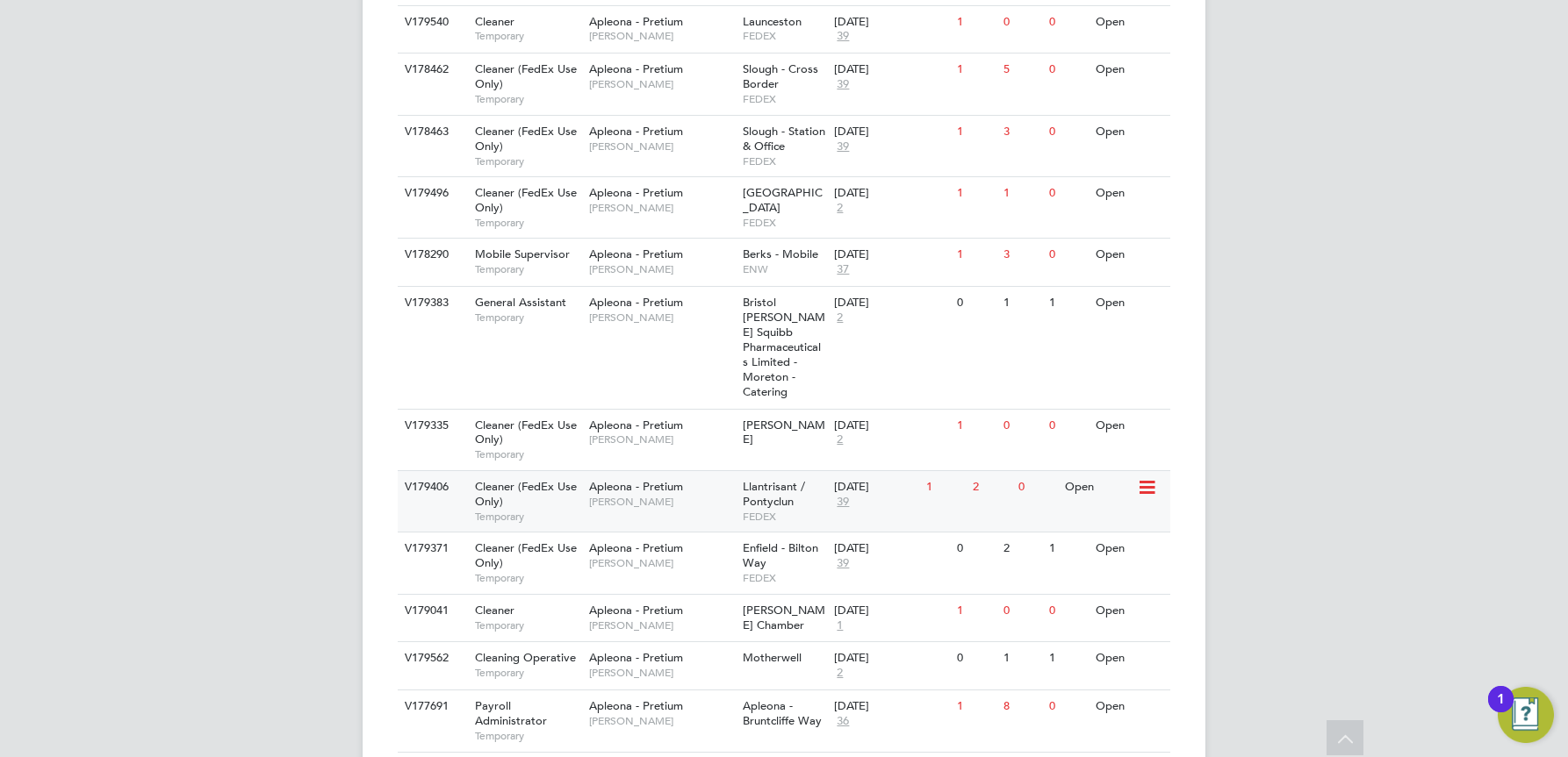
click at [1076, 472] on div "Open" at bounding box center [1099, 488] width 76 height 33
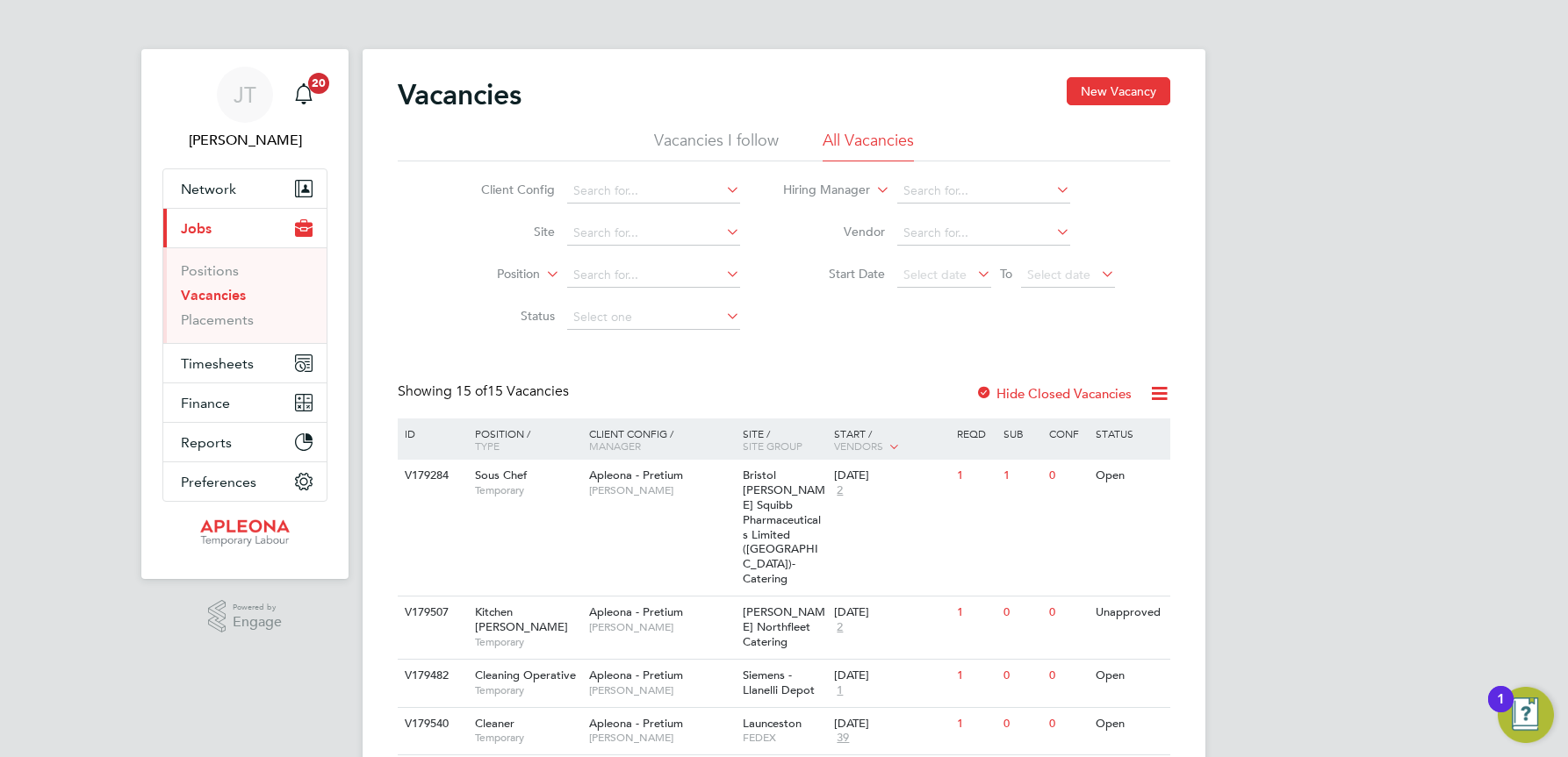
click at [692, 137] on li "Vacancies I follow" at bounding box center [717, 146] width 125 height 32
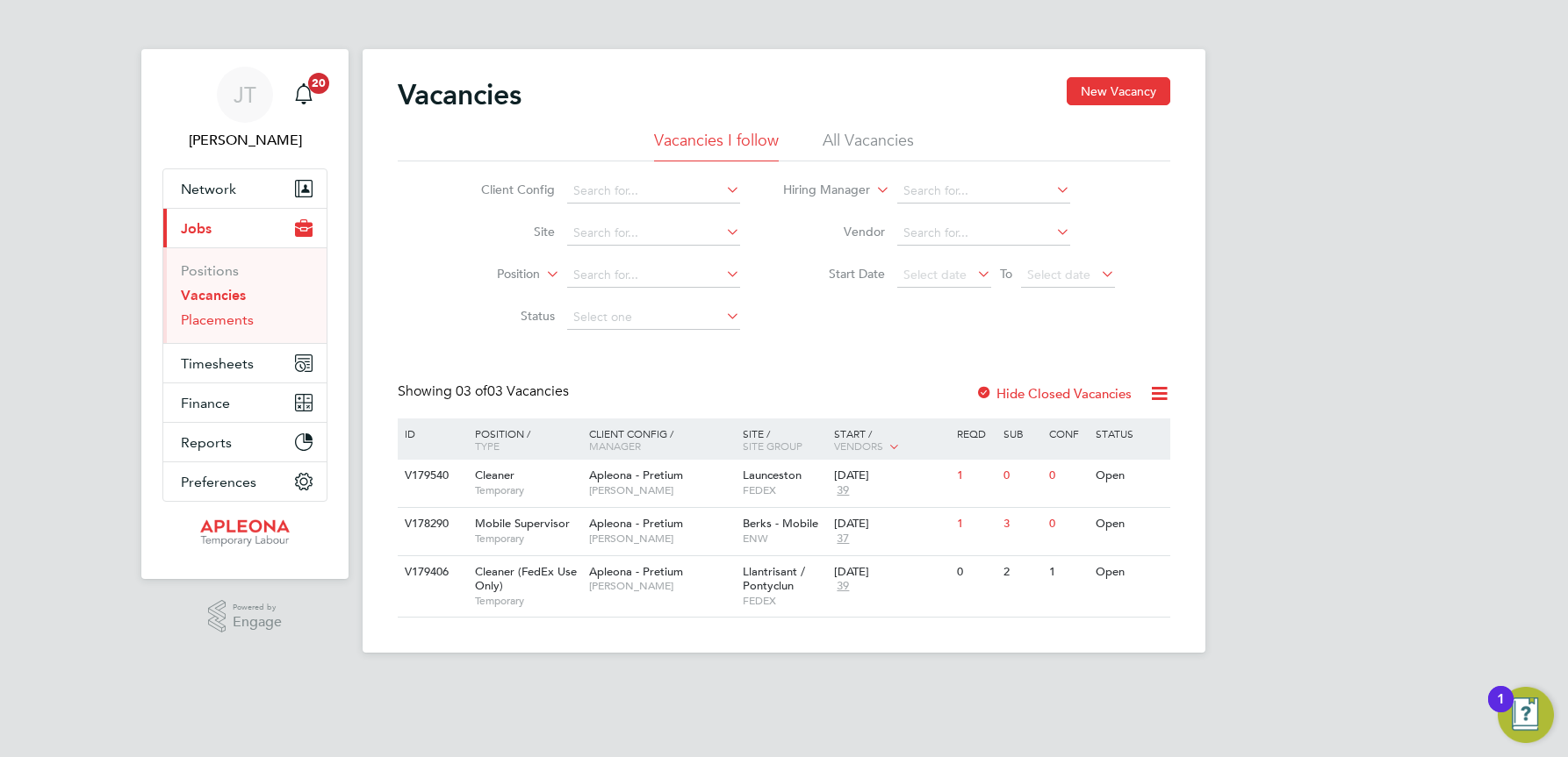
click at [212, 320] on link "Placements" at bounding box center [217, 319] width 73 height 17
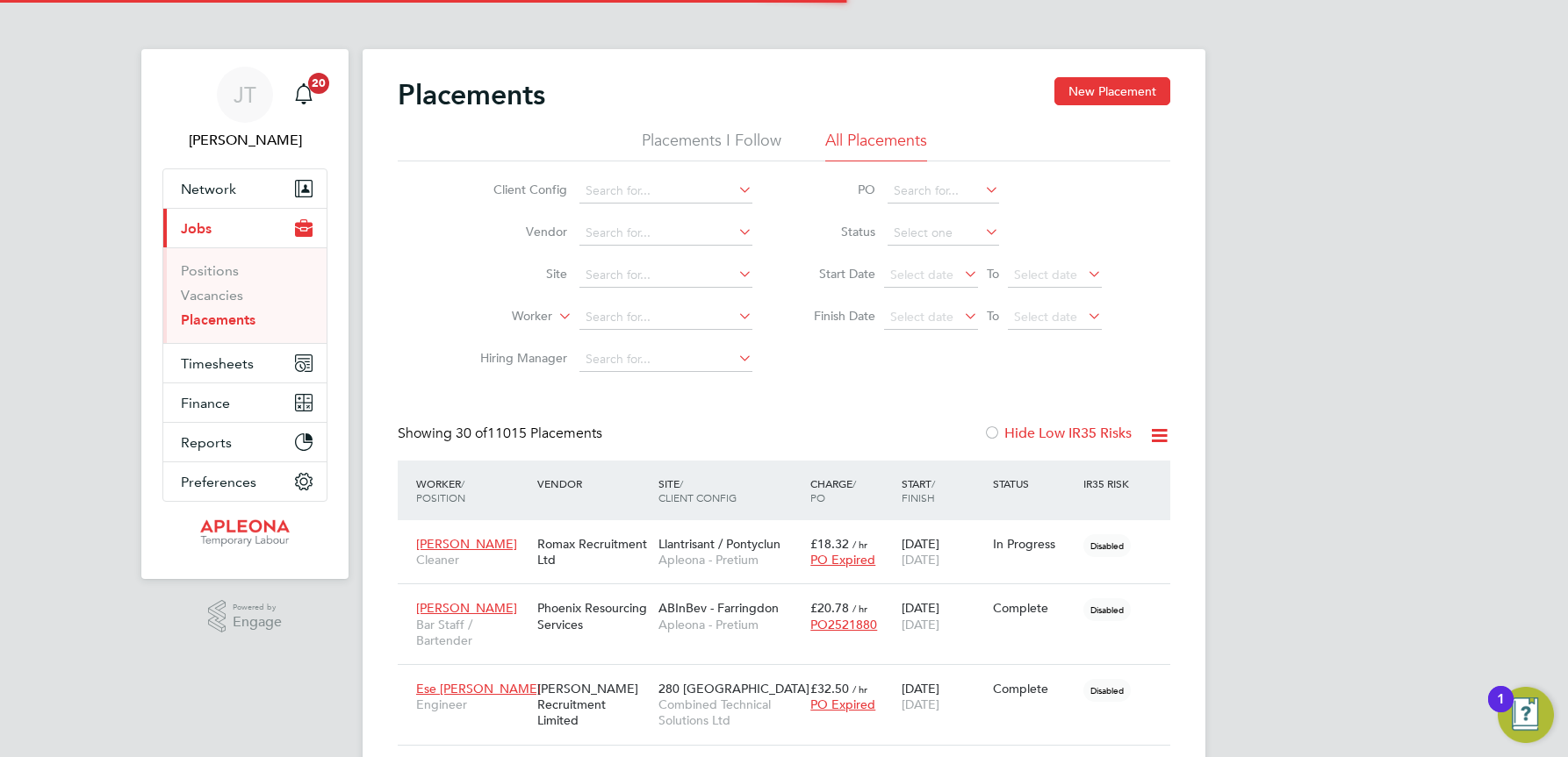
scroll to position [51, 153]
click at [212, 298] on link "Vacancies" at bounding box center [212, 295] width 62 height 17
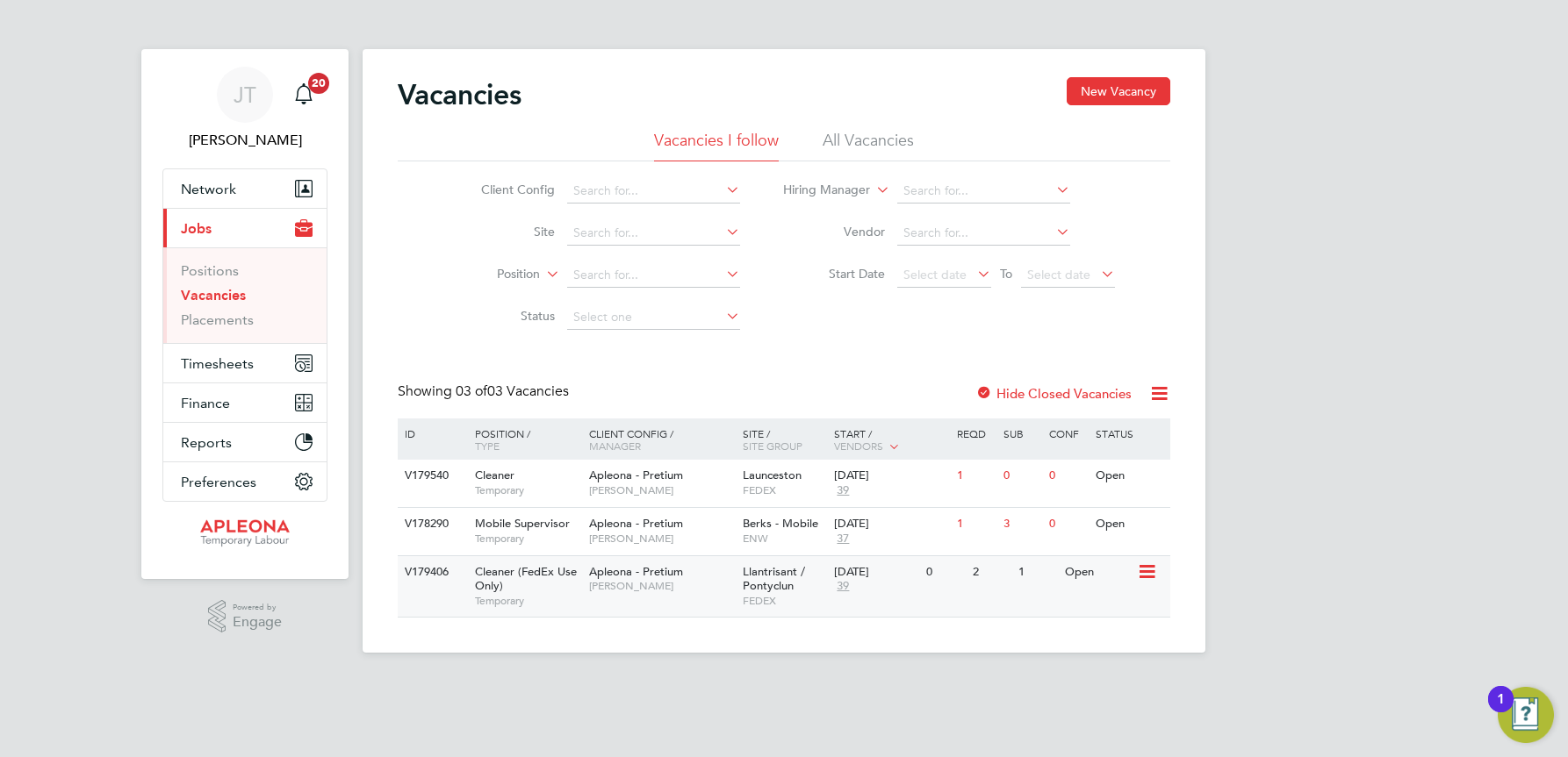
click at [1151, 570] on icon at bounding box center [1146, 573] width 18 height 21
click at [1094, 661] on li "Update Status" at bounding box center [1102, 663] width 102 height 25
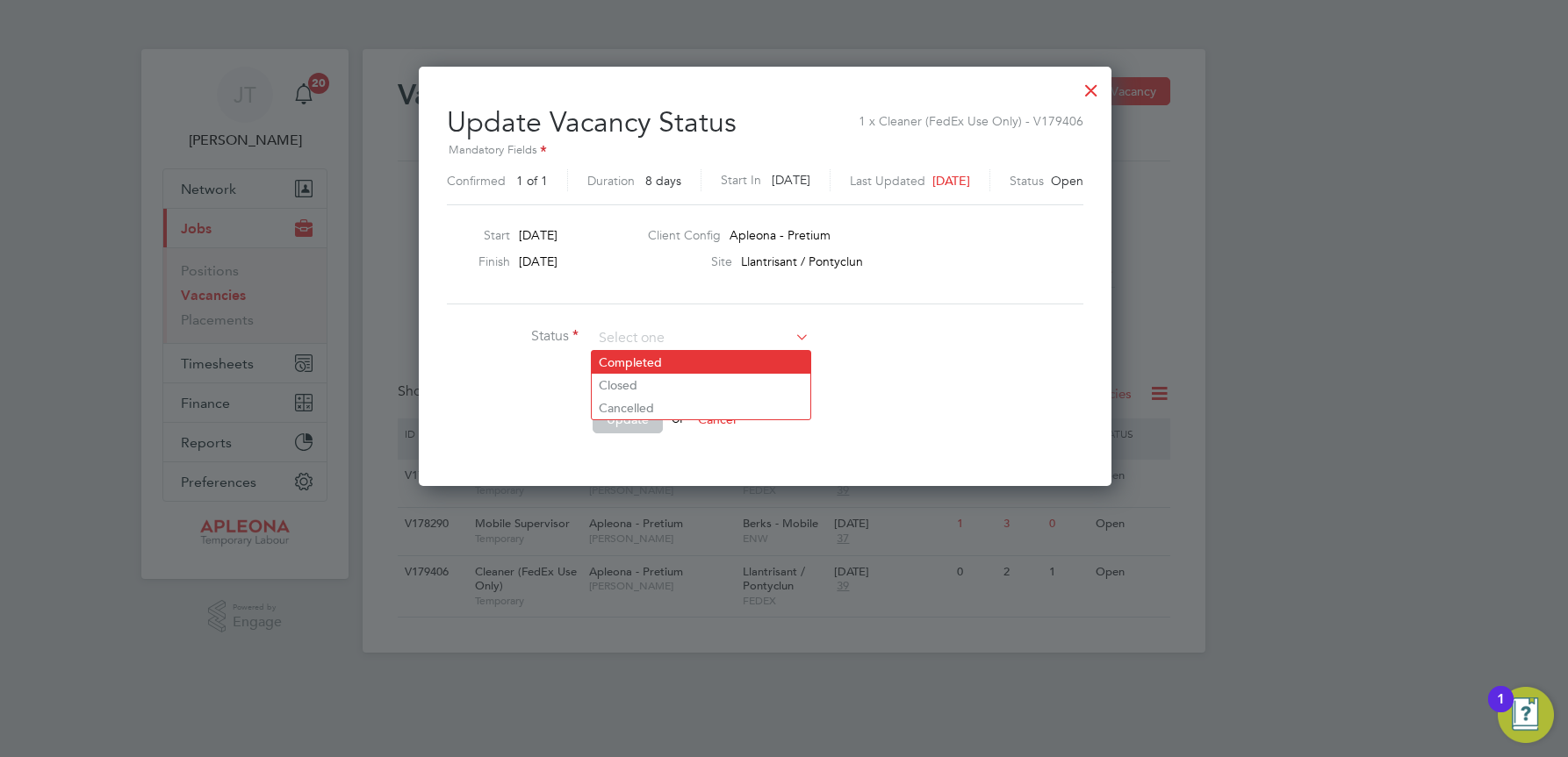
click at [656, 358] on li "Completed" at bounding box center [701, 363] width 218 height 23
type input "Completed"
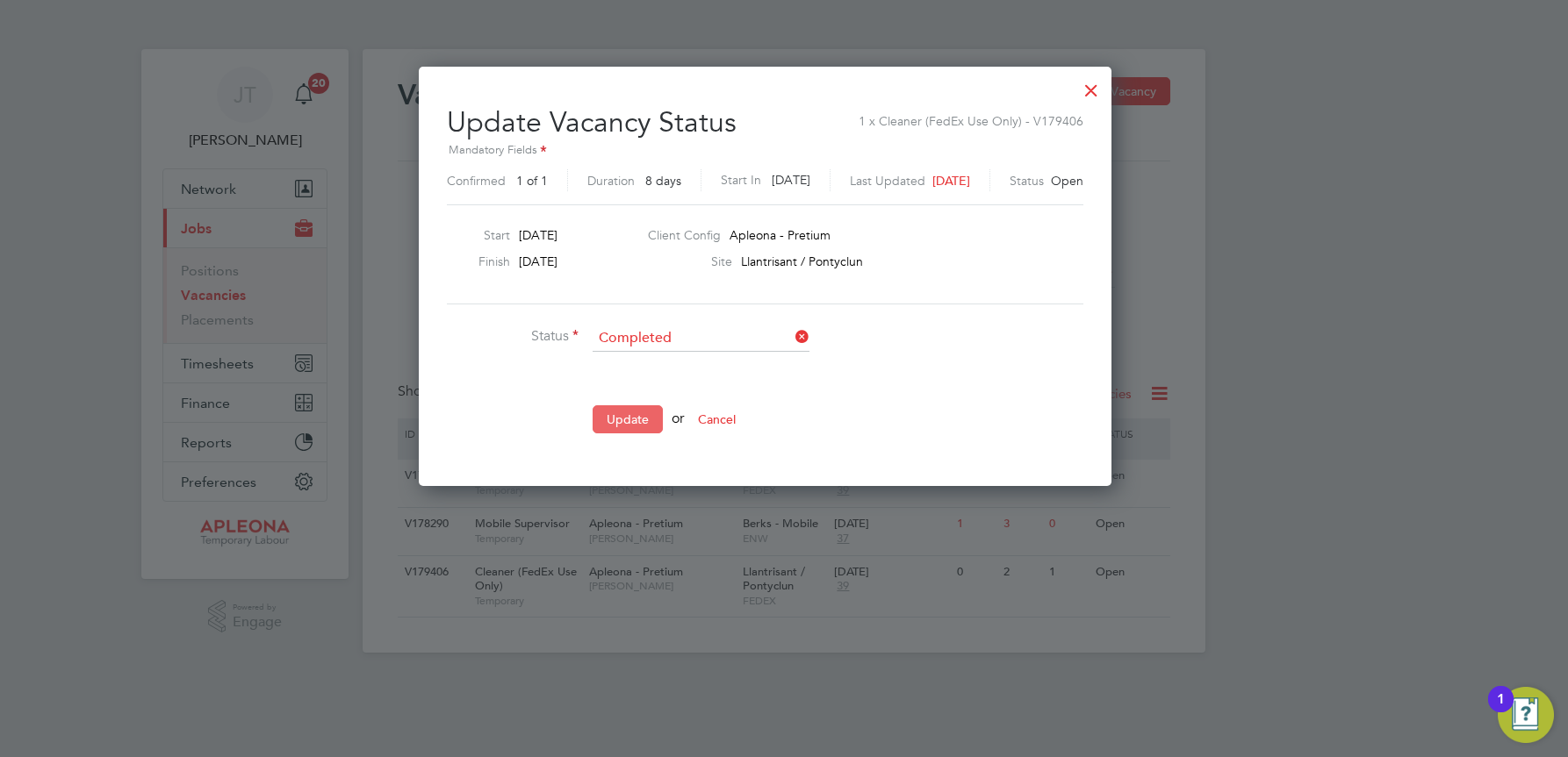
click at [629, 412] on button "Update" at bounding box center [627, 419] width 70 height 28
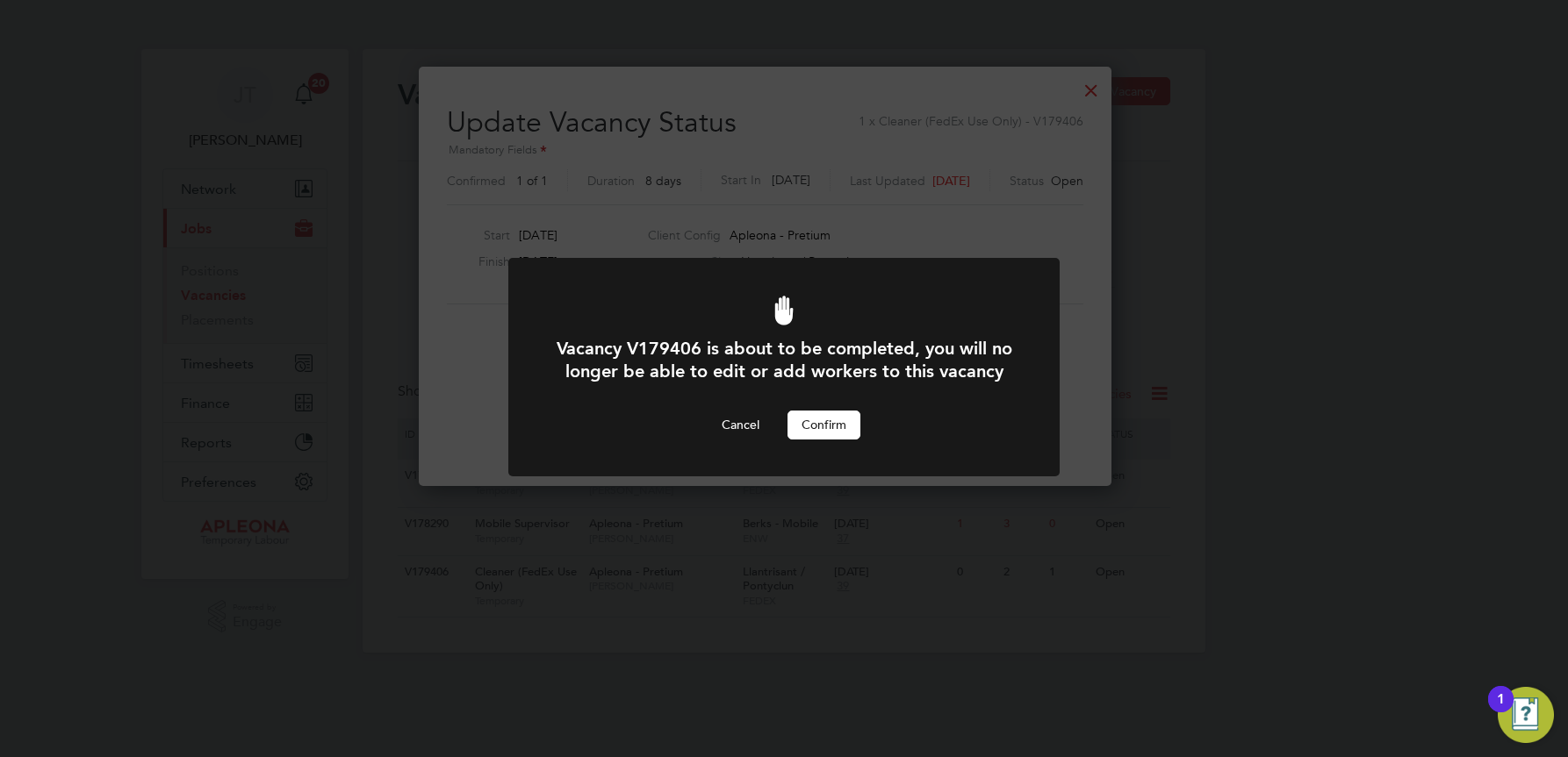
click at [825, 439] on button "Confirm" at bounding box center [824, 425] width 73 height 28
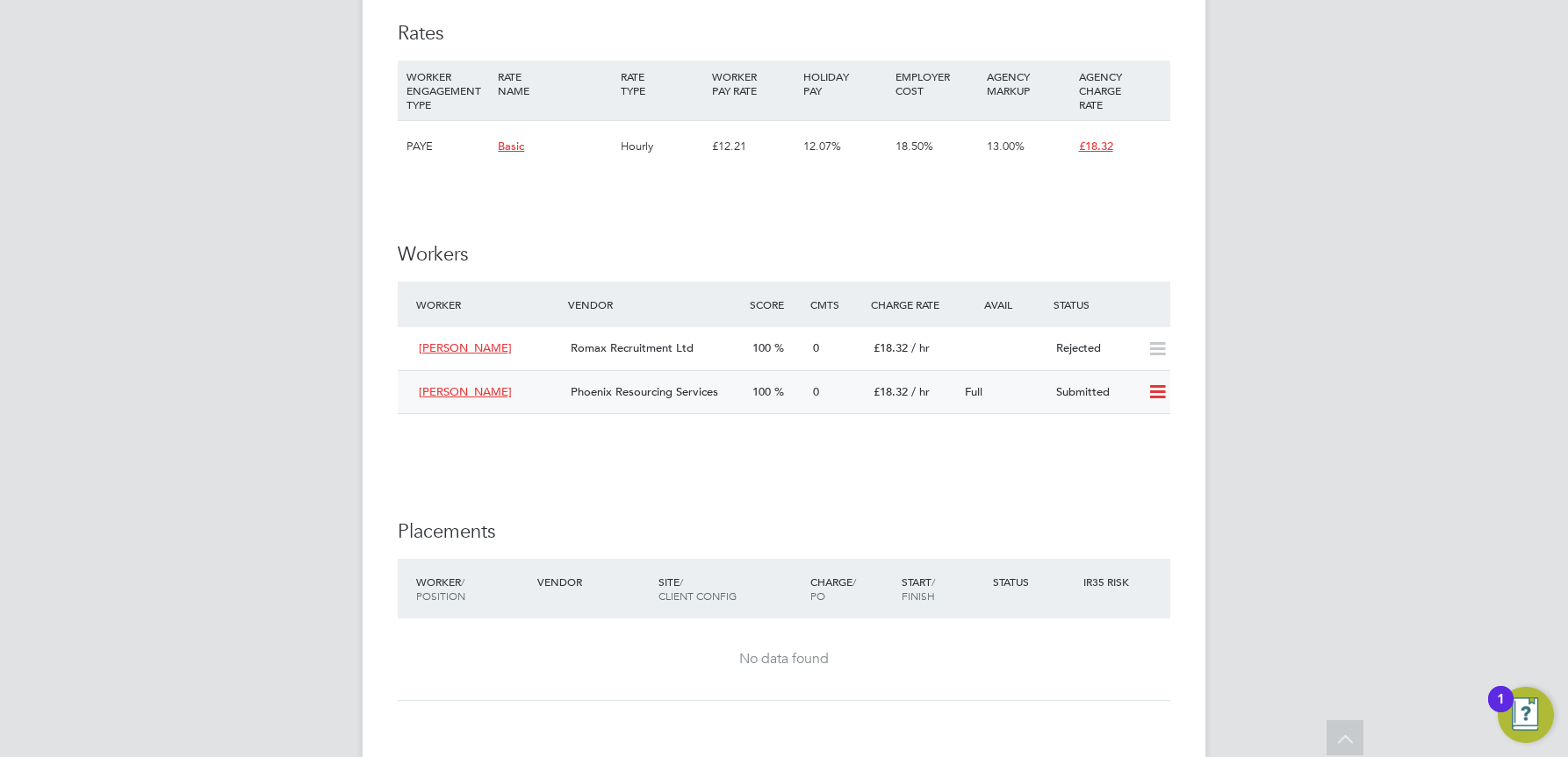
click at [1149, 399] on icon at bounding box center [1157, 393] width 22 height 14
click at [1137, 442] on li "Offer" at bounding box center [1133, 449] width 61 height 25
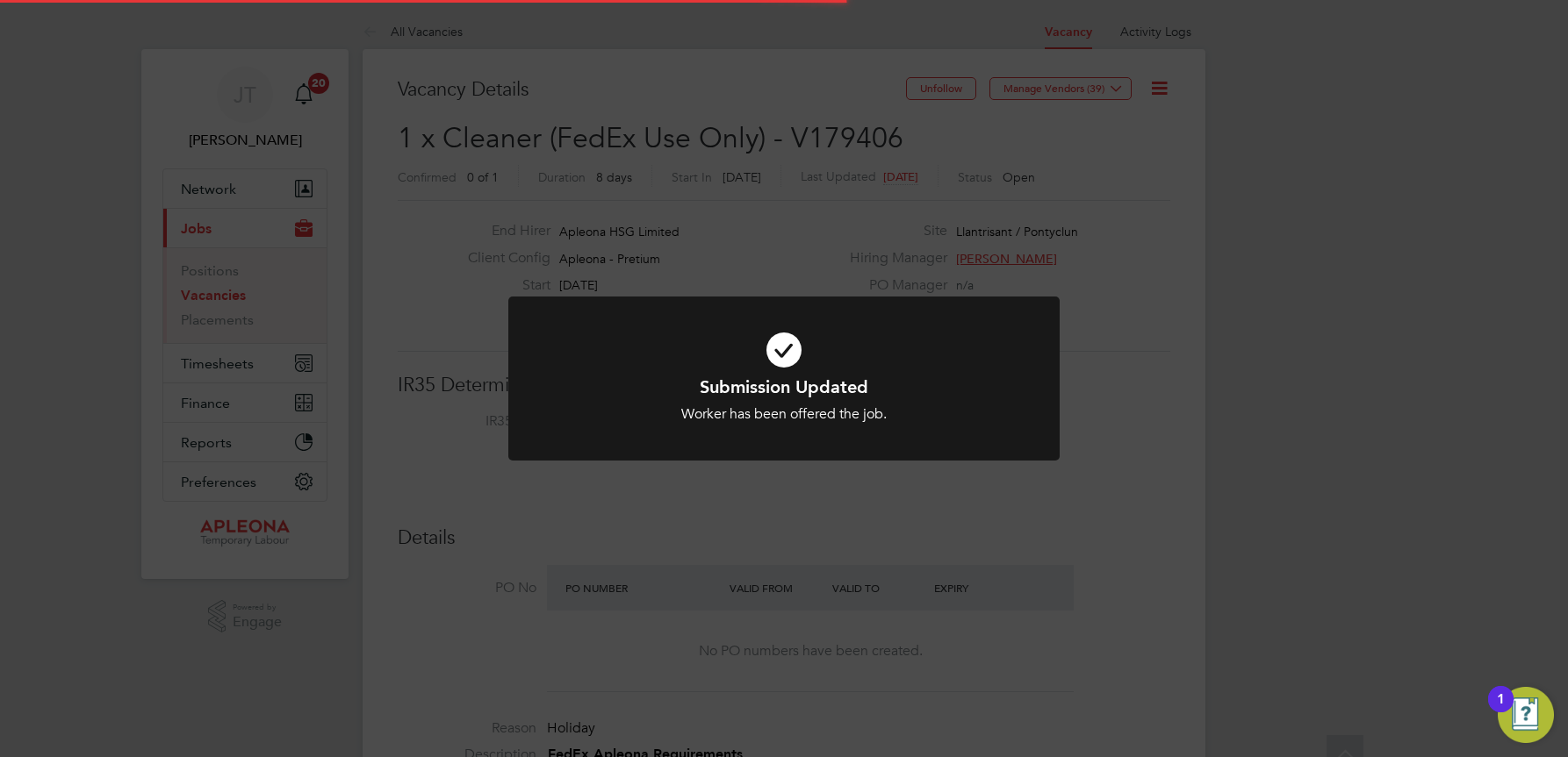
scroll to position [51, 123]
drag, startPoint x: 1294, startPoint y: 157, endPoint x: 943, endPoint y: 16, distance: 378.3
click at [1289, 155] on div "Submission Updated Worker has been offered the job. Cancel Okay" at bounding box center [784, 378] width 1568 height 757
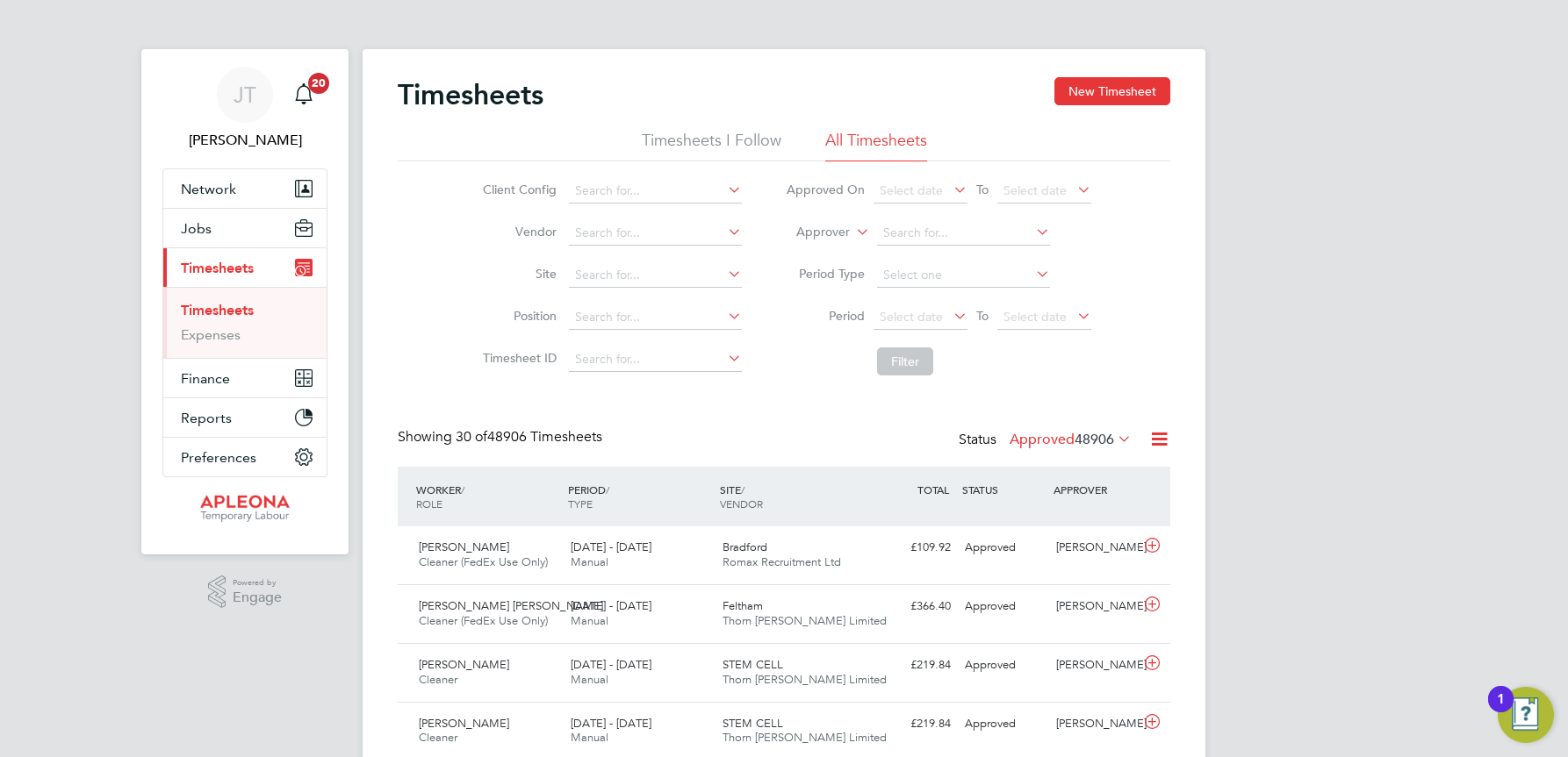
click at [1114, 437] on icon at bounding box center [1114, 439] width 0 height 25
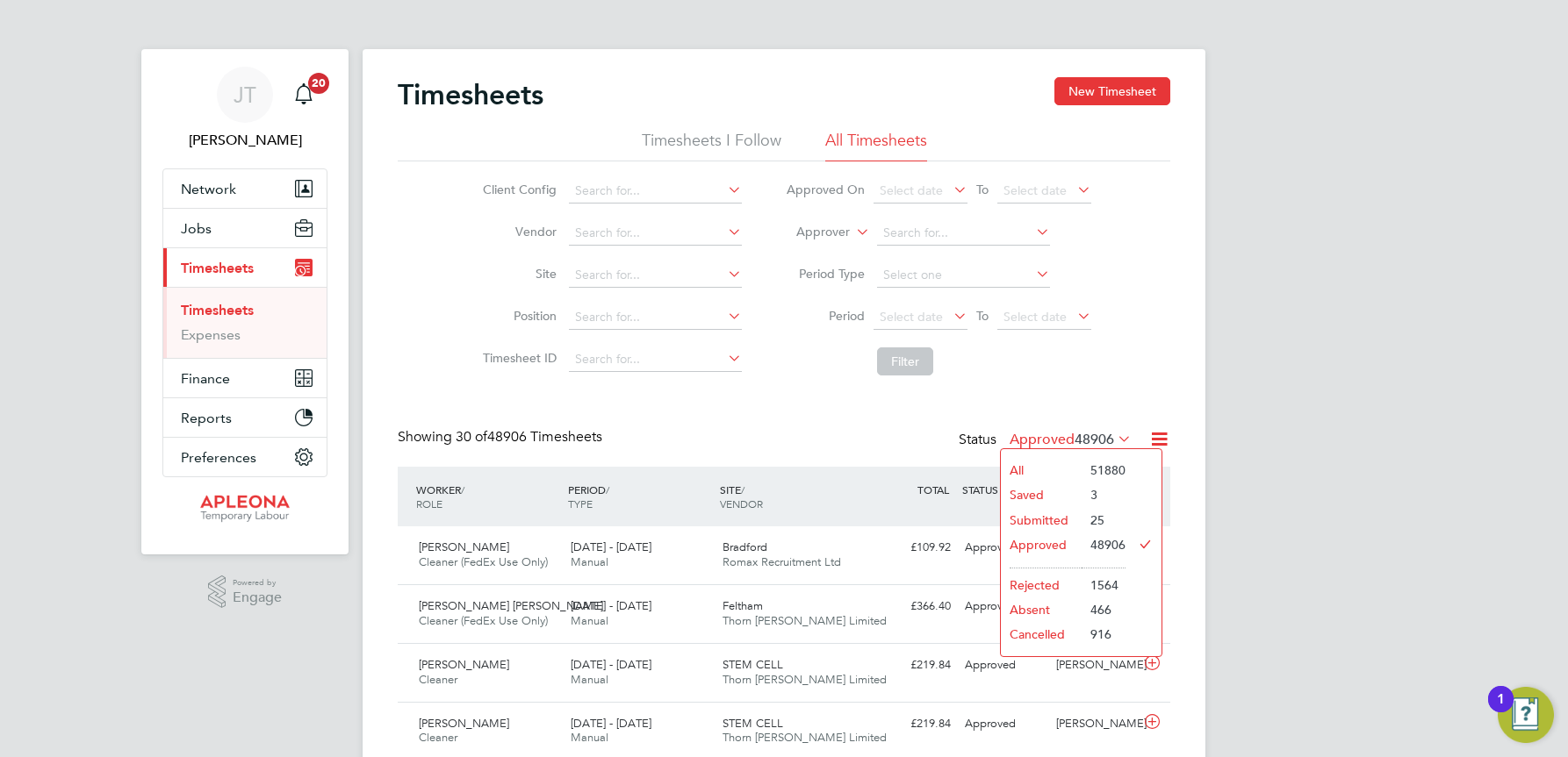
click at [1054, 524] on li "Submitted" at bounding box center [1041, 520] width 81 height 25
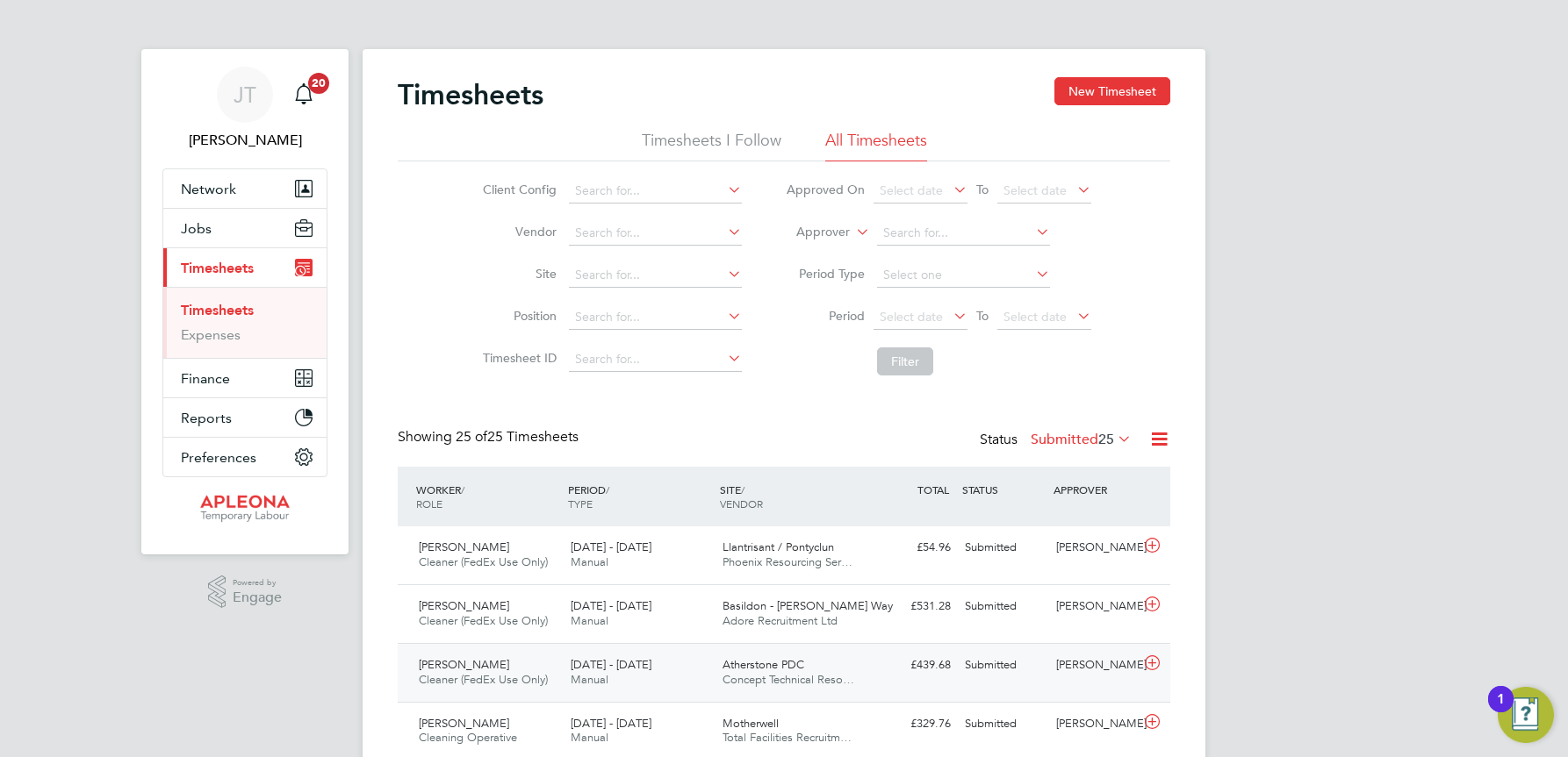
click at [772, 673] on span "Concept Technical Reso…" at bounding box center [788, 679] width 131 height 15
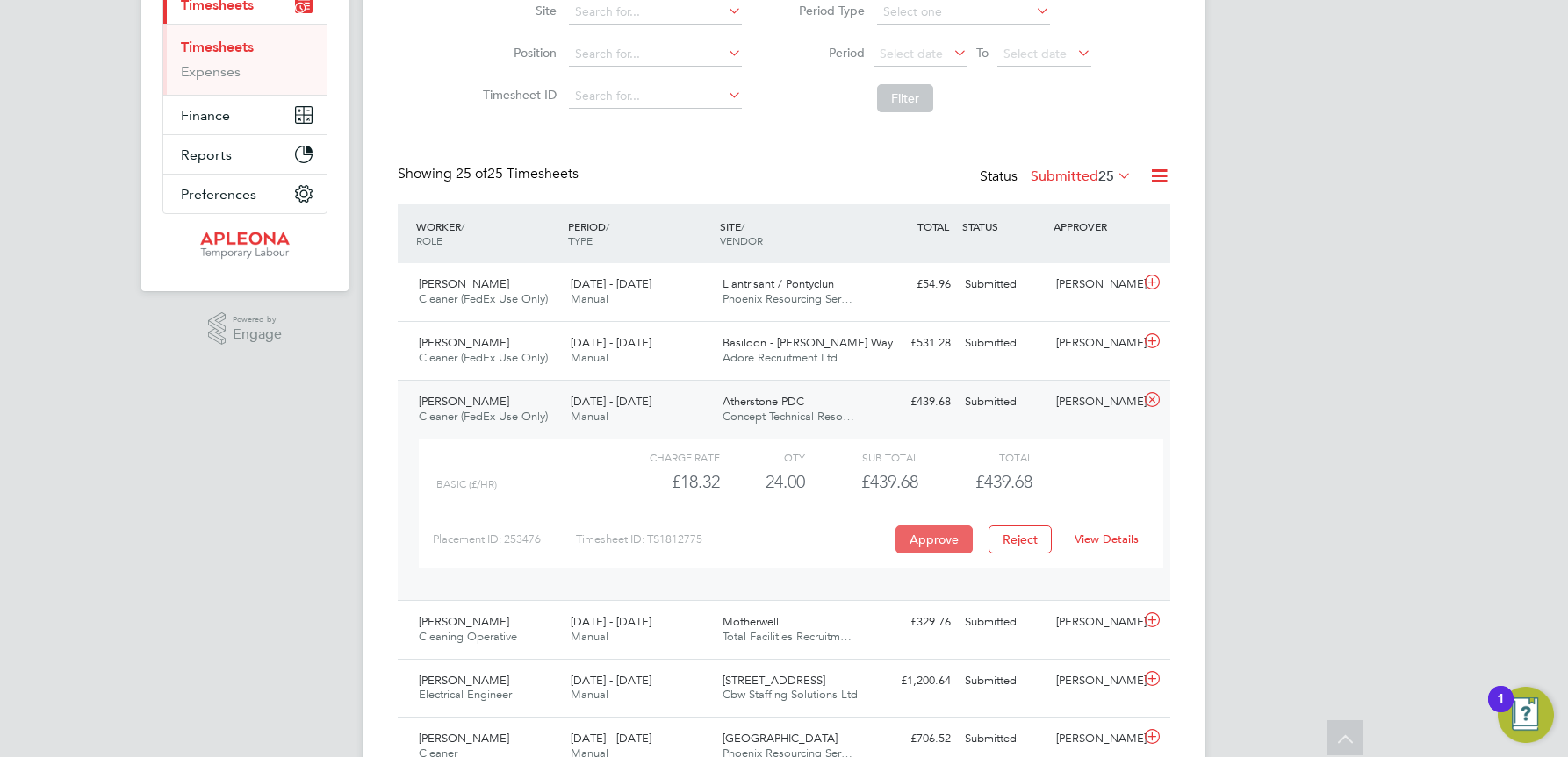
click at [929, 537] on button "Approve" at bounding box center [934, 540] width 77 height 28
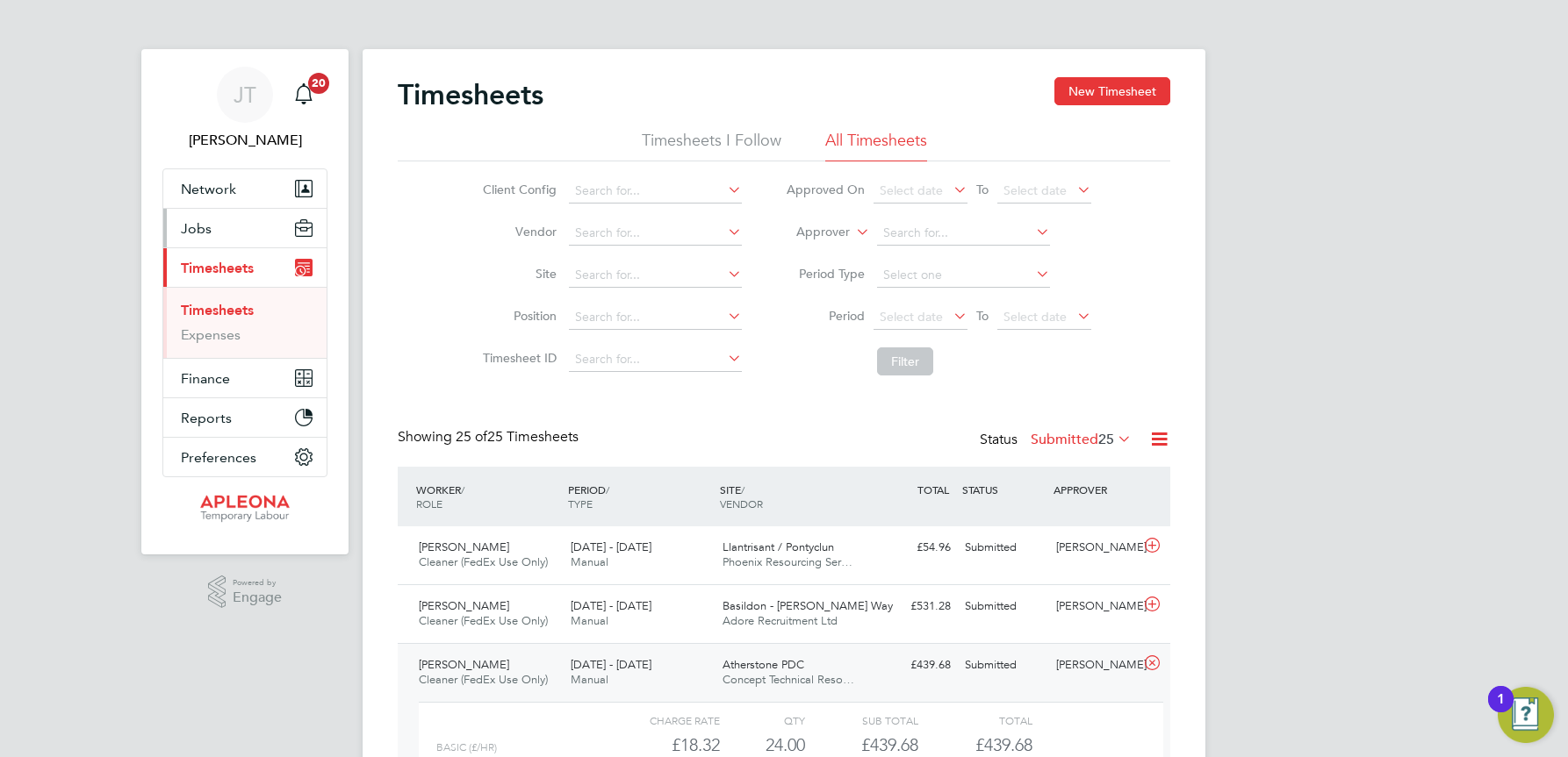
click at [197, 218] on button "Jobs" at bounding box center [245, 229] width 163 height 39
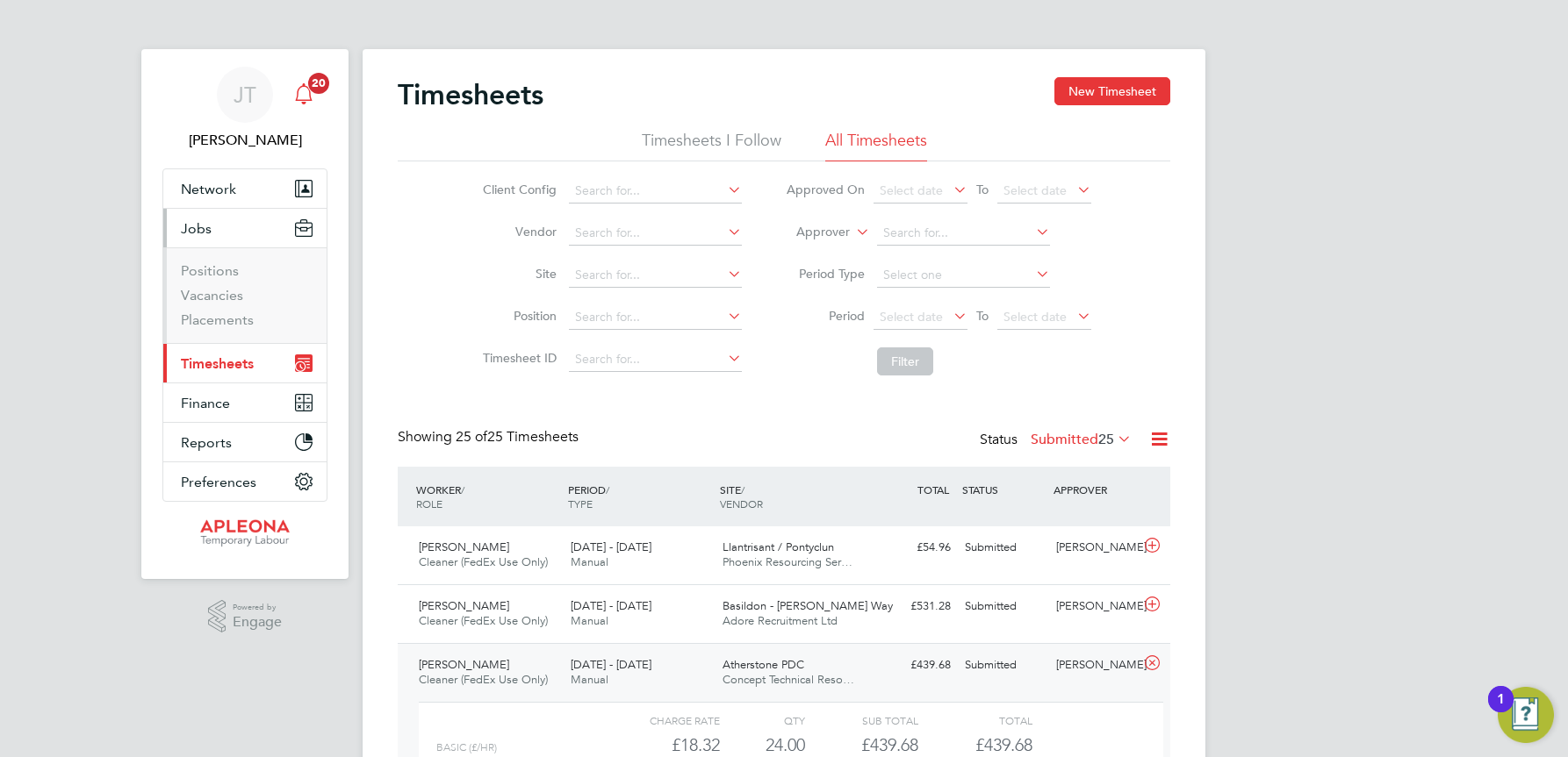
click at [315, 87] on span "20" at bounding box center [318, 83] width 21 height 21
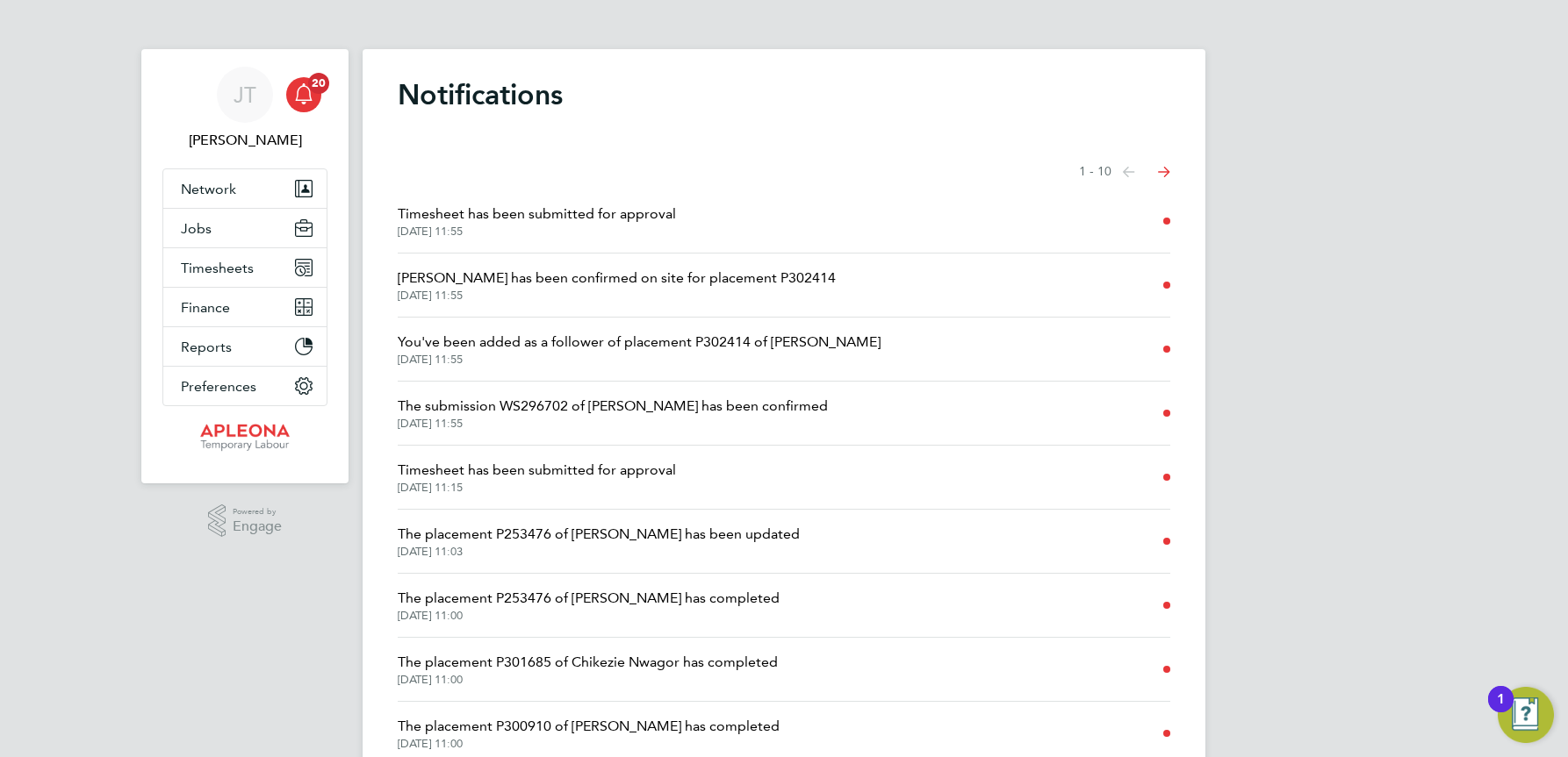
click at [1135, 172] on icon "Select page of notifications list" at bounding box center [1129, 172] width 12 height 11
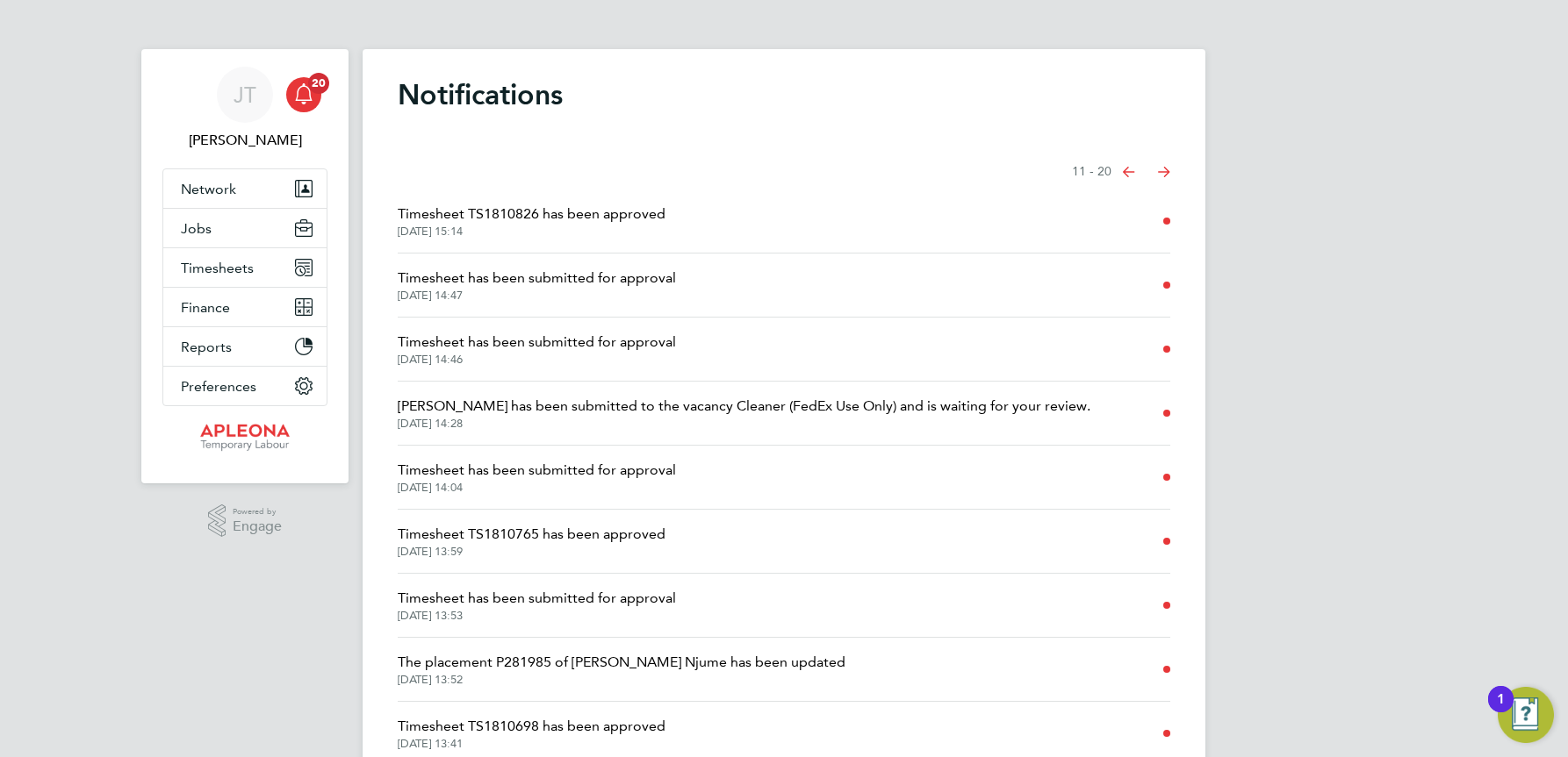
click at [1126, 170] on icon "Select page of notifications list" at bounding box center [1129, 172] width 12 height 11
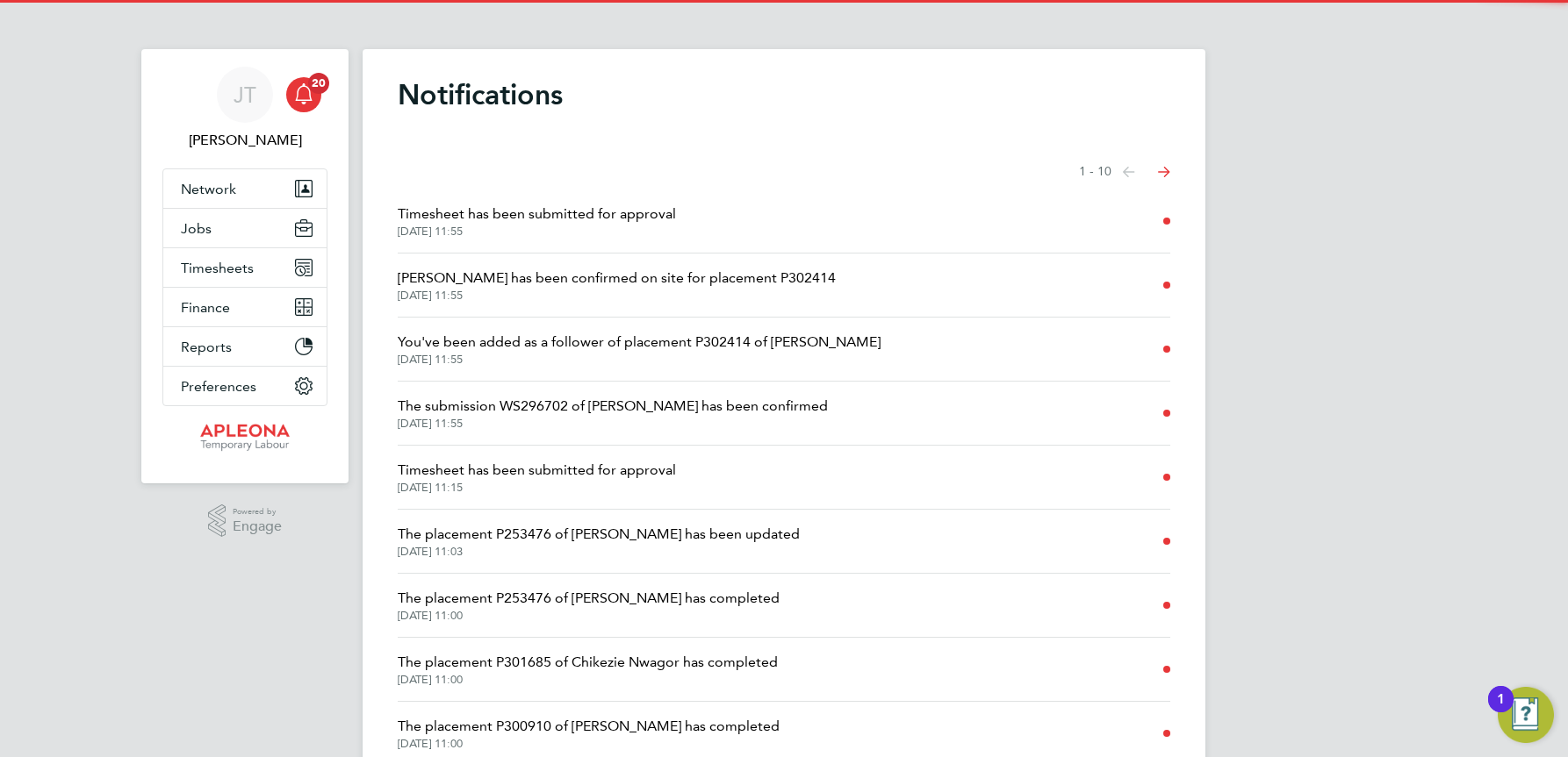
click at [1135, 171] on icon "Select page of notifications list" at bounding box center [1129, 172] width 12 height 11
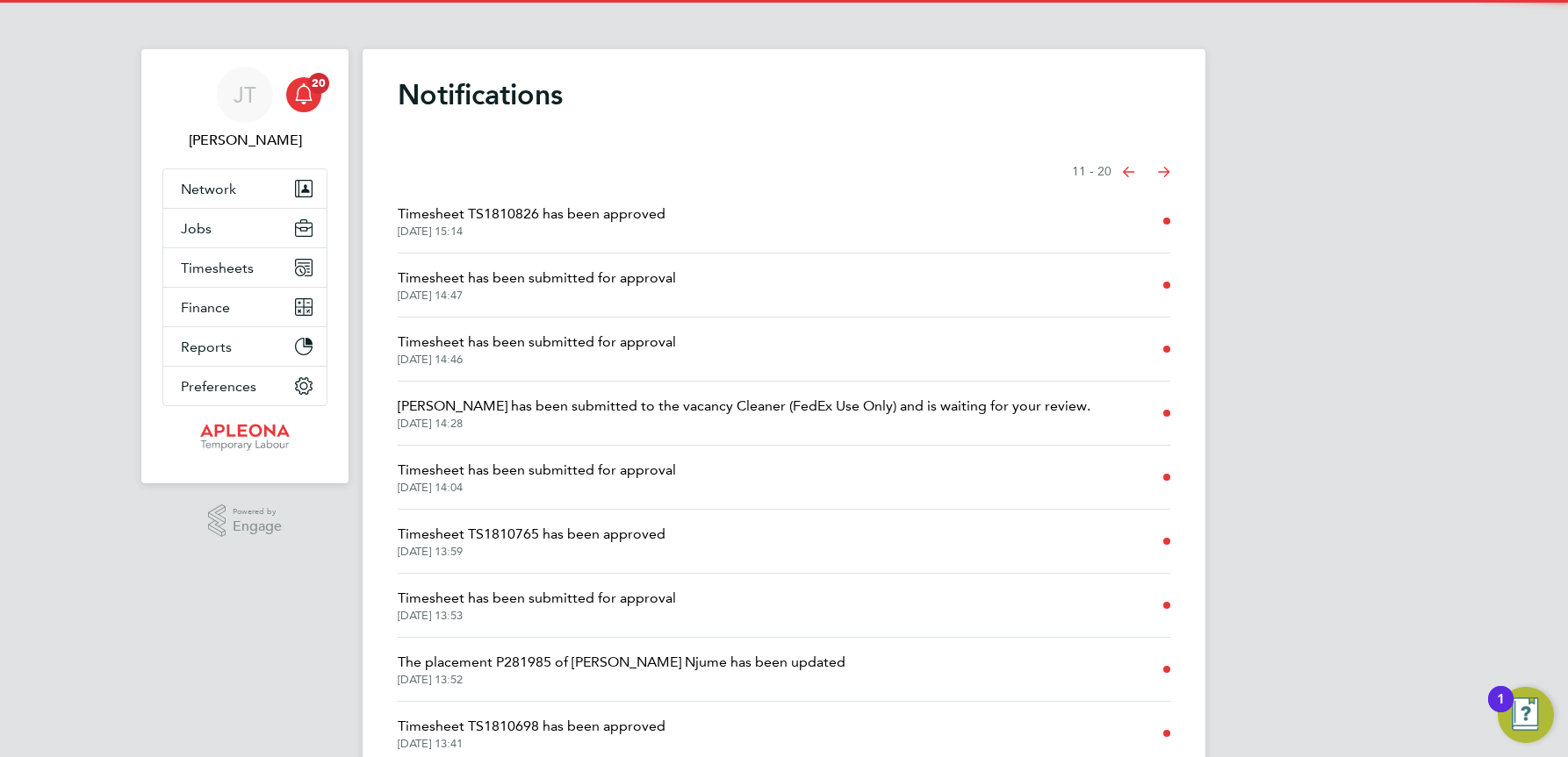
click at [1129, 171] on icon "Select page of notifications list" at bounding box center [1129, 172] width 12 height 11
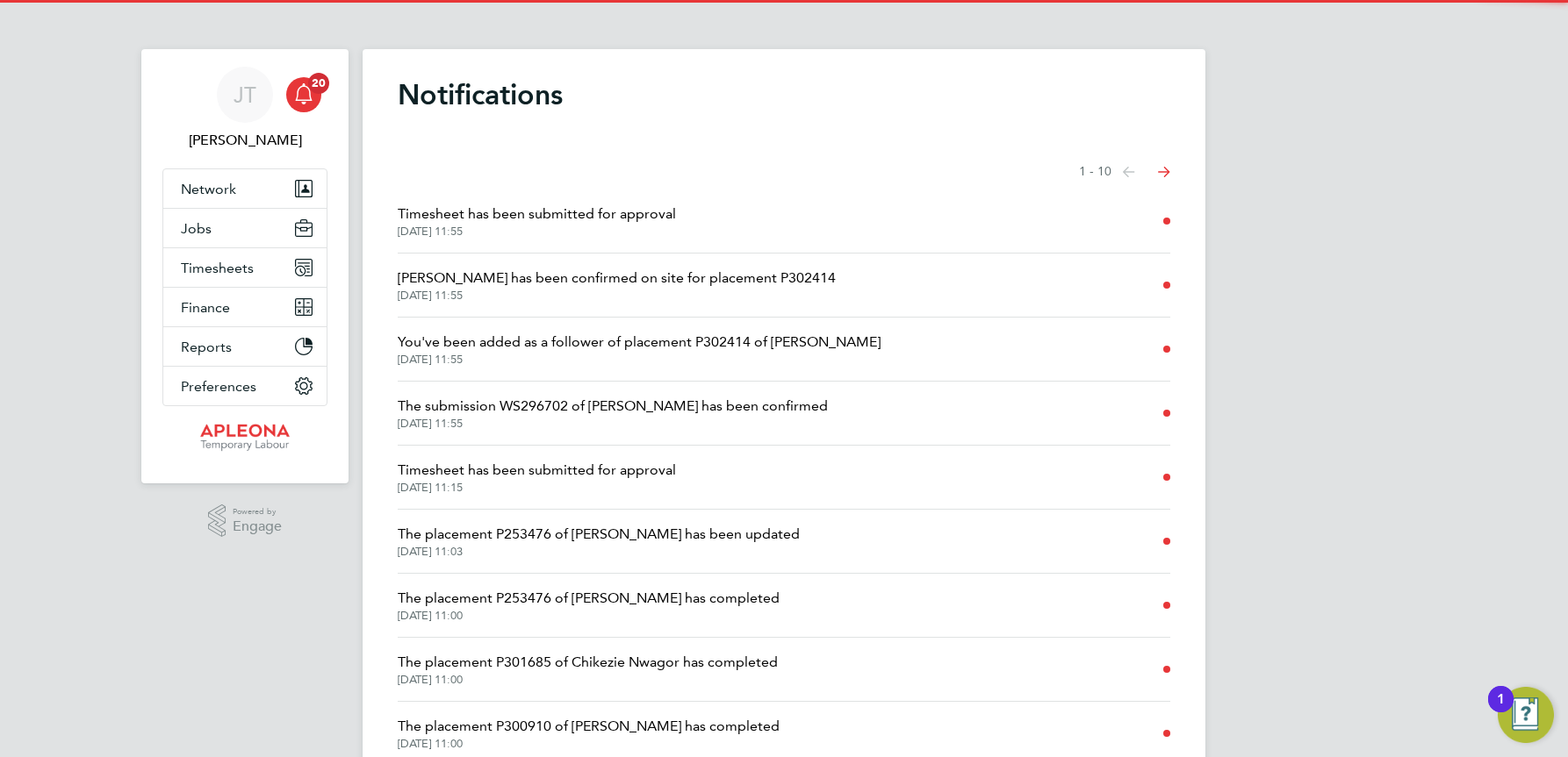
click at [1135, 169] on icon "Select page of notifications list" at bounding box center [1129, 172] width 12 height 11
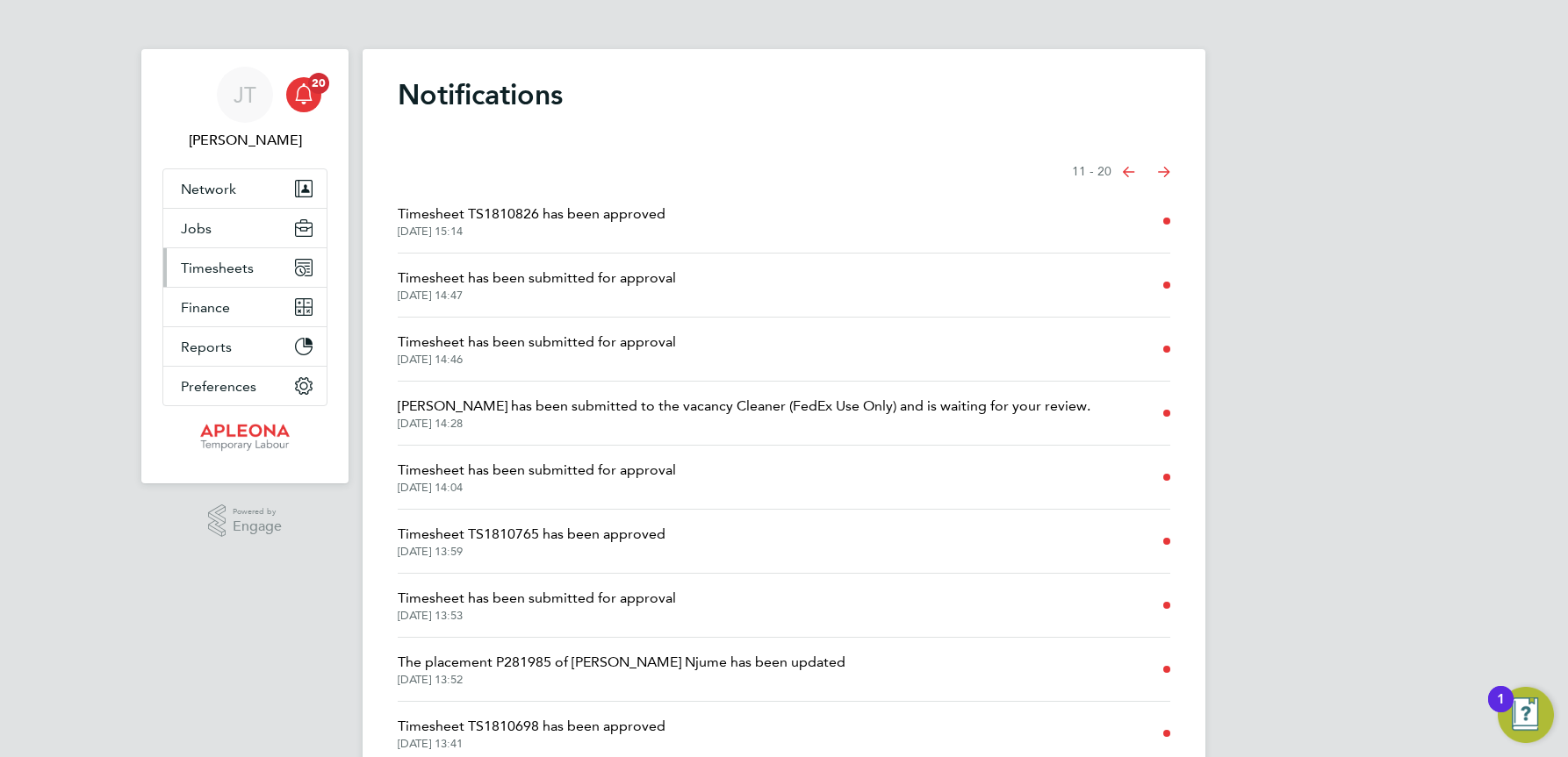
click at [218, 263] on span "Timesheets" at bounding box center [217, 268] width 73 height 17
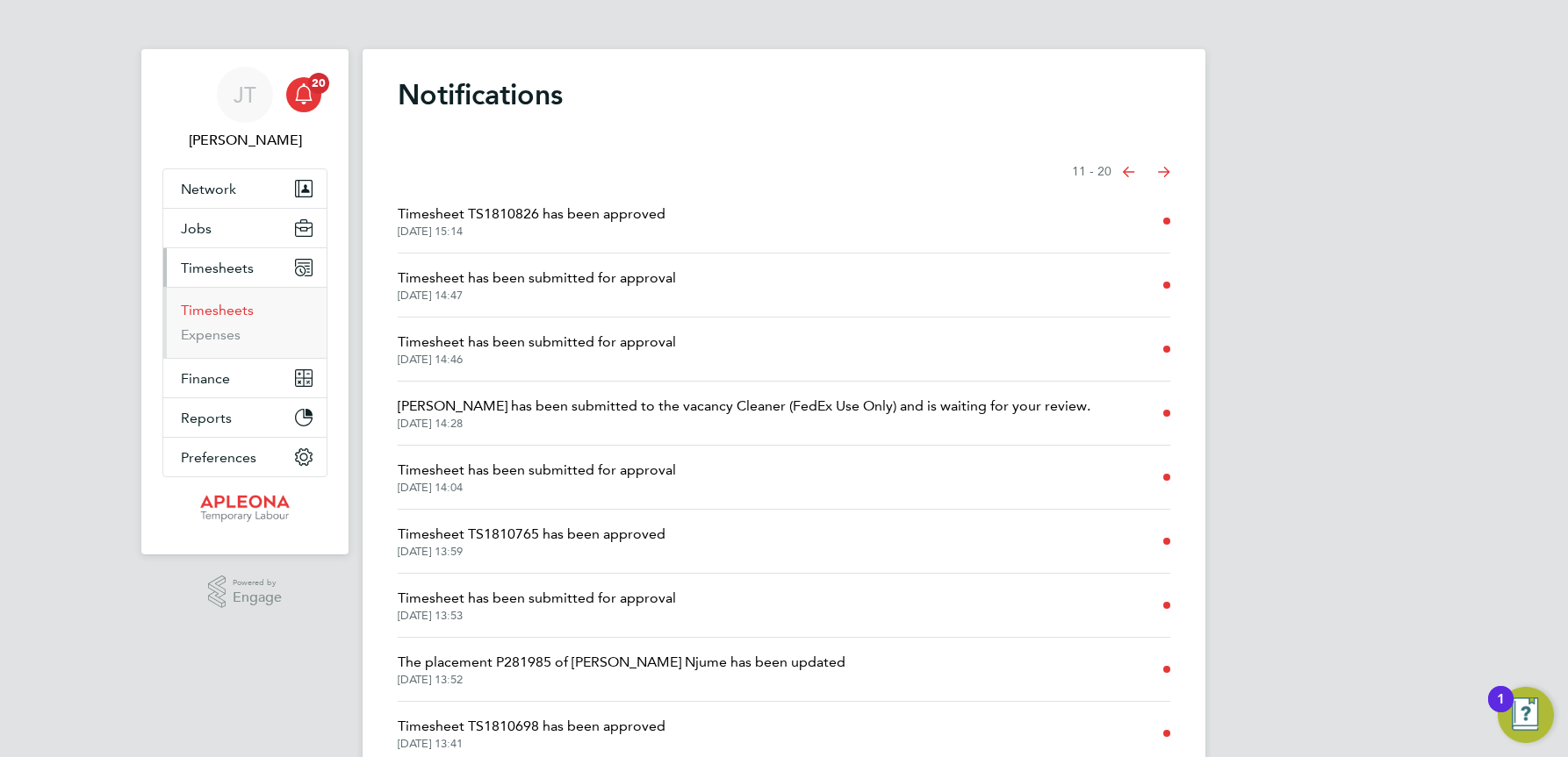
click at [219, 313] on link "Timesheets" at bounding box center [217, 310] width 73 height 17
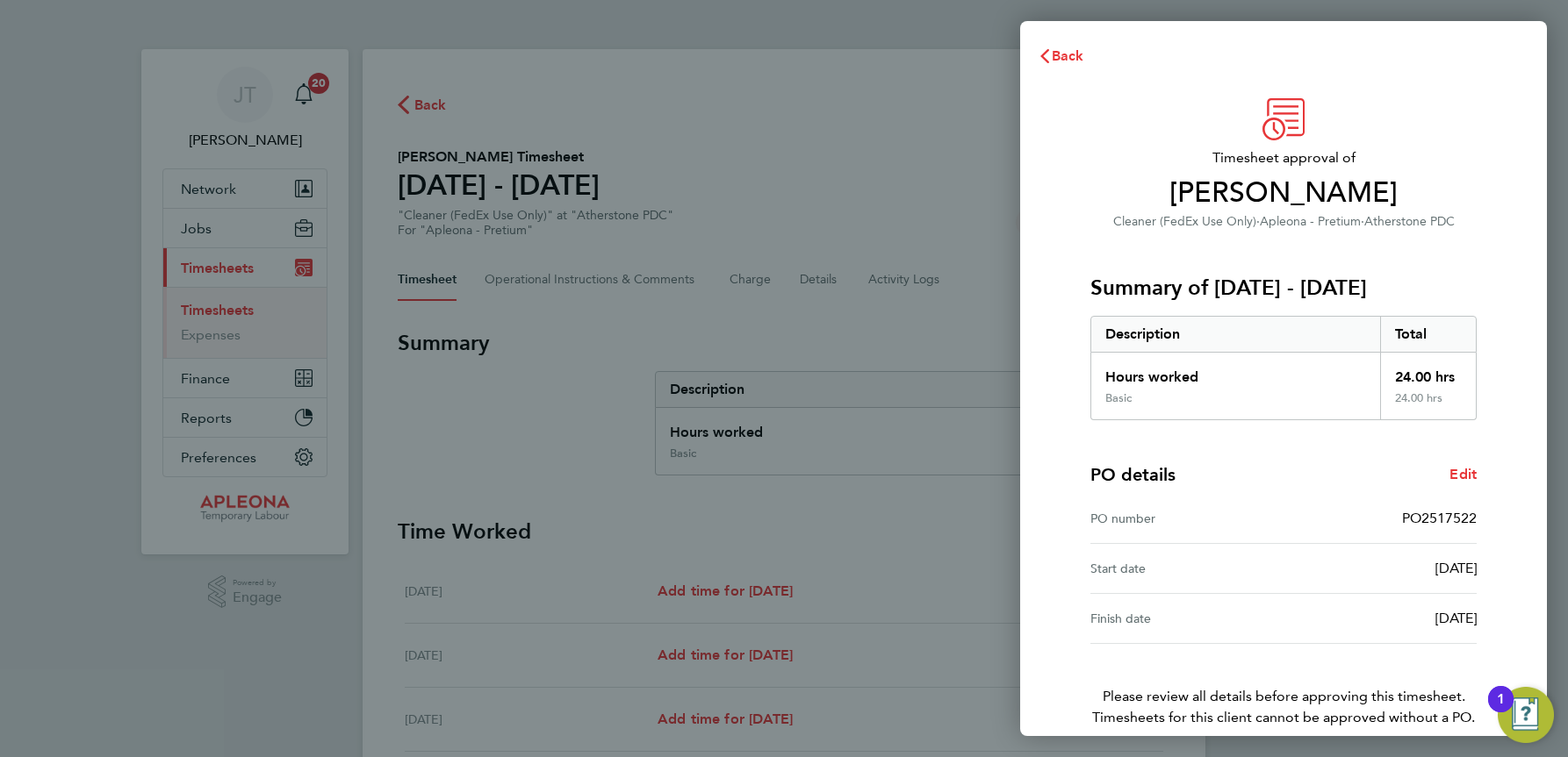
scroll to position [83, 0]
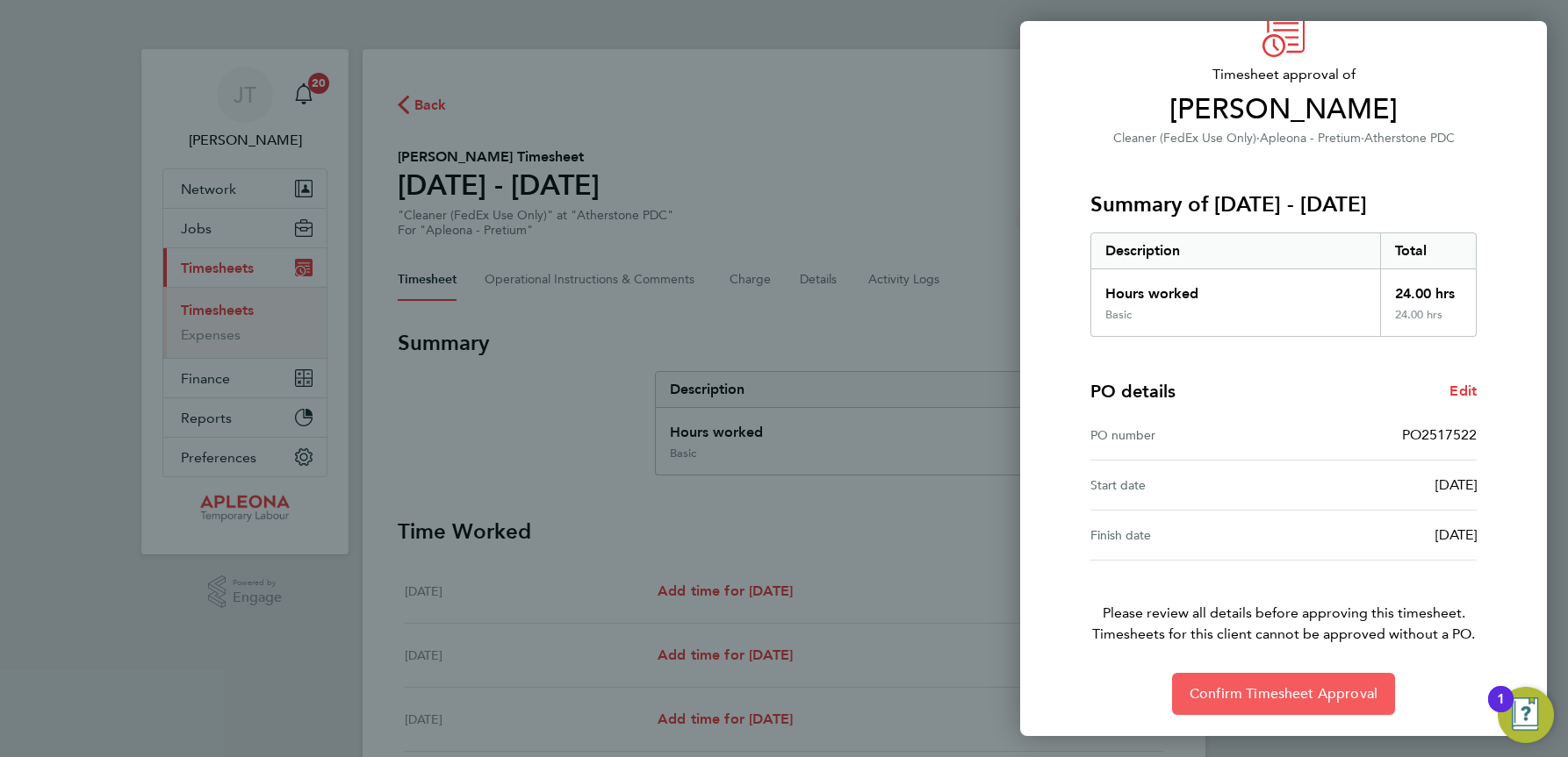
click at [1260, 691] on span "Confirm Timesheet Approval" at bounding box center [1283, 694] width 188 height 18
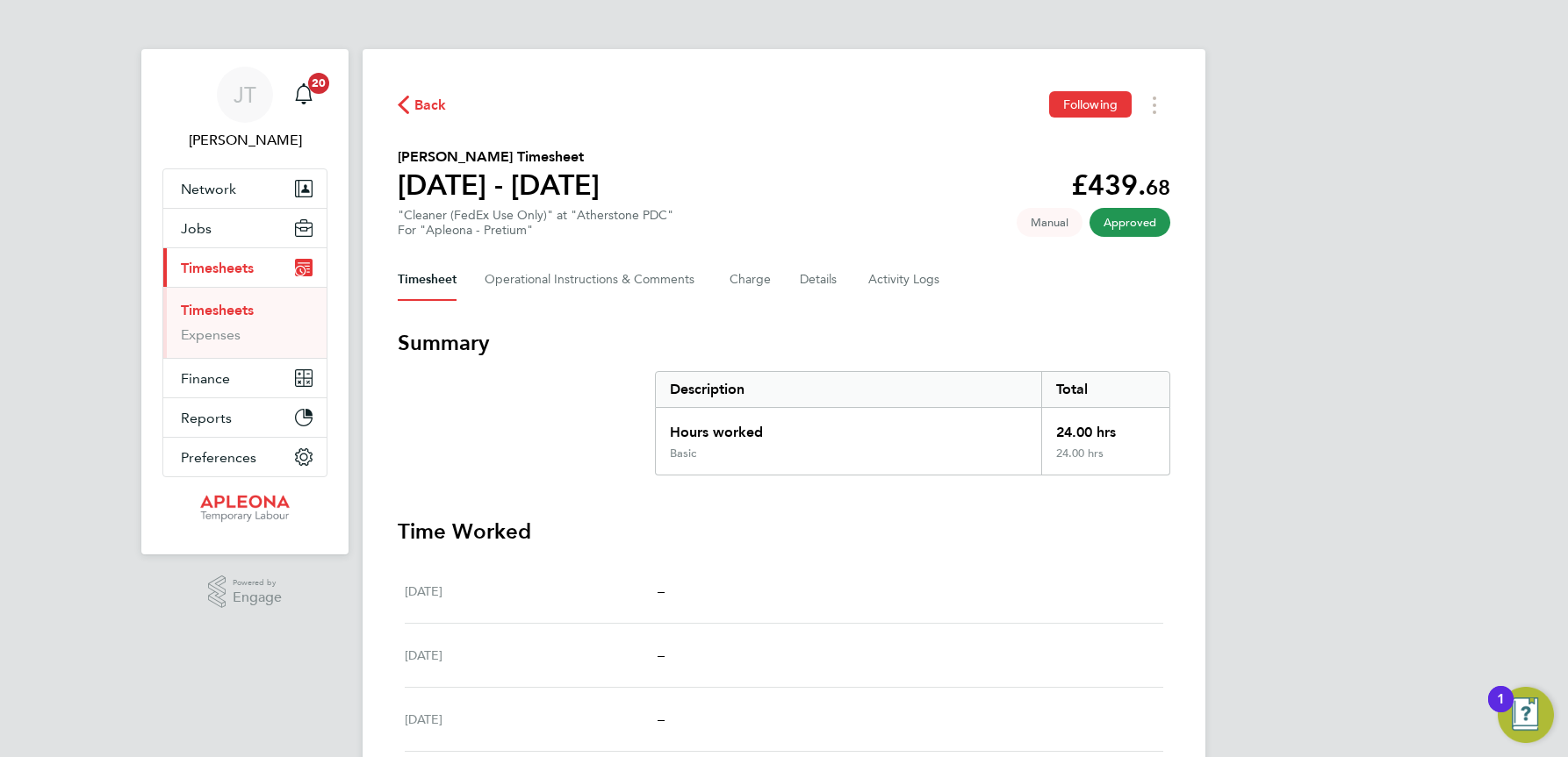
click at [424, 105] on span "Back" at bounding box center [430, 105] width 33 height 21
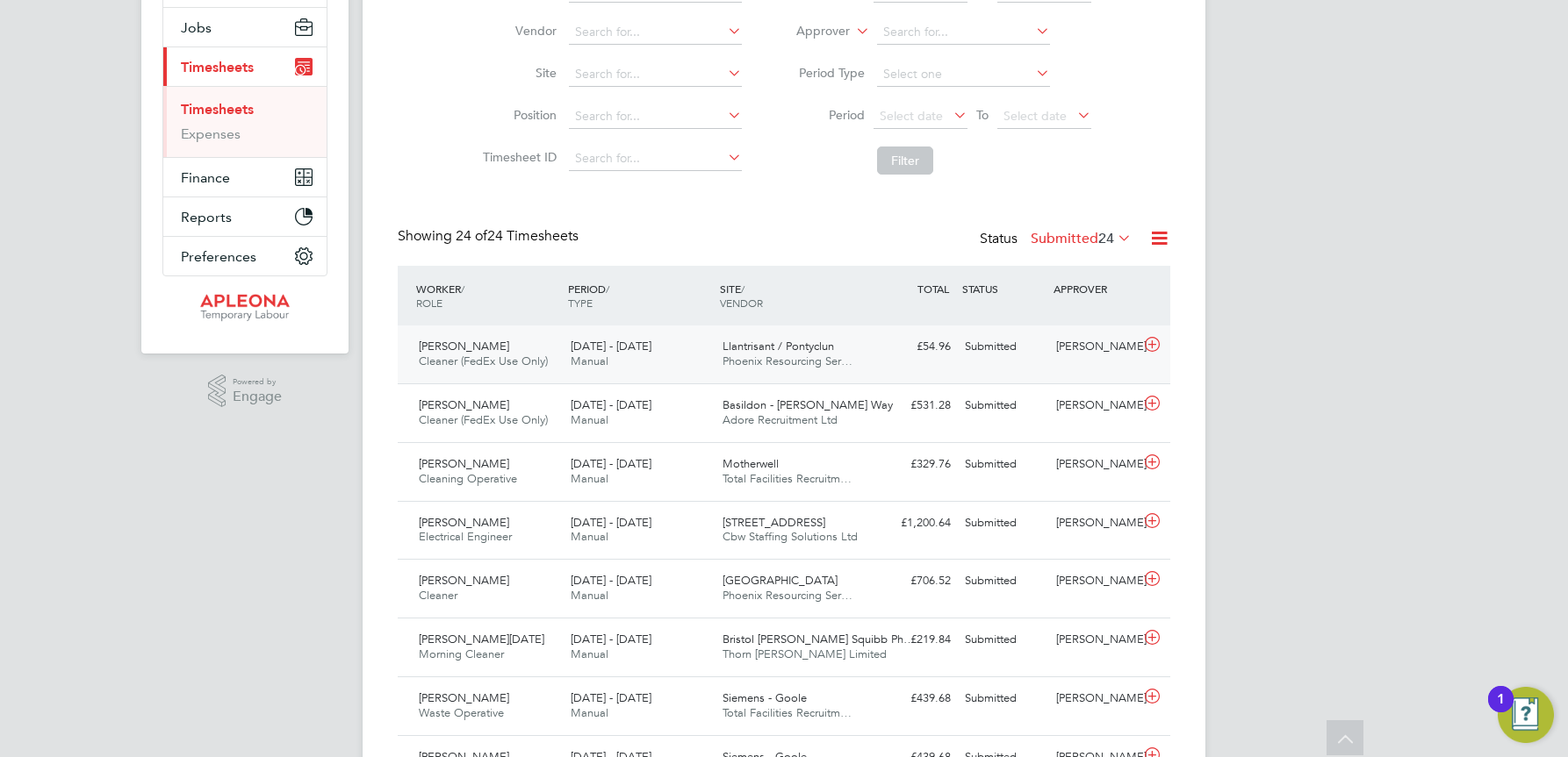
click at [784, 358] on span "Phoenix Resourcing Ser…" at bounding box center [788, 361] width 130 height 15
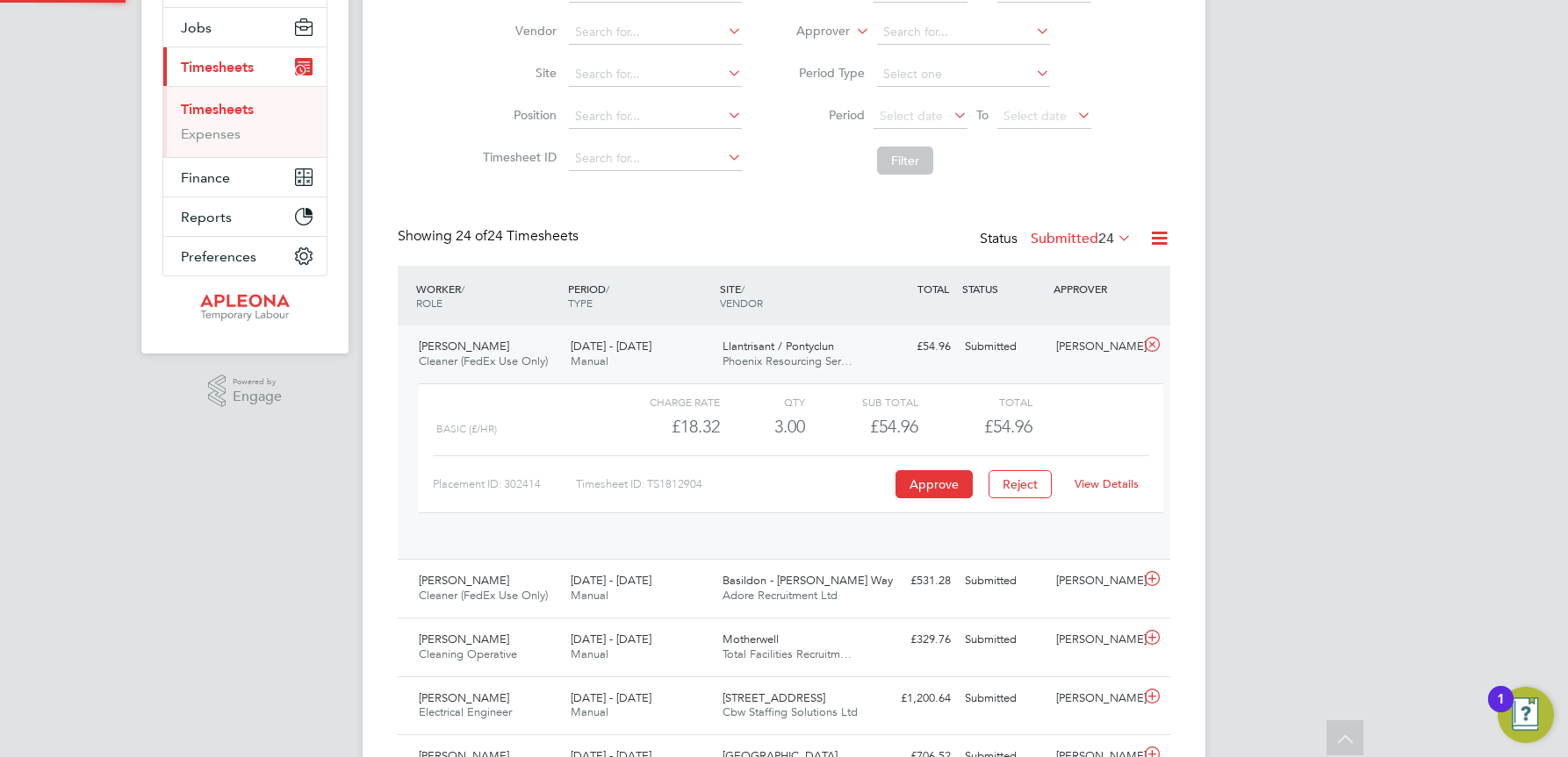
scroll to position [30, 171]
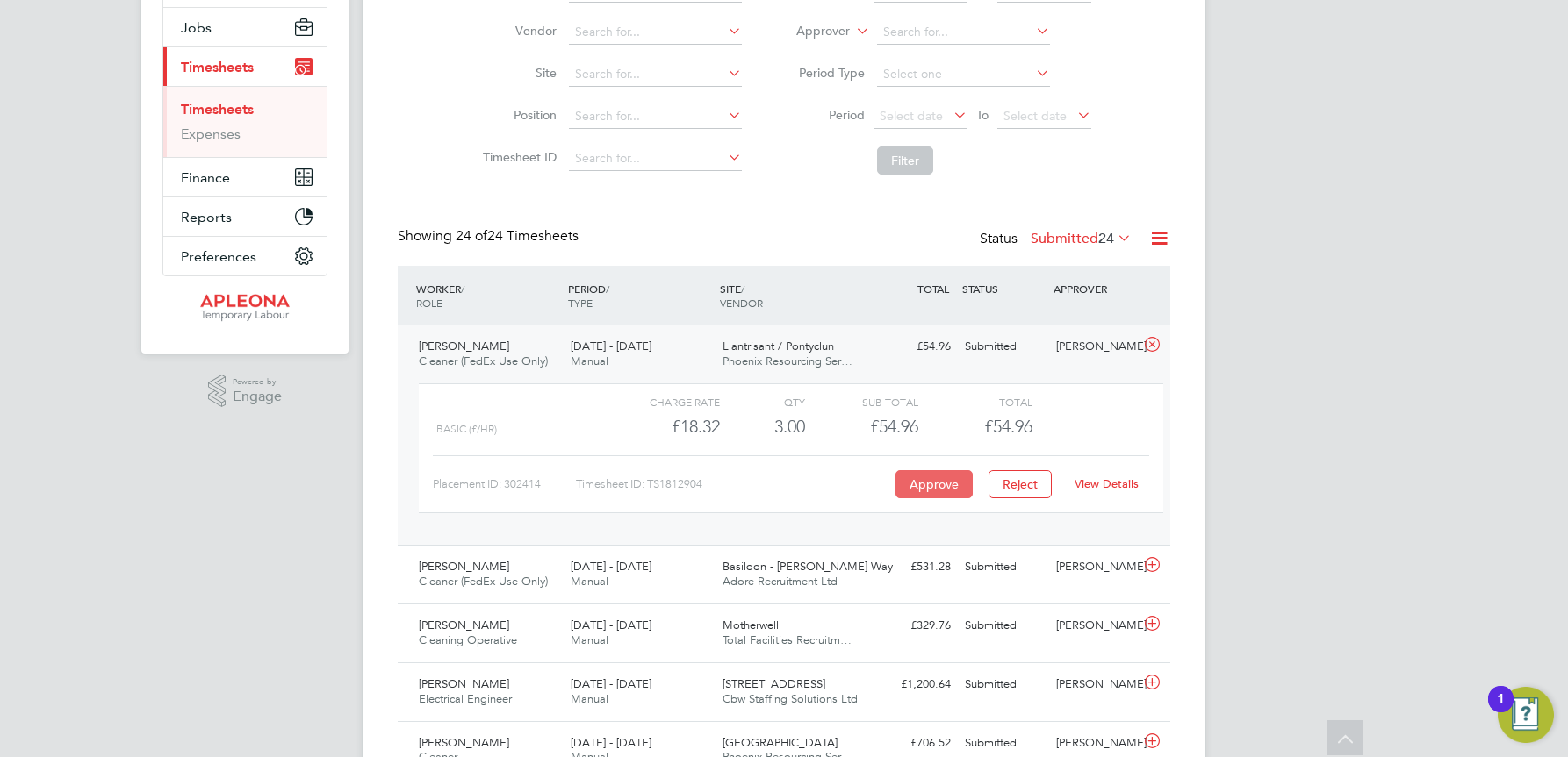
click at [950, 480] on button "Approve" at bounding box center [934, 485] width 77 height 28
click at [208, 182] on span "Finance" at bounding box center [205, 177] width 49 height 17
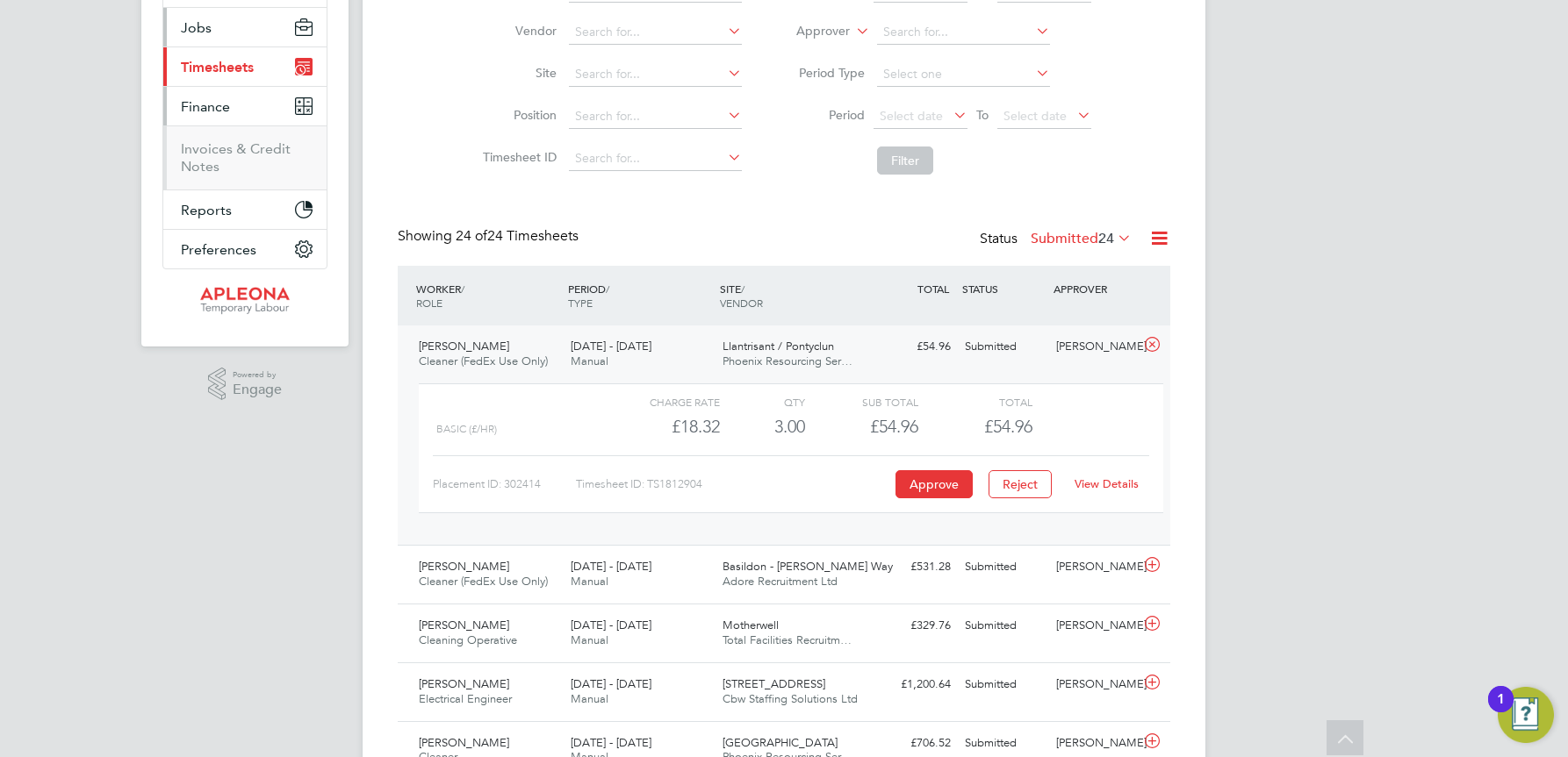
click at [211, 23] on button "Jobs" at bounding box center [245, 27] width 163 height 39
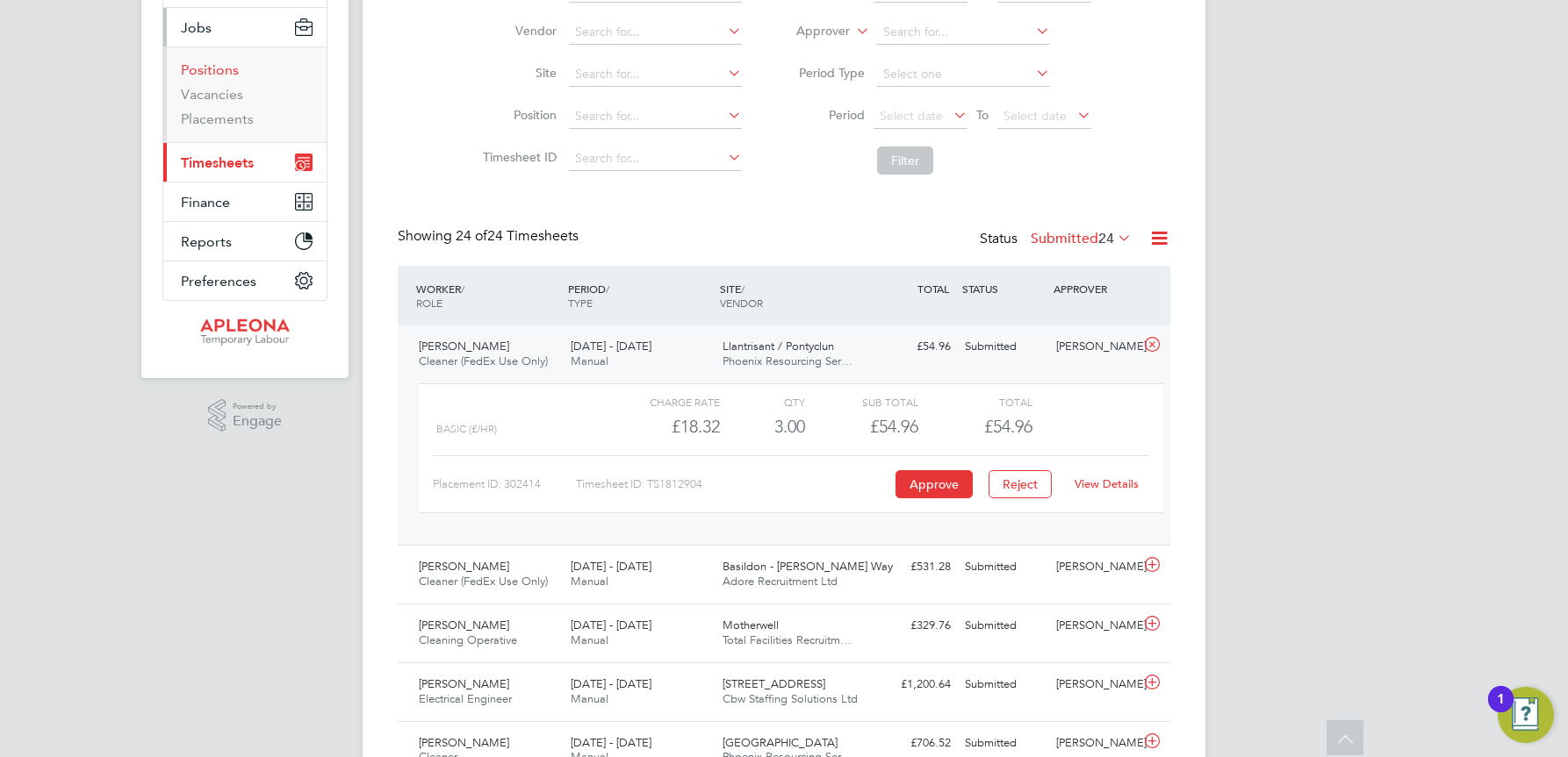
click at [214, 65] on link "Positions" at bounding box center [209, 69] width 58 height 17
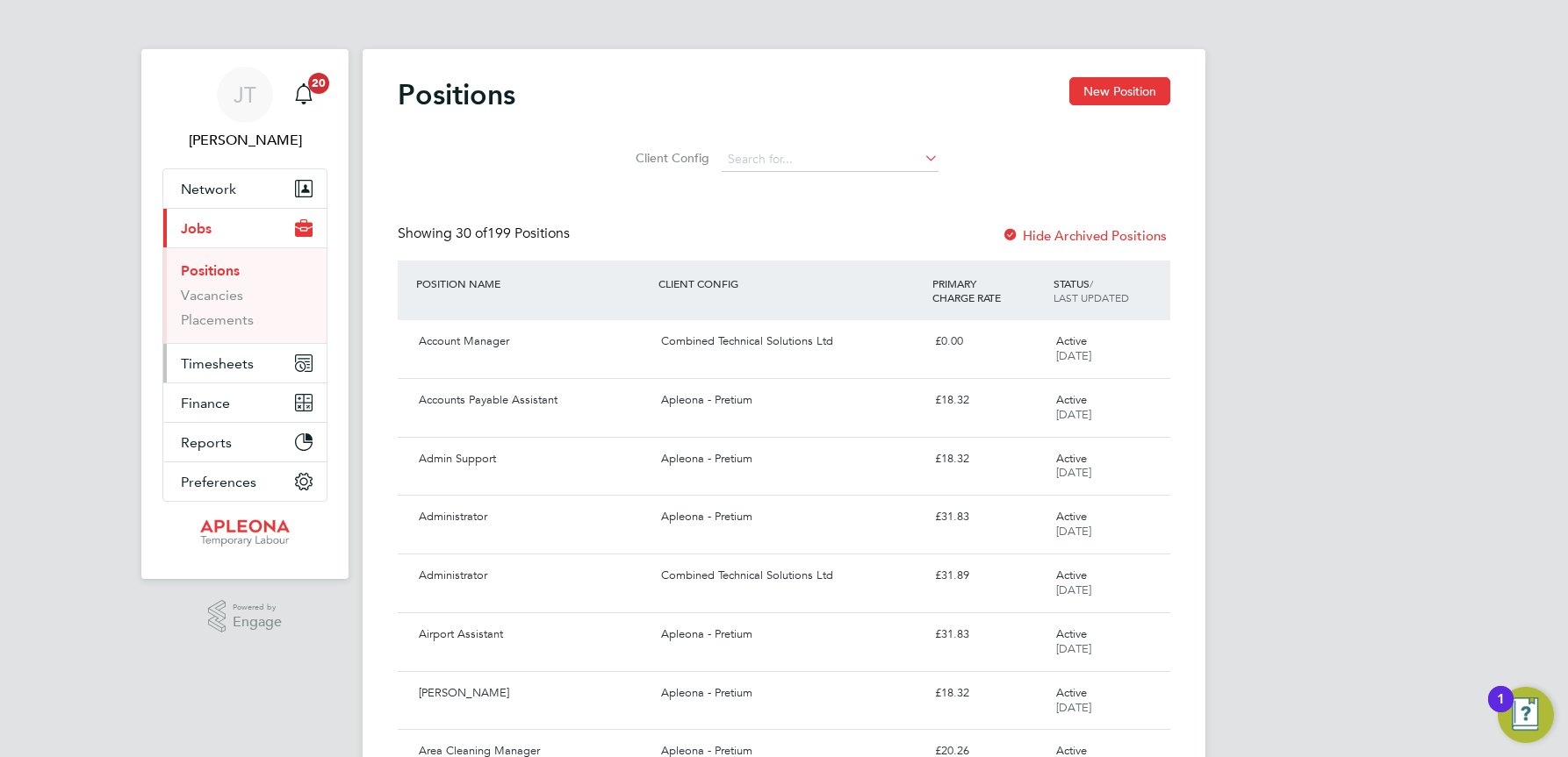
click at [207, 359] on span "Timesheets" at bounding box center [217, 363] width 73 height 17
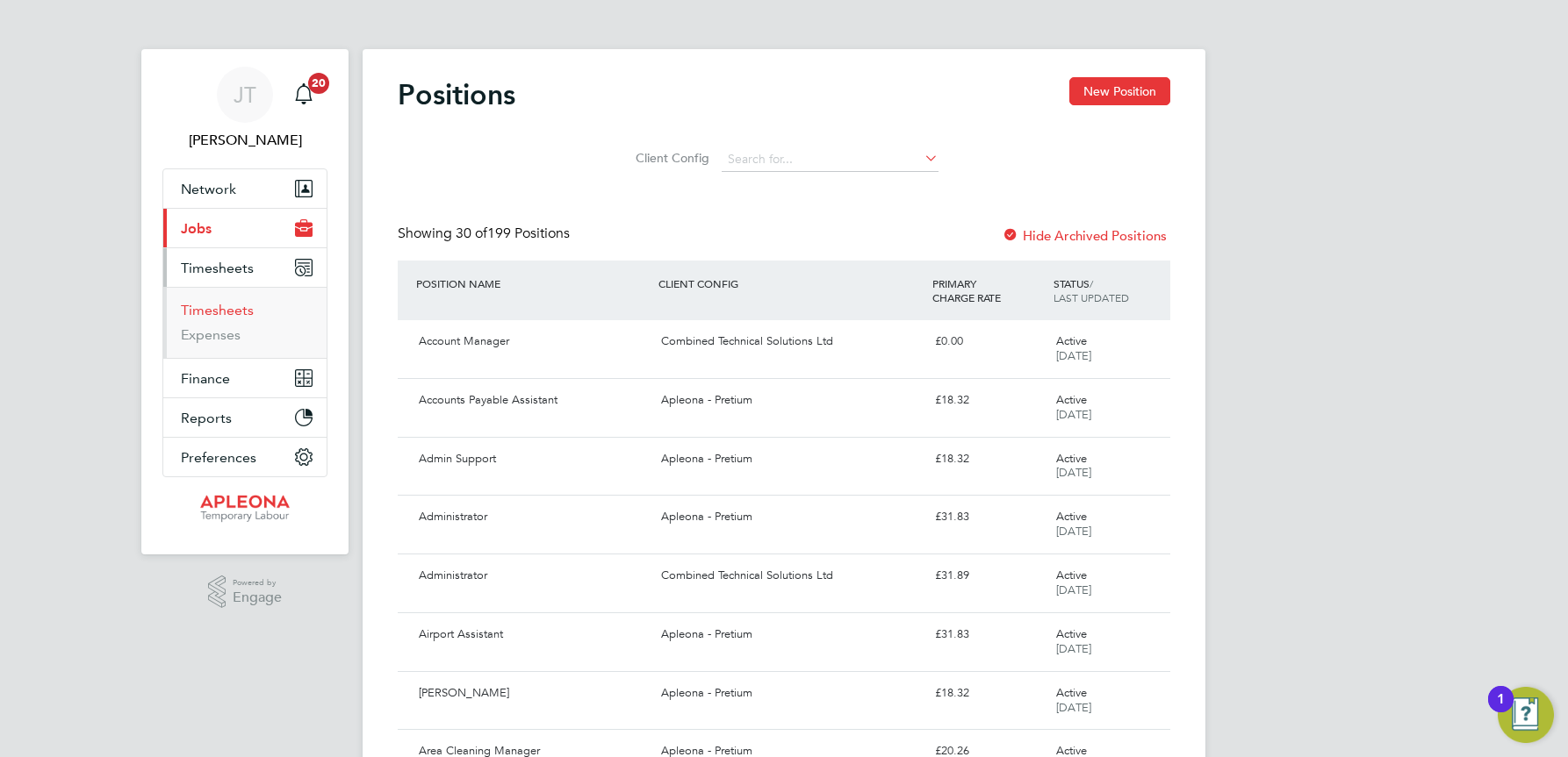
click at [221, 305] on link "Timesheets" at bounding box center [217, 310] width 73 height 17
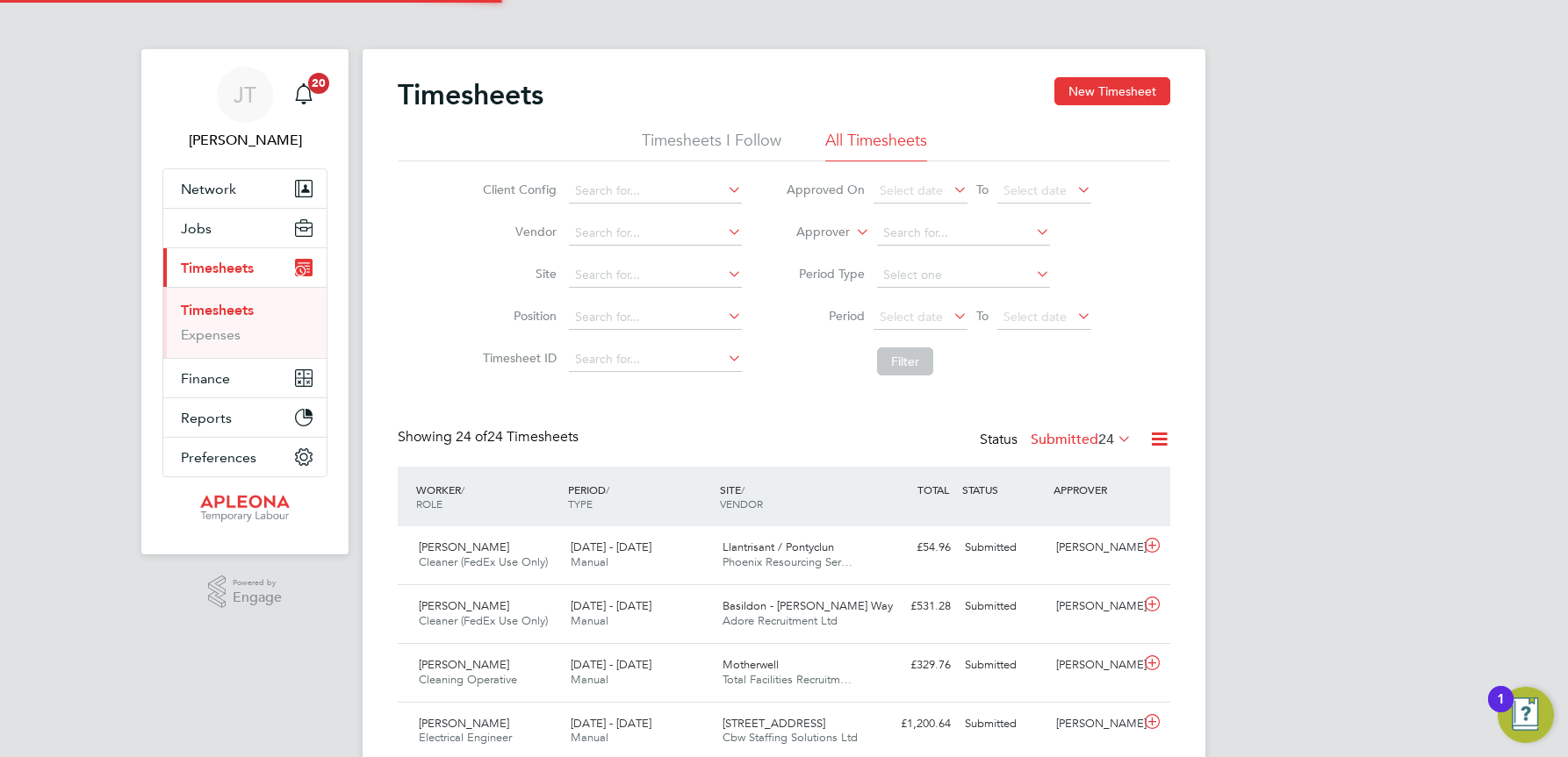
scroll to position [44, 153]
click at [974, 547] on div "Submitted" at bounding box center [1003, 548] width 91 height 29
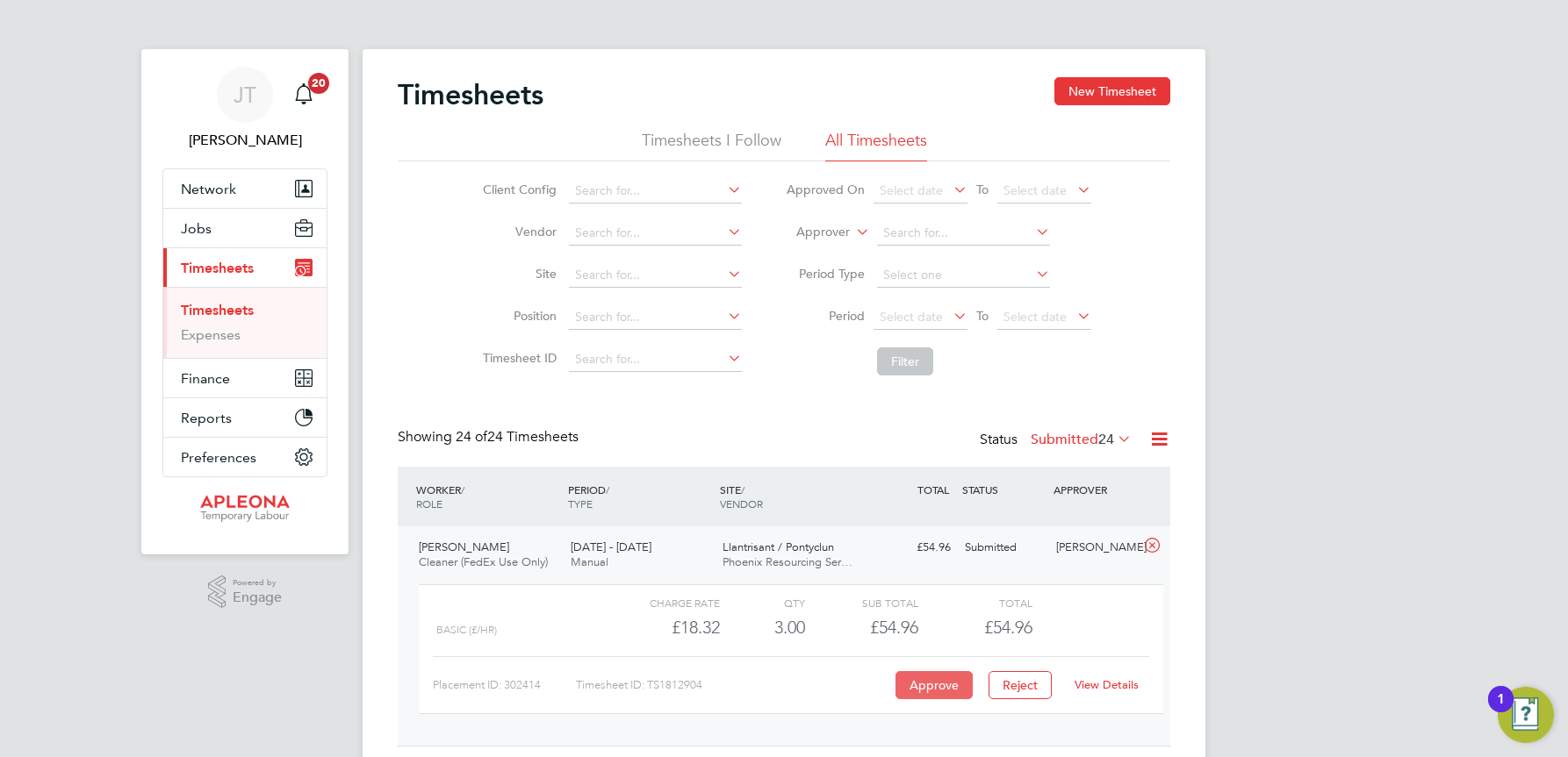
click at [938, 682] on button "Approve" at bounding box center [934, 685] width 77 height 28
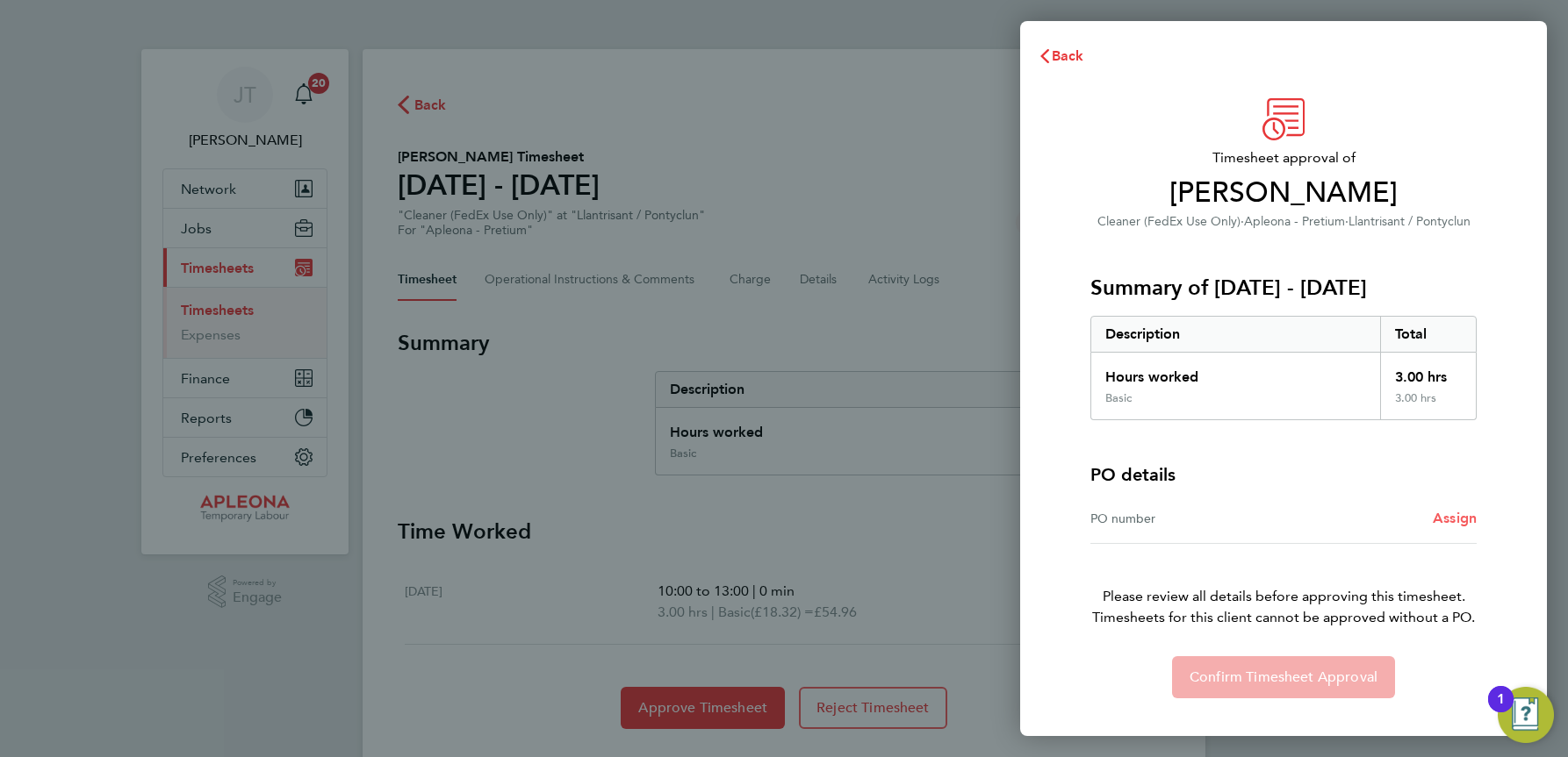
click at [1449, 521] on span "Assign" at bounding box center [1454, 518] width 43 height 17
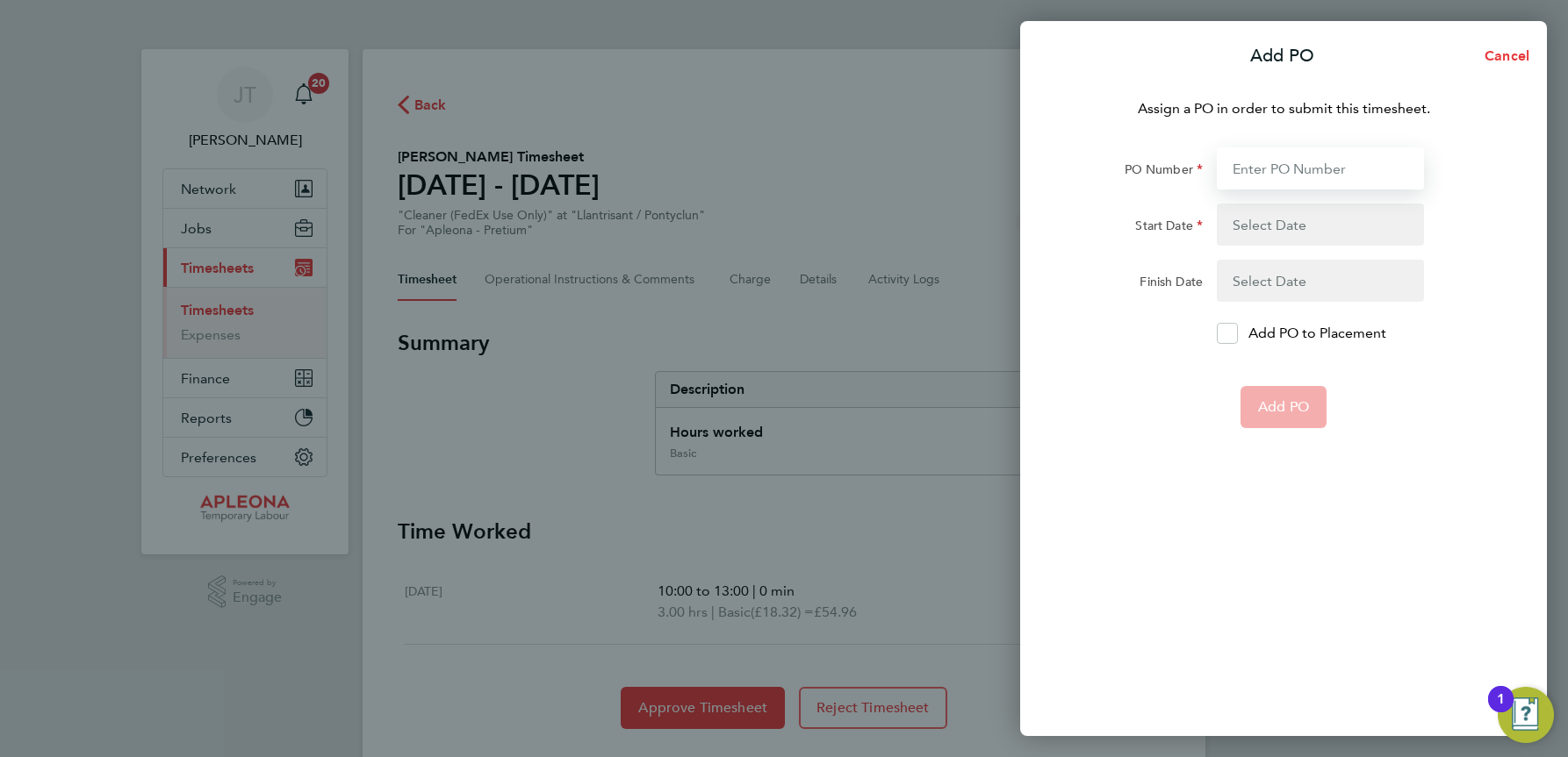
click at [1290, 161] on input "PO Number" at bounding box center [1321, 168] width 208 height 43
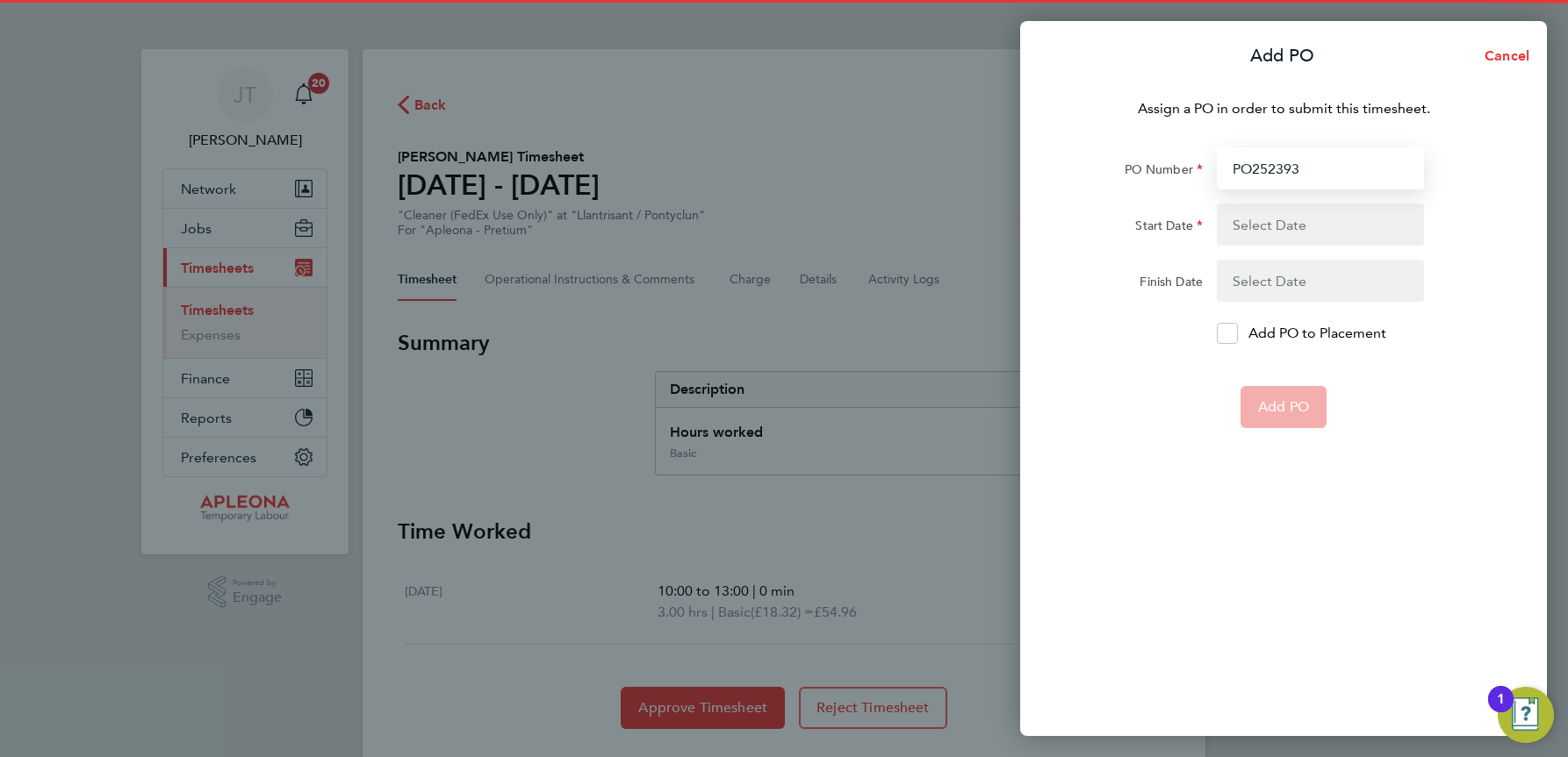
type input "PO2523936"
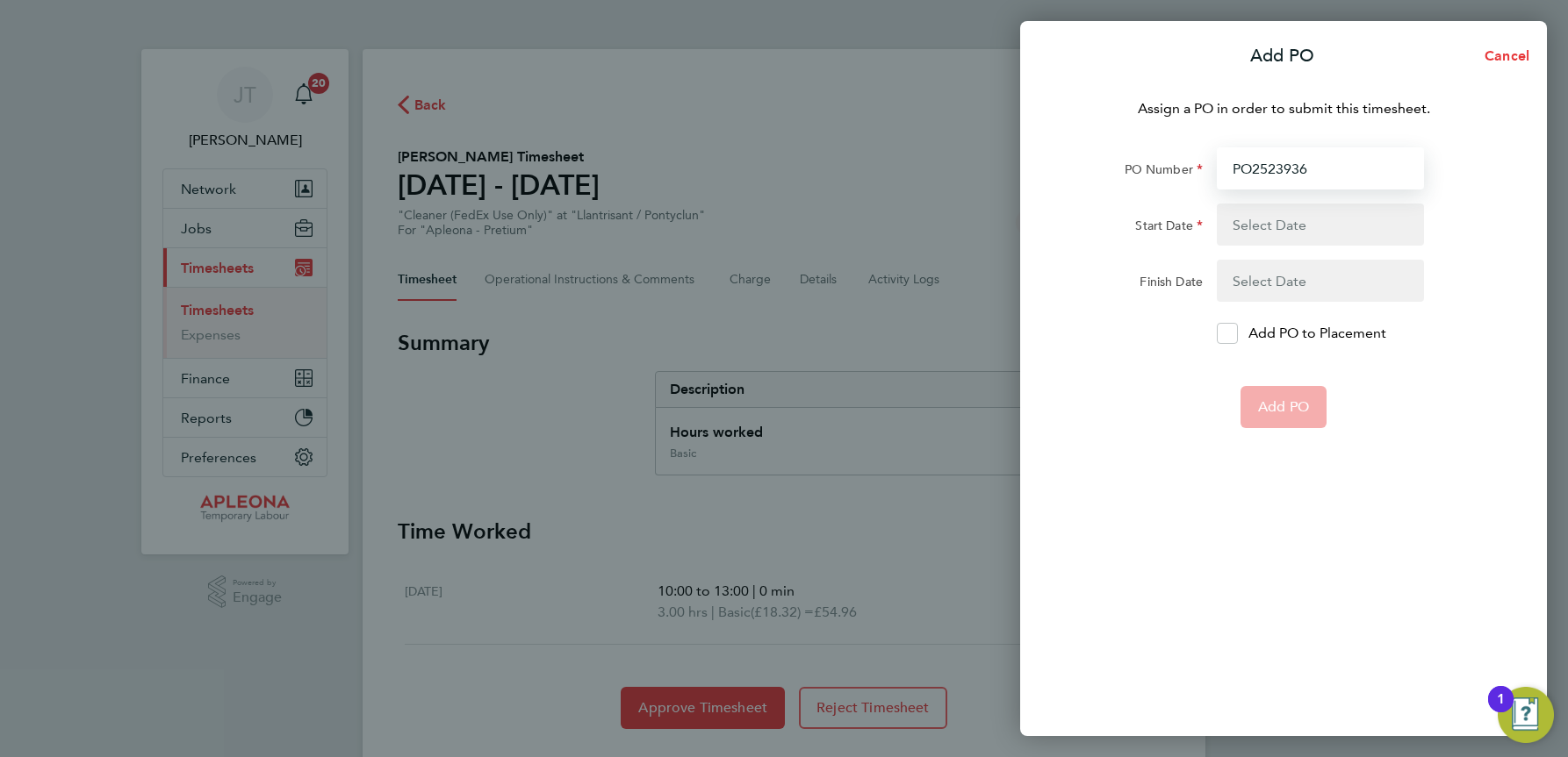
type input "[DATE]"
type input "PO2523936"
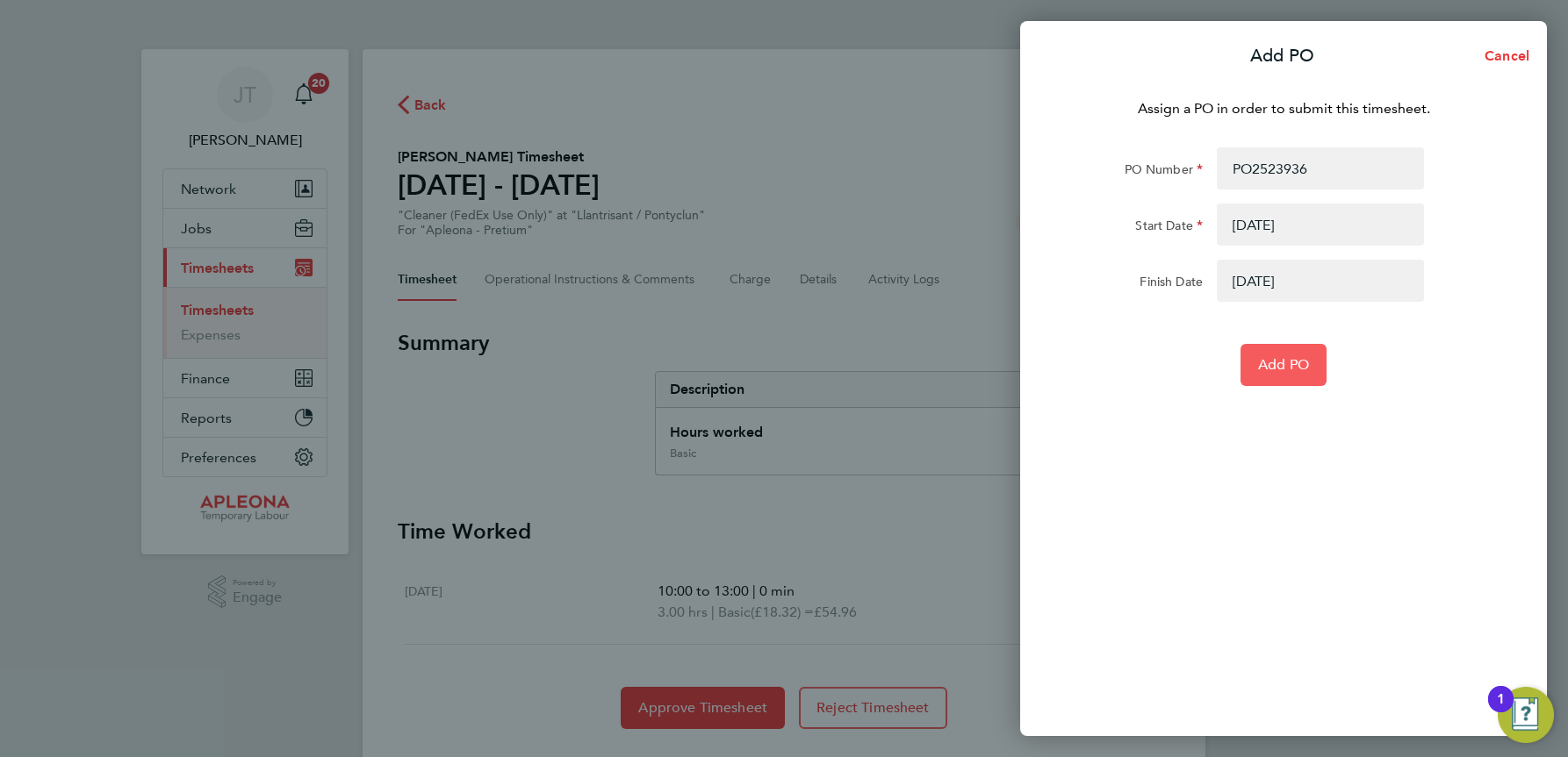
click at [1296, 364] on span "Add PO" at bounding box center [1283, 365] width 51 height 18
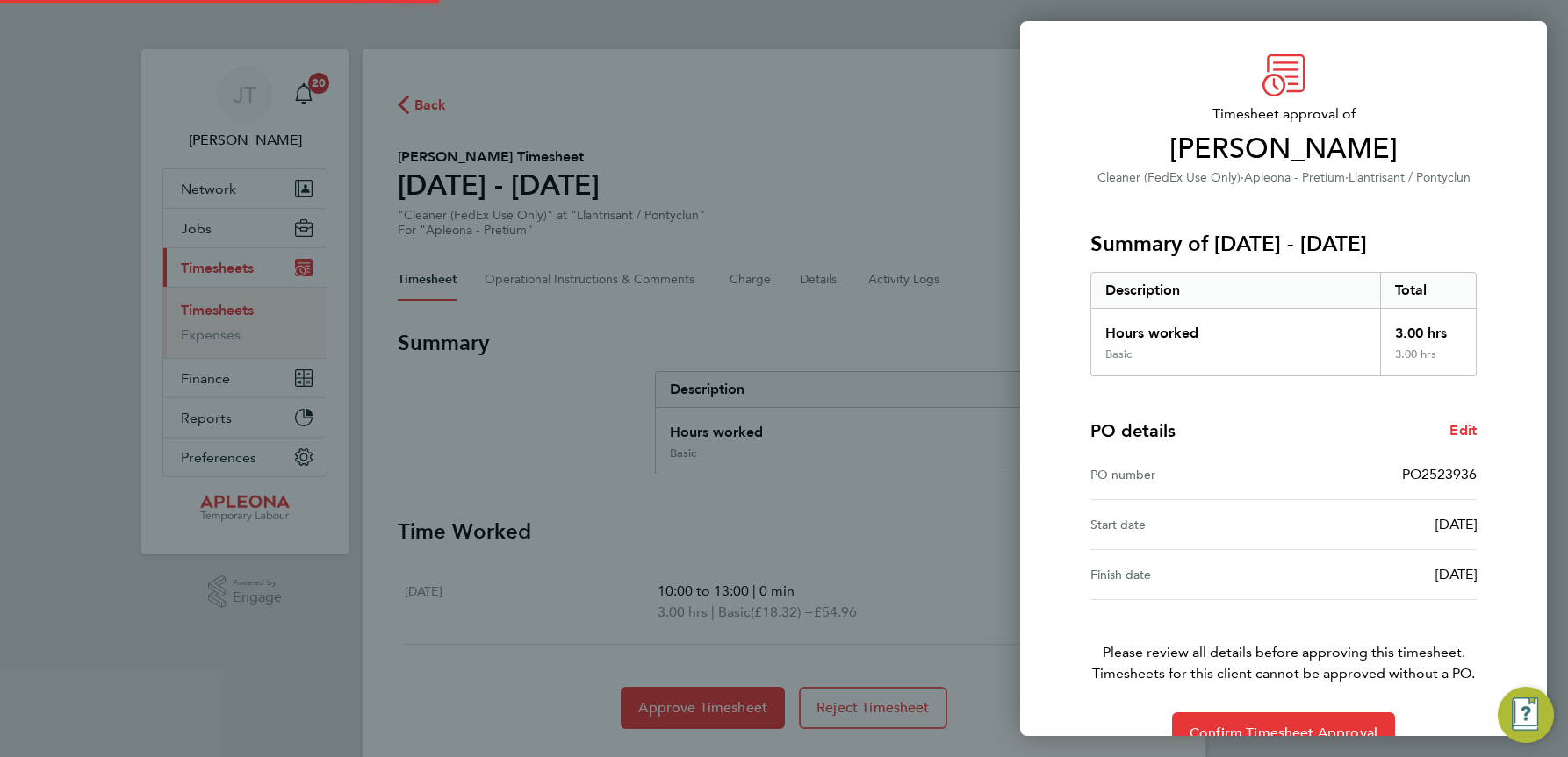
scroll to position [83, 0]
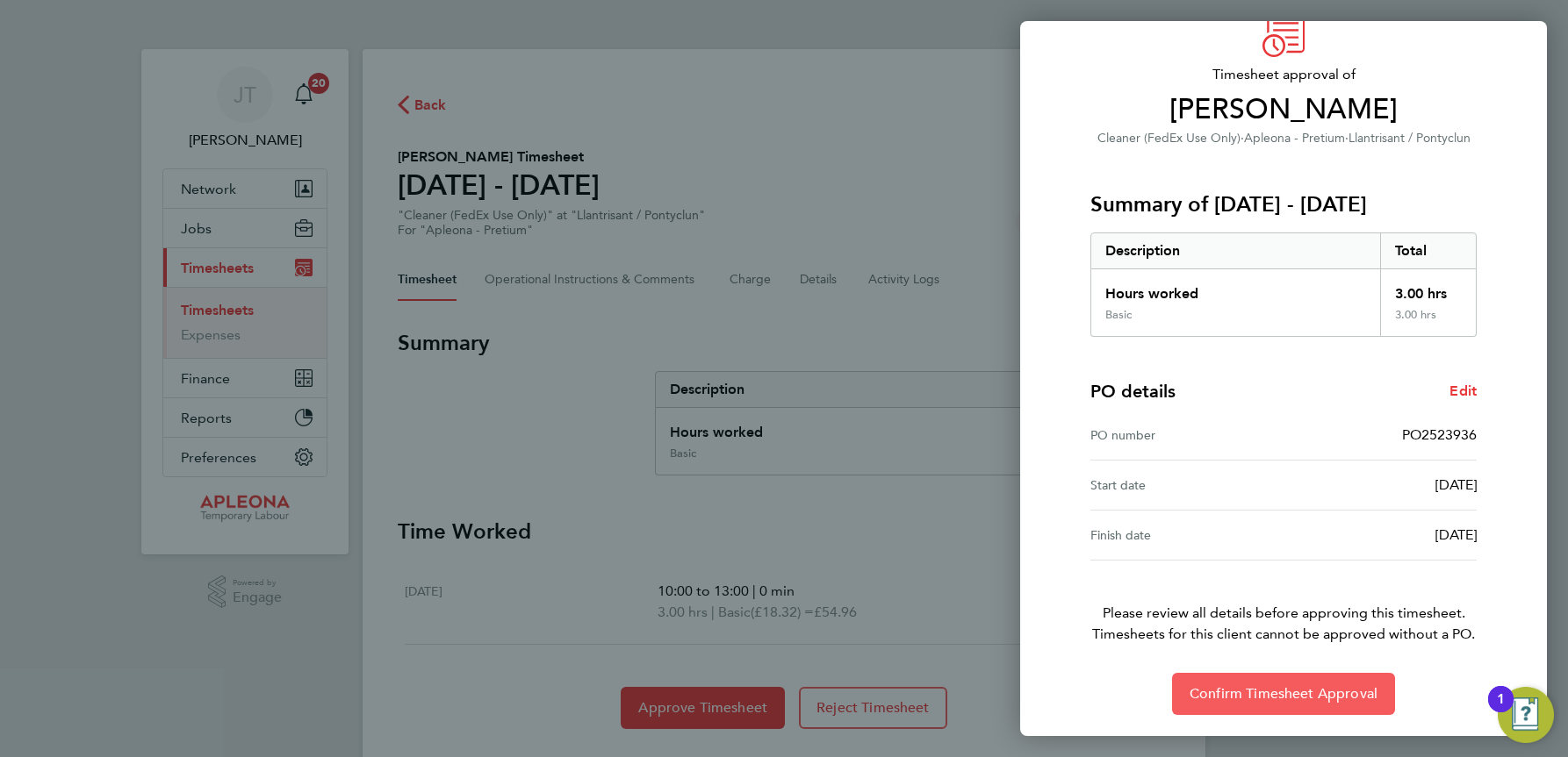
click at [1296, 688] on span "Confirm Timesheet Approval" at bounding box center [1283, 694] width 188 height 18
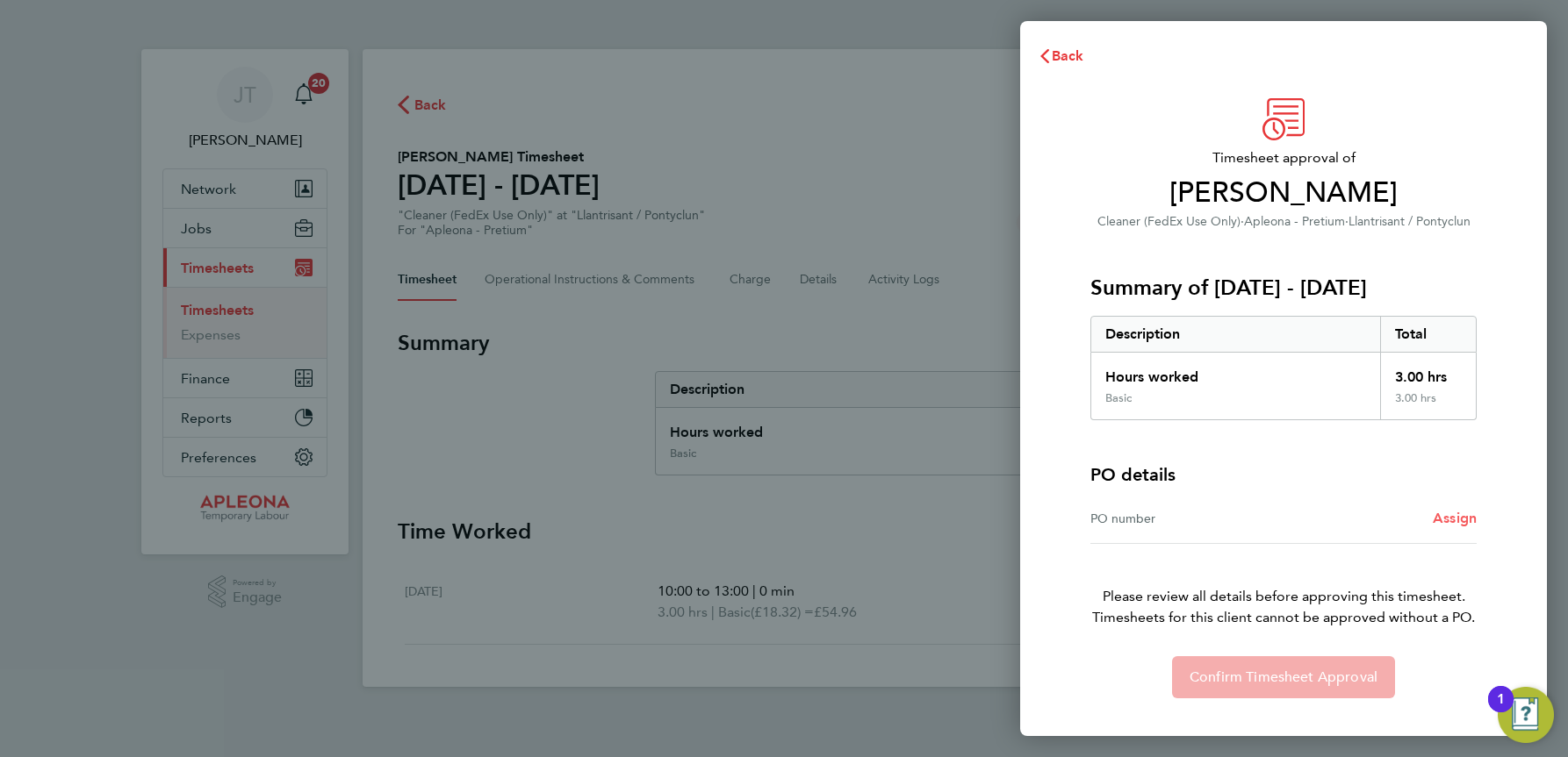
click at [1449, 519] on span "Assign" at bounding box center [1454, 518] width 43 height 17
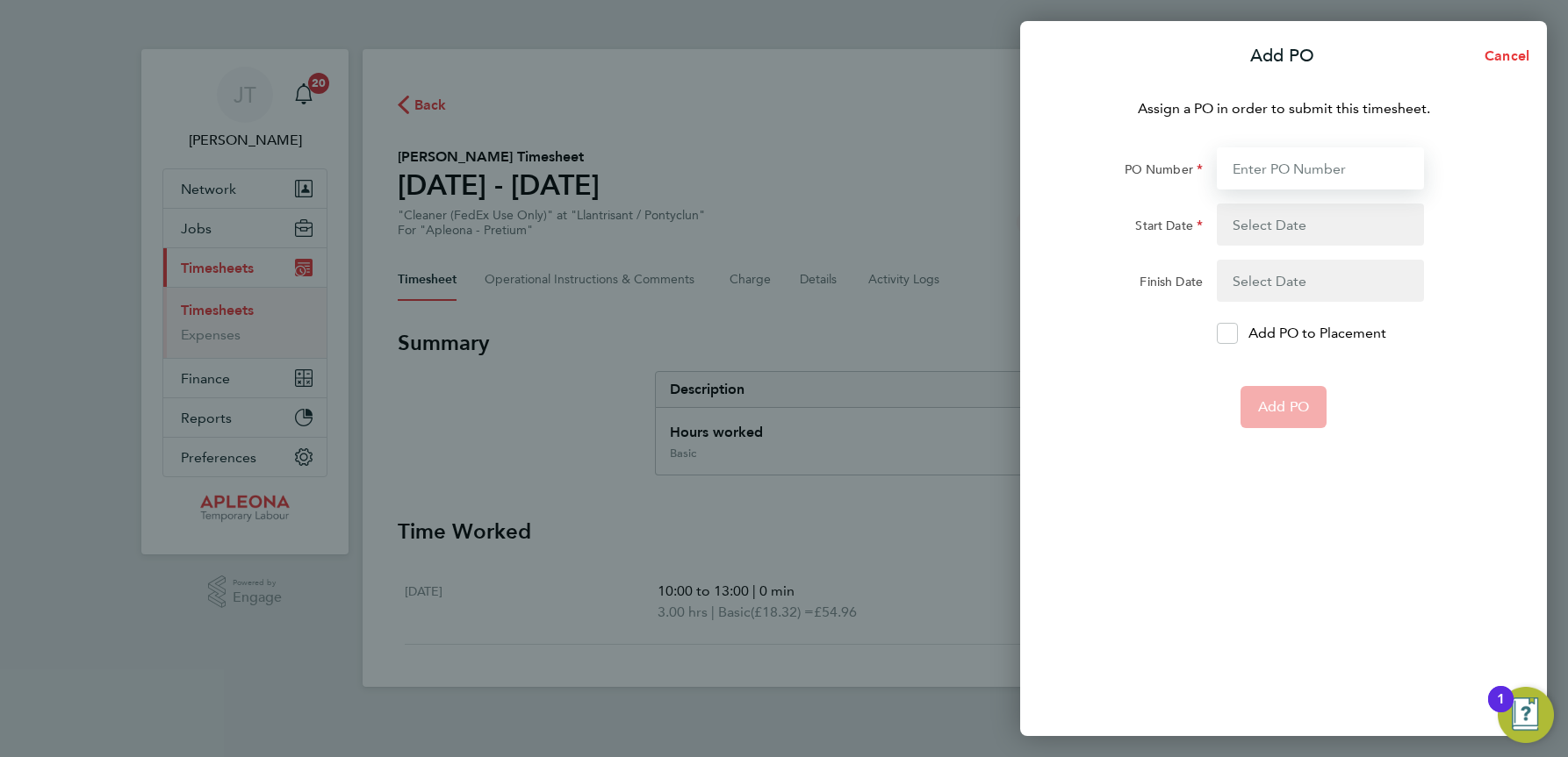
click at [1243, 169] on input "PO Number" at bounding box center [1321, 168] width 208 height 43
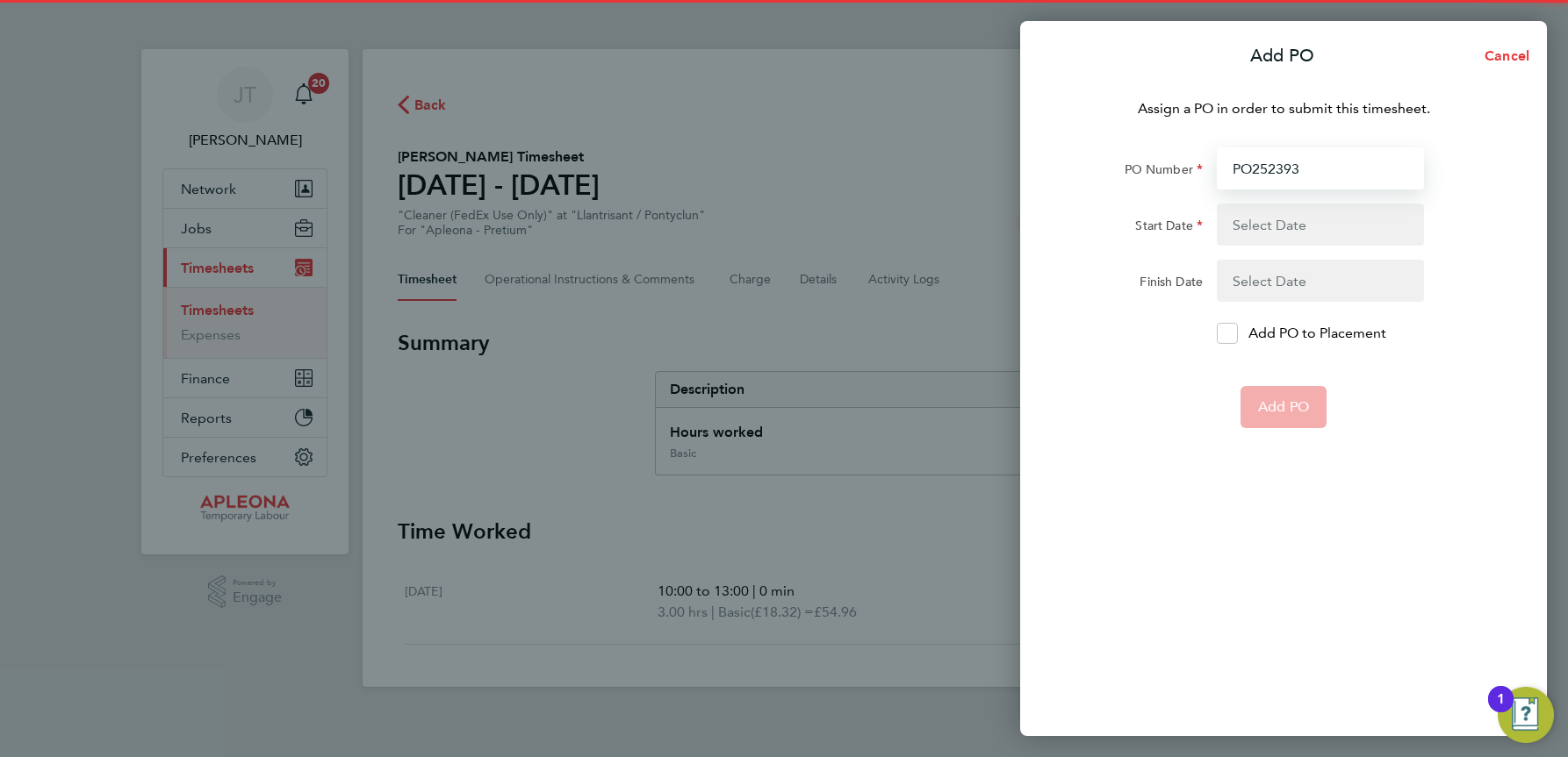
type input "PO2523936"
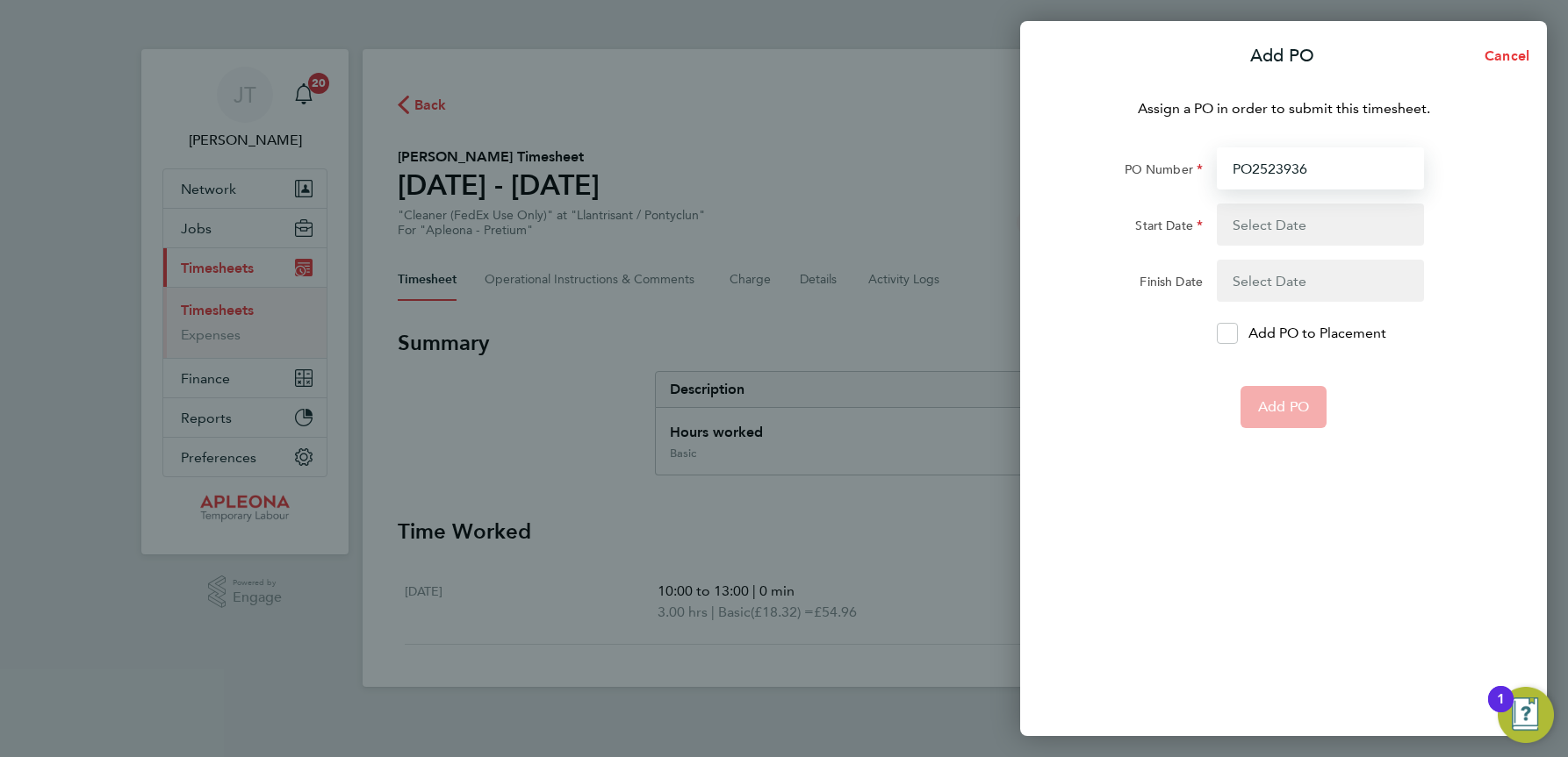
type input "[DATE]"
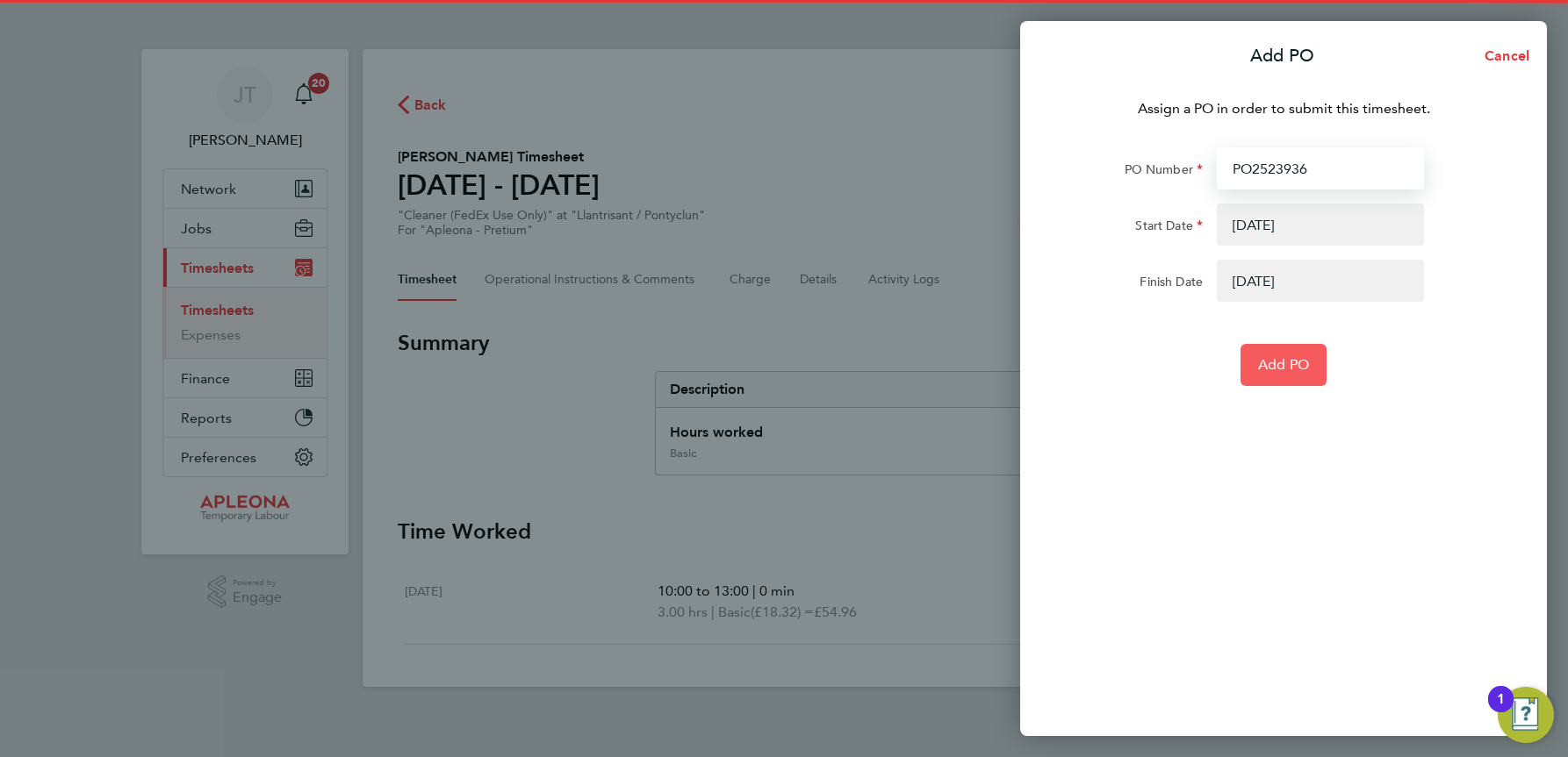
type input "PO2523936"
click at [1280, 356] on span "Add PO" at bounding box center [1283, 365] width 51 height 18
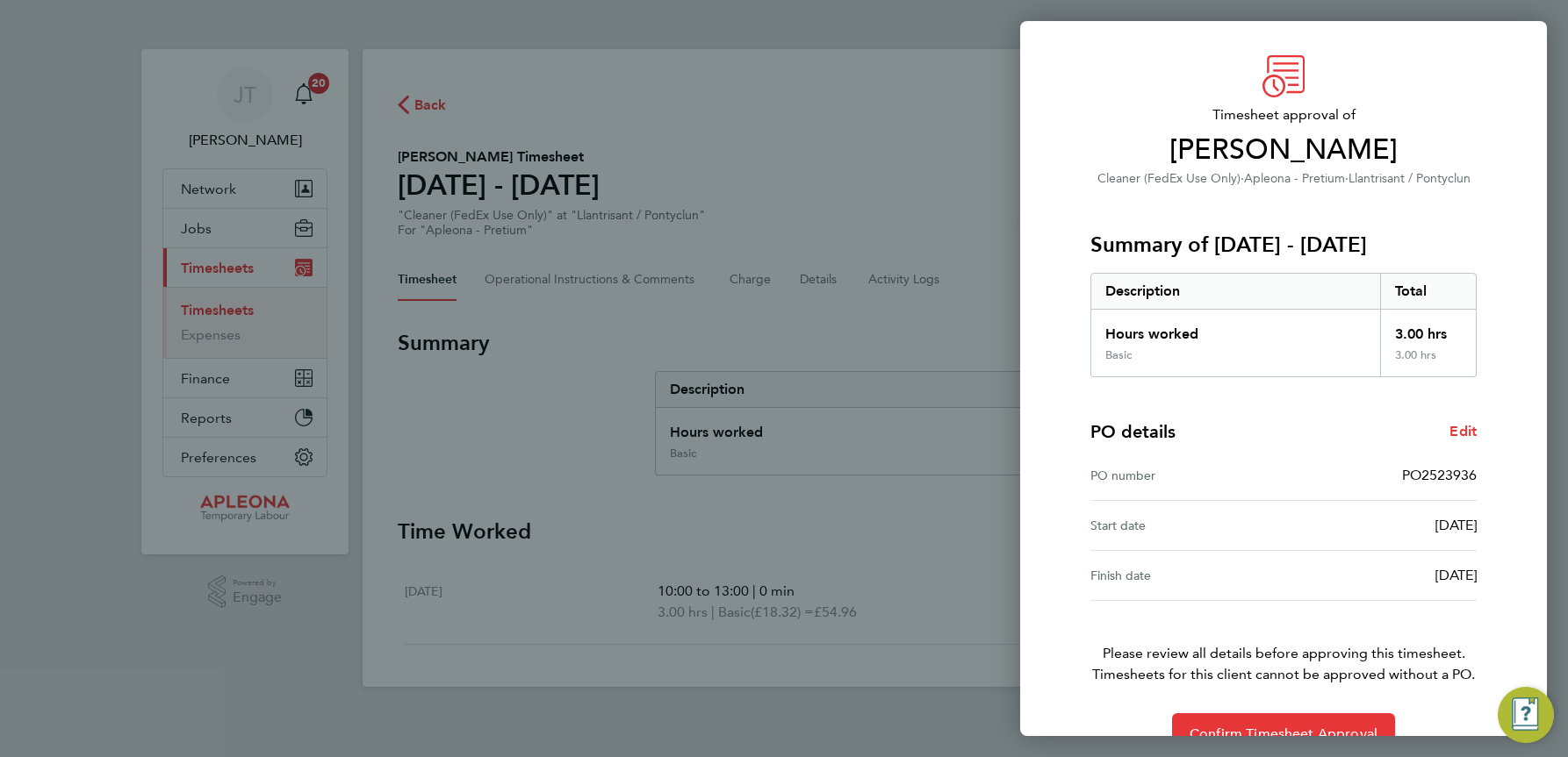
scroll to position [83, 0]
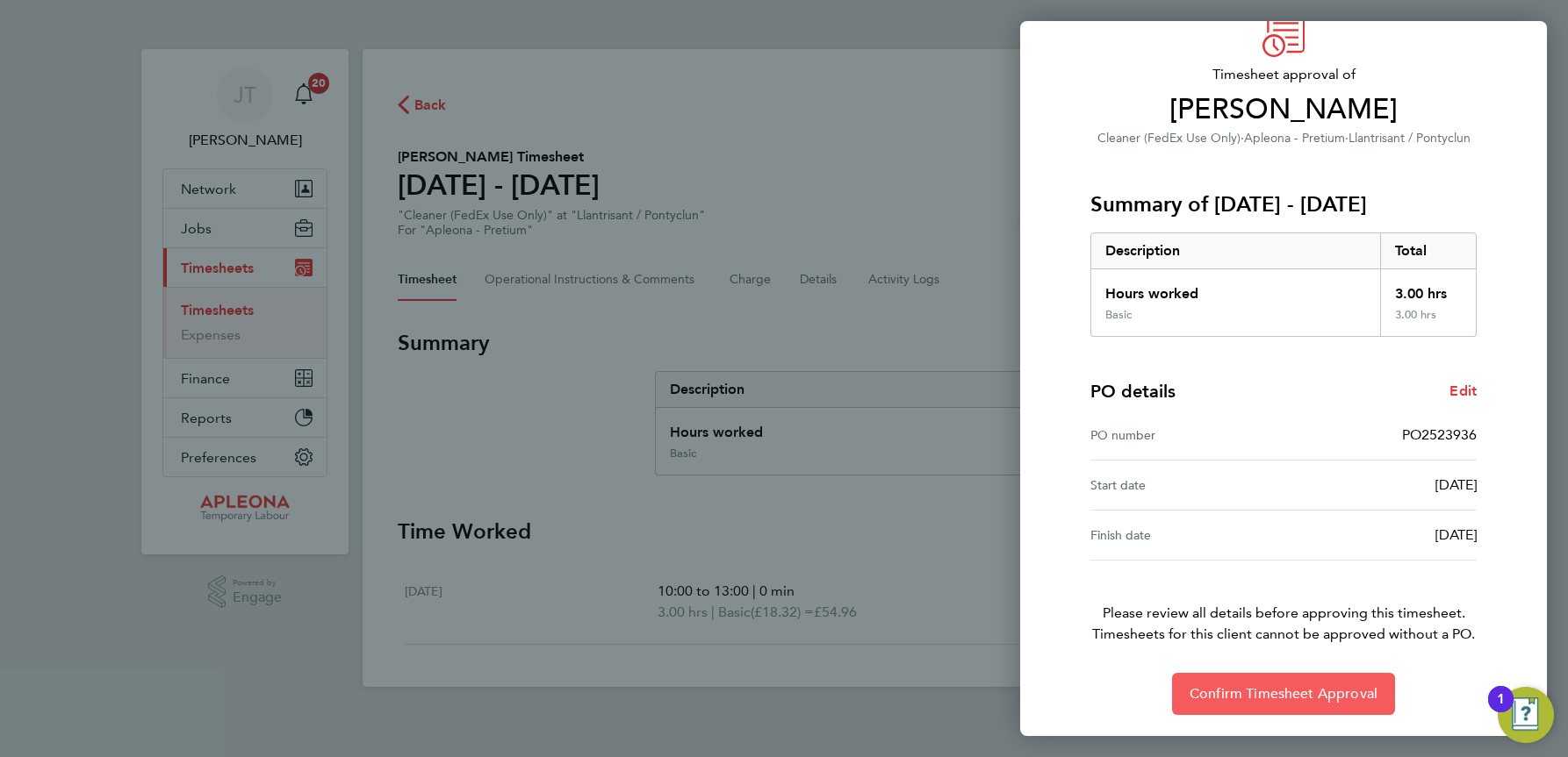
click at [1293, 697] on span "Confirm Timesheet Approval" at bounding box center [1283, 694] width 188 height 18
